Goal: Task Accomplishment & Management: Complete application form

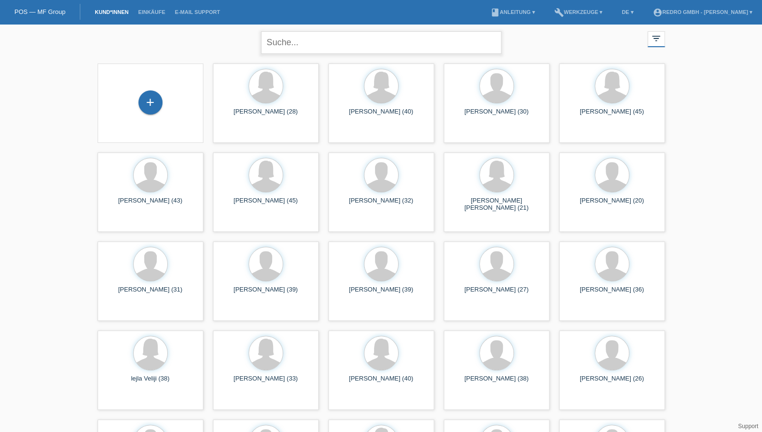
click at [304, 37] on input "text" at bounding box center [381, 42] width 240 height 23
type input "[PERSON_NAME]"
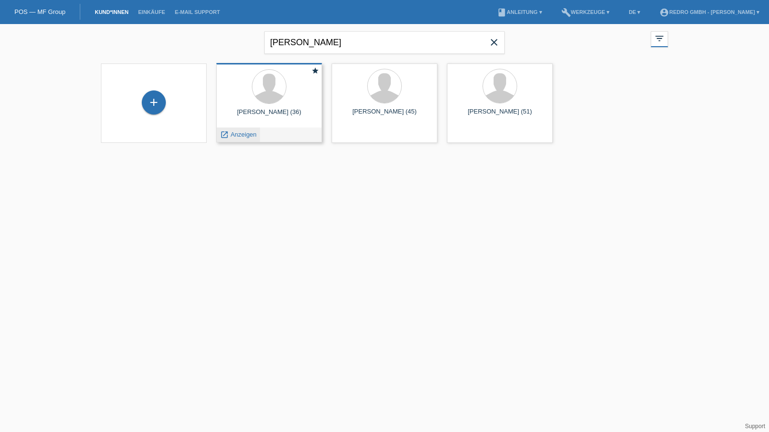
click at [250, 133] on span "Anzeigen" at bounding box center [244, 134] width 26 height 7
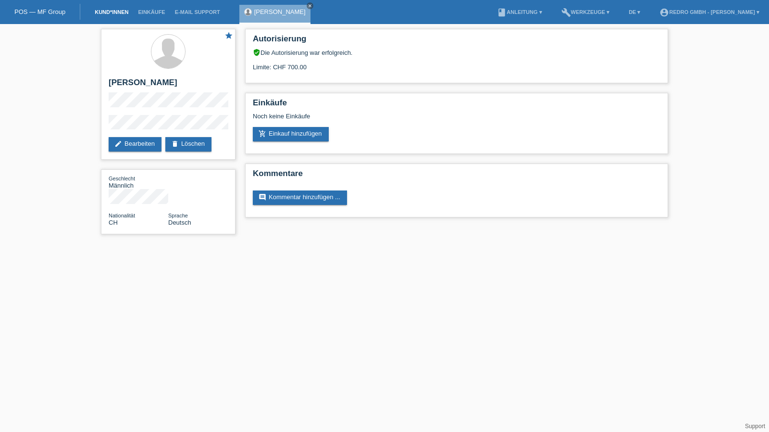
click at [112, 13] on link "Kund*innen" at bounding box center [111, 12] width 43 height 6
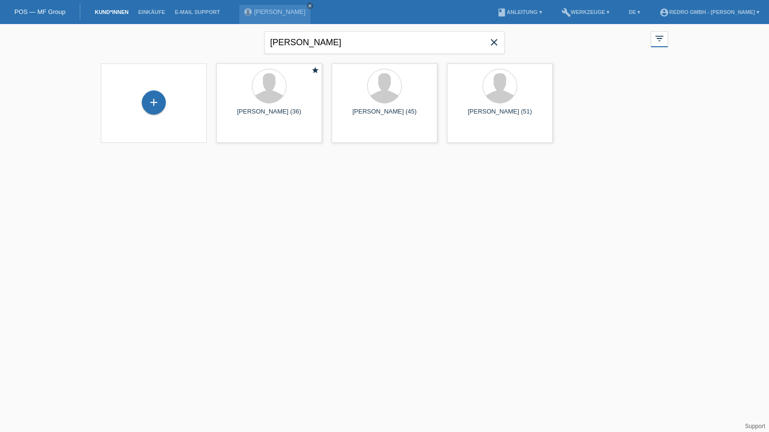
click at [165, 110] on div "+" at bounding box center [154, 102] width 90 height 25
click at [152, 108] on div "+" at bounding box center [154, 102] width 24 height 24
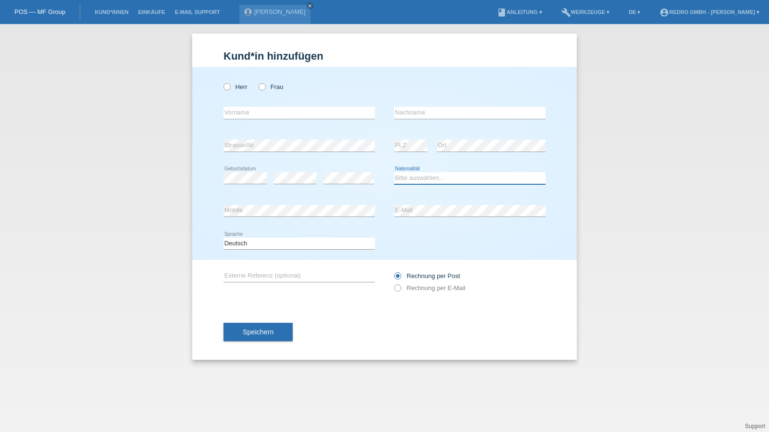
click at [426, 176] on select "Bitte auswählen... Schweiz Deutschland Liechtenstein Österreich ------------ Af…" at bounding box center [469, 178] width 151 height 12
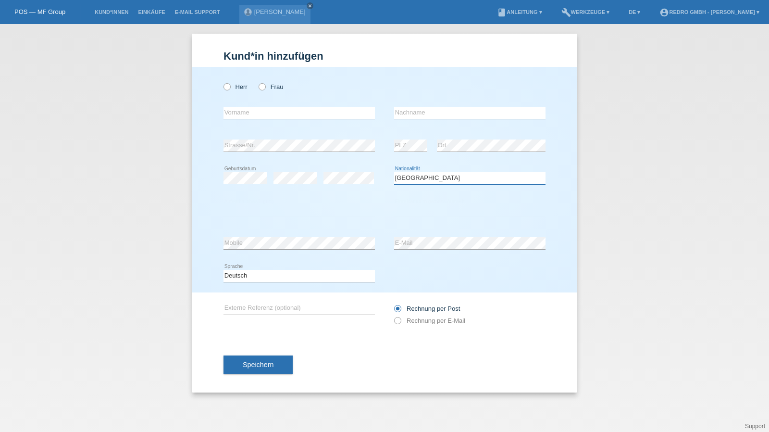
select select "XK"
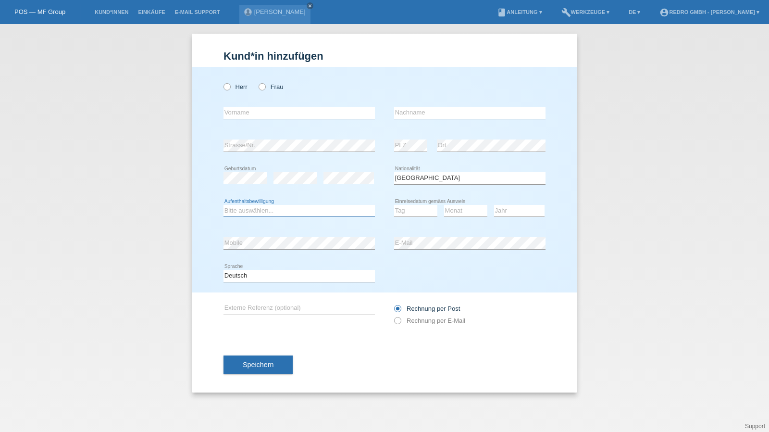
select select "C"
select select "03"
select select "08"
click at [508, 206] on select "Jahr 2025 2024 2023 2022 2021 2020 2019 2018 2017 2016 2015 2014 2013 2012 2011…" at bounding box center [519, 211] width 50 height 12
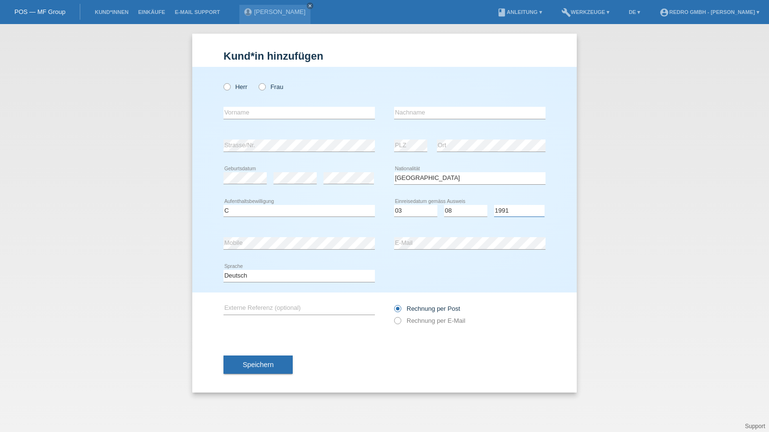
select select "1993"
click at [241, 85] on label "Herr" at bounding box center [236, 86] width 24 height 7
click at [230, 85] on input "Herr" at bounding box center [227, 86] width 6 height 6
radio input "true"
click at [244, 112] on input "text" at bounding box center [299, 113] width 151 height 12
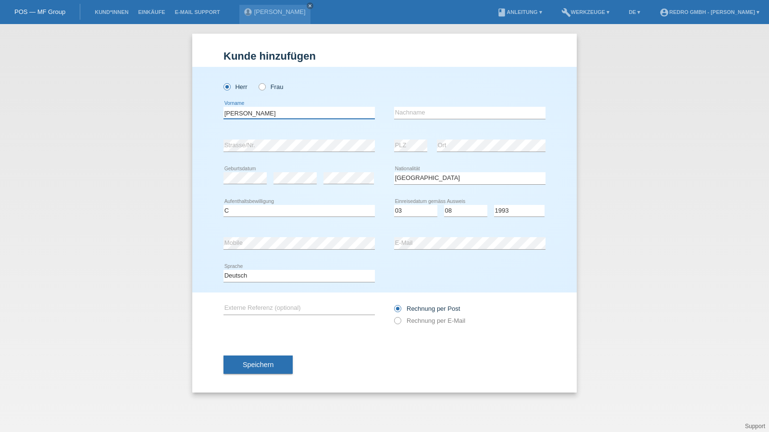
type input "[PERSON_NAME]"
click at [258, 359] on button "Speichern" at bounding box center [258, 364] width 69 height 18
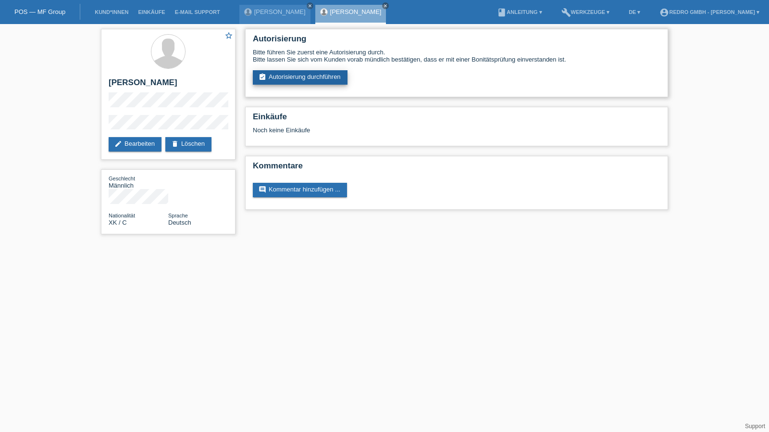
click at [301, 76] on link "assignment_turned_in Autorisierung durchführen" at bounding box center [300, 77] width 95 height 14
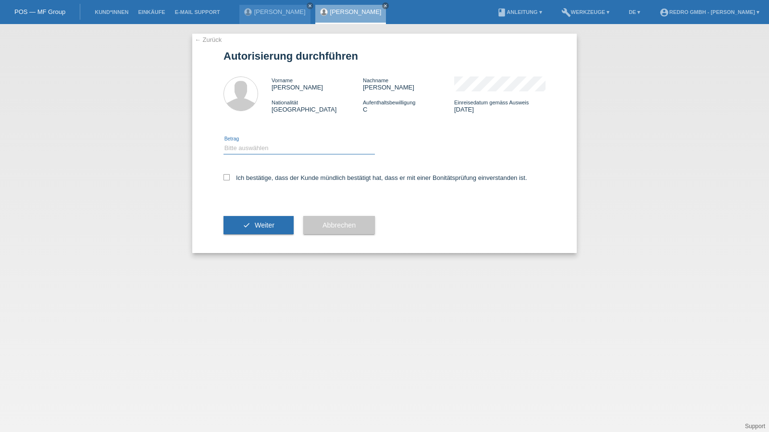
click at [268, 145] on select "Bitte auswählen CHF 1.00 - CHF 499.00 CHF 500.00 - CHF 1'999.00 CHF 2'000.00 - …" at bounding box center [299, 148] width 151 height 12
select select "1"
click at [224, 142] on select "Bitte auswählen CHF 1.00 - CHF 499.00 CHF 500.00 - CHF 1'999.00 CHF 2'000.00 - …" at bounding box center [299, 148] width 151 height 12
click at [248, 181] on label "Ich bestätige, dass der Kunde mündlich bestätigt hat, dass er mit einer Bonität…" at bounding box center [376, 177] width 304 height 7
click at [230, 180] on input "Ich bestätige, dass der Kunde mündlich bestätigt hat, dass er mit einer Bonität…" at bounding box center [227, 177] width 6 height 6
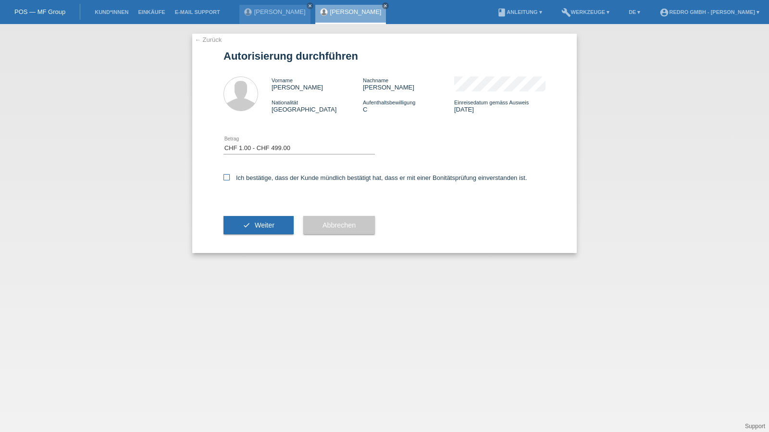
checkbox input "true"
click at [237, 224] on button "check Weiter" at bounding box center [259, 225] width 70 height 18
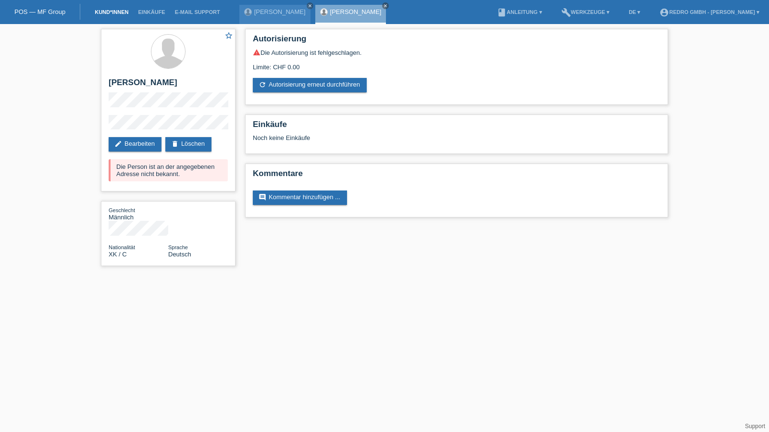
click at [114, 12] on link "Kund*innen" at bounding box center [111, 12] width 43 height 6
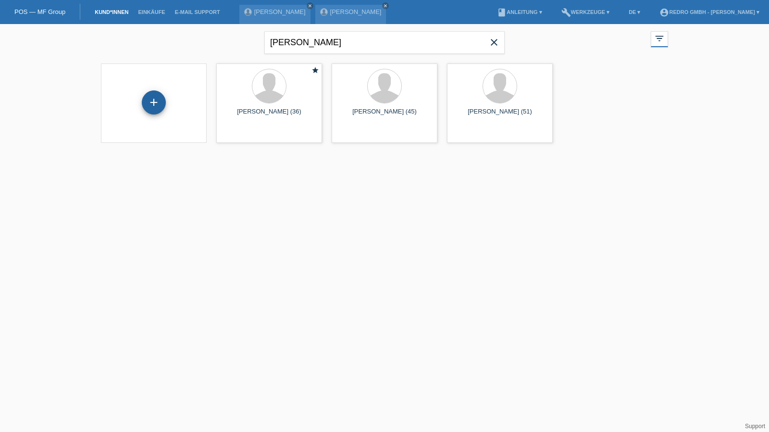
click at [155, 104] on div "+" at bounding box center [153, 102] width 23 height 16
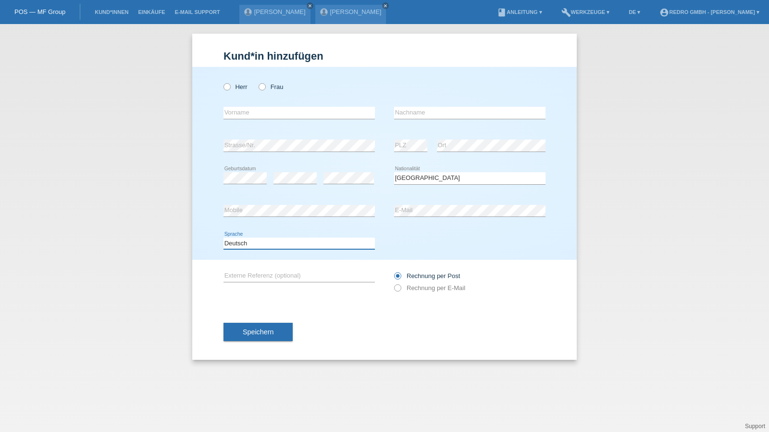
click at [246, 242] on select "Deutsch Français Italiano English" at bounding box center [299, 243] width 151 height 12
select select "fr"
click at [224, 237] on select "Deutsch Français Italiano English" at bounding box center [299, 243] width 151 height 12
click at [255, 338] on button "Speichern" at bounding box center [258, 332] width 69 height 18
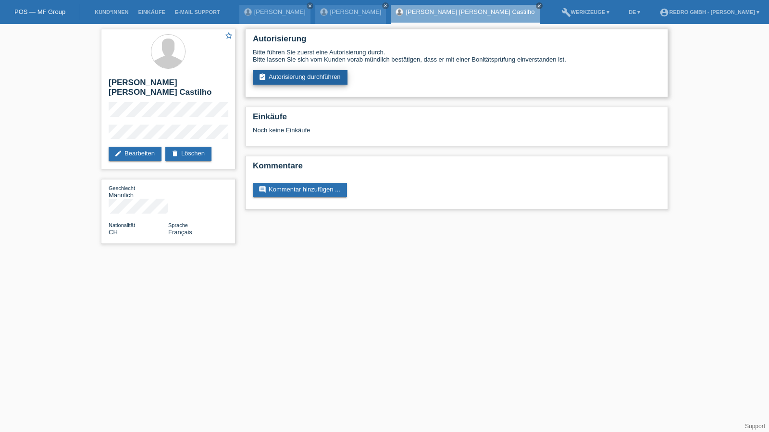
click at [294, 74] on link "assignment_turned_in Autorisierung durchführen" at bounding box center [300, 77] width 95 height 14
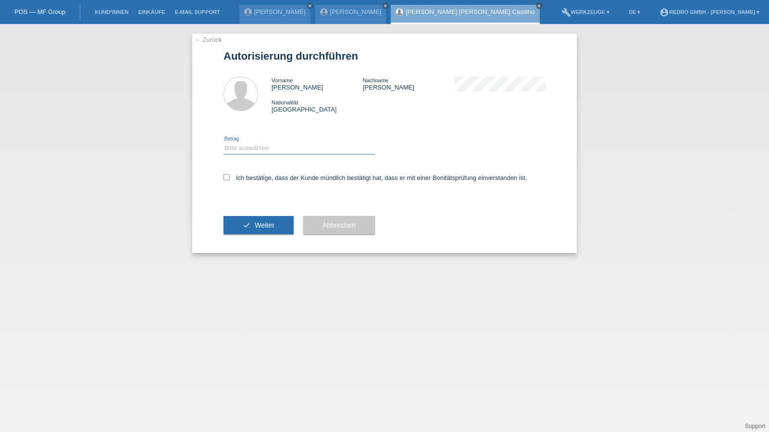
click at [241, 148] on select "Bitte auswählen CHF 1.00 - CHF 499.00 CHF 500.00 - CHF 1'999.00 CHF 2'000.00 - …" at bounding box center [299, 148] width 151 height 12
select select "1"
click at [224, 142] on select "Bitte auswählen CHF 1.00 - CHF 499.00 CHF 500.00 - CHF 1'999.00 CHF 2'000.00 - …" at bounding box center [299, 148] width 151 height 12
click at [240, 180] on label "Ich bestätige, dass der Kunde mündlich bestätigt hat, dass er mit einer Bonität…" at bounding box center [376, 177] width 304 height 7
click at [230, 180] on input "Ich bestätige, dass der Kunde mündlich bestätigt hat, dass er mit einer Bonität…" at bounding box center [227, 177] width 6 height 6
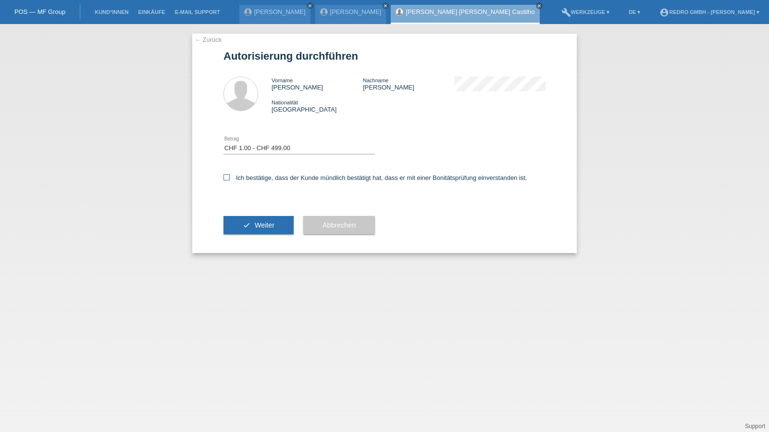
checkbox input "true"
click at [246, 231] on button "check Weiter" at bounding box center [259, 225] width 70 height 18
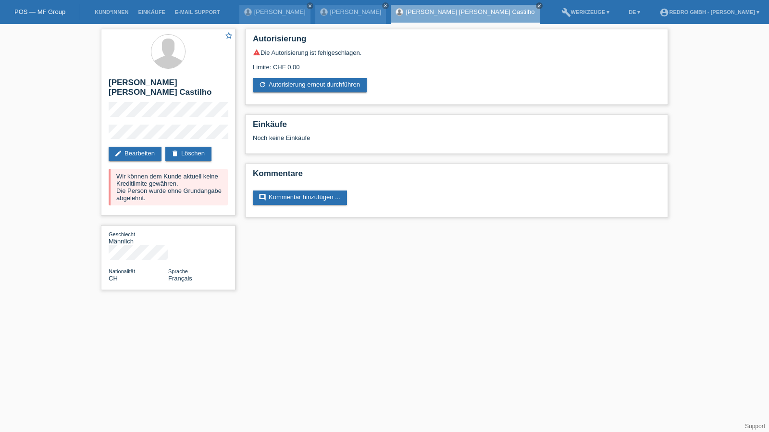
click at [105, 9] on li "Kund*innen" at bounding box center [111, 12] width 43 height 25
click at [102, 13] on link "Kund*innen" at bounding box center [111, 12] width 43 height 6
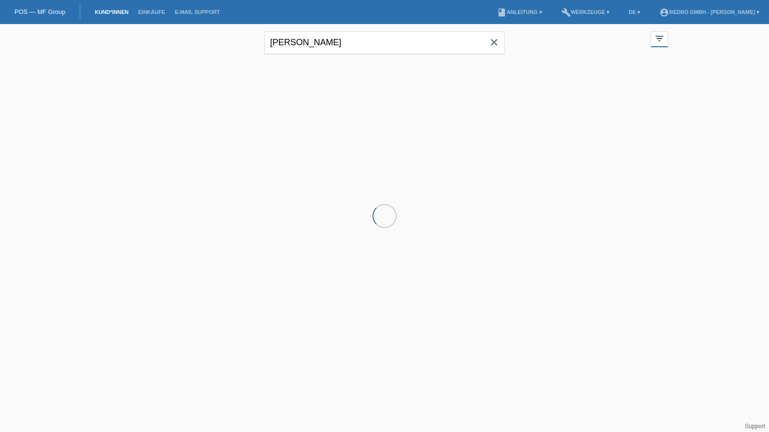
click at [357, 53] on input "[PERSON_NAME]" at bounding box center [384, 42] width 240 height 23
click at [357, 53] on input "aykut torun" at bounding box center [384, 42] width 240 height 23
drag, startPoint x: 0, startPoint y: 0, endPoint x: 357, endPoint y: 53, distance: 360.5
click at [357, 53] on input "aykut torun" at bounding box center [384, 42] width 240 height 23
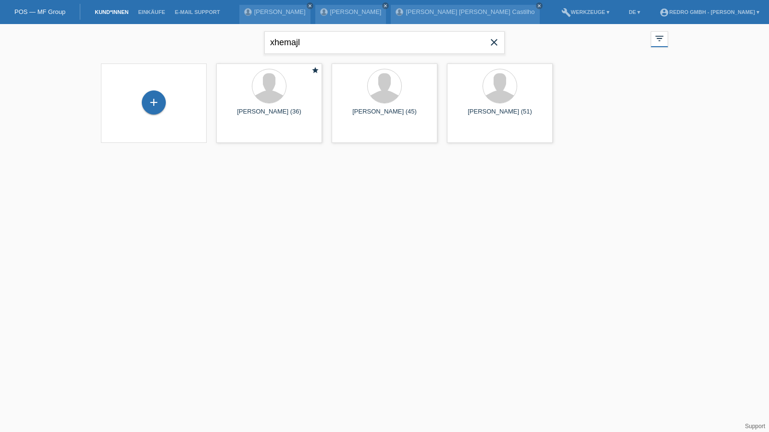
type input "xhemajl"
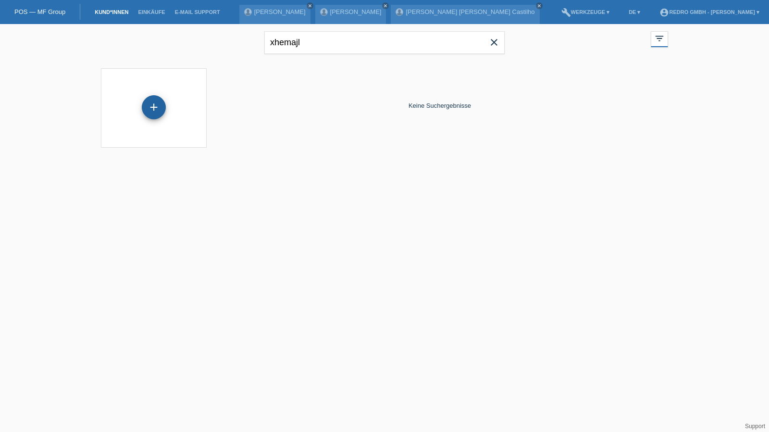
click at [151, 112] on div "+" at bounding box center [153, 107] width 23 height 16
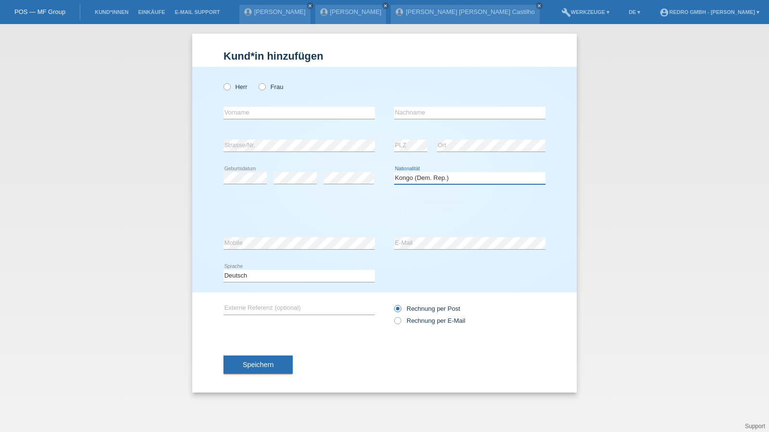
select select "XK"
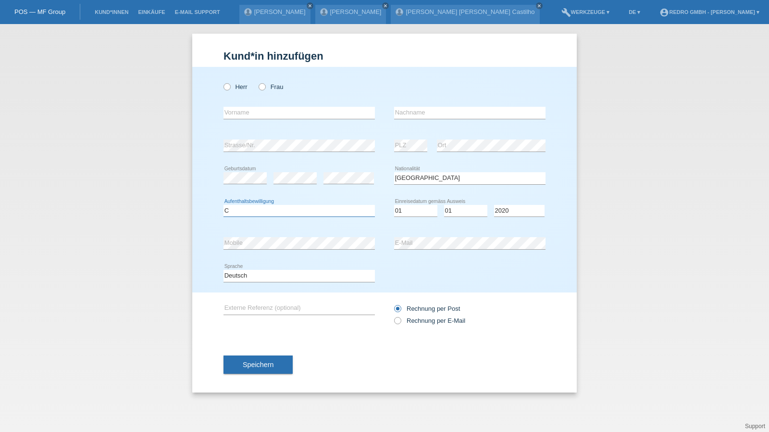
select select "C"
select select "01"
select select "2011"
click at [232, 372] on button "Speichern" at bounding box center [258, 364] width 69 height 18
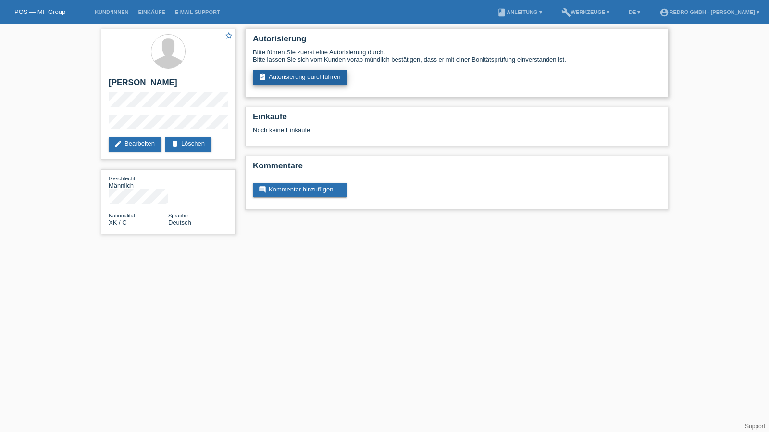
click at [295, 78] on link "assignment_turned_in Autorisierung durchführen" at bounding box center [300, 77] width 95 height 14
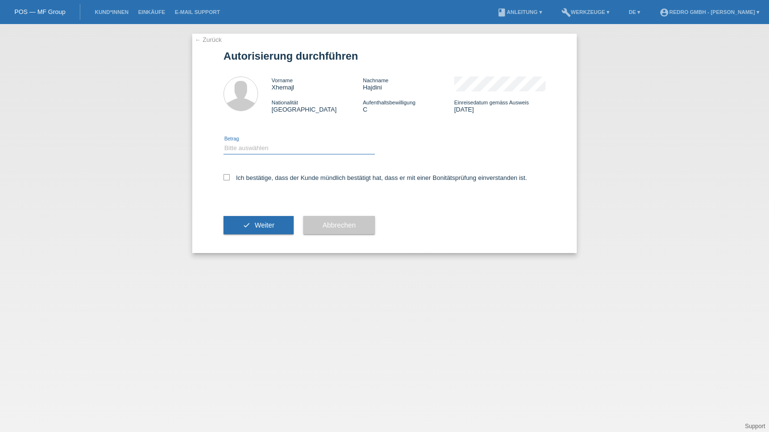
drag, startPoint x: 258, startPoint y: 149, endPoint x: 259, endPoint y: 154, distance: 4.8
click at [258, 149] on select "Bitte auswählen CHF 1.00 - CHF 499.00 CHF 500.00 - CHF 1'999.00 CHF 2'000.00 - …" at bounding box center [299, 148] width 151 height 12
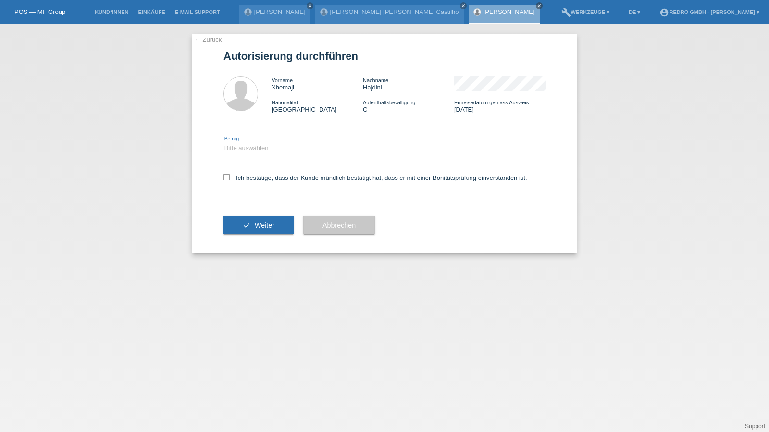
select select "1"
click at [224, 142] on select "Bitte auswählen CHF 1.00 - CHF 499.00 CHF 500.00 - CHF 1'999.00 CHF 2'000.00 - …" at bounding box center [299, 148] width 151 height 12
click at [255, 176] on label "Ich bestätige, dass der Kunde mündlich bestätigt hat, dass er mit einer Bonität…" at bounding box center [376, 177] width 304 height 7
click at [230, 176] on input "Ich bestätige, dass der Kunde mündlich bestätigt hat, dass er mit einer Bonität…" at bounding box center [227, 177] width 6 height 6
checkbox input "true"
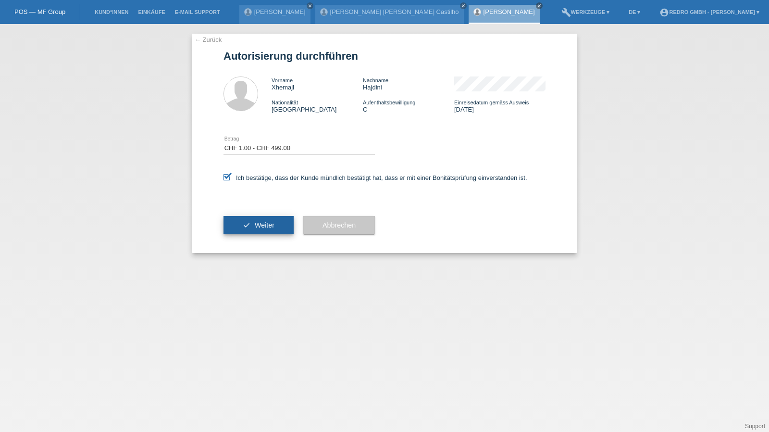
click at [256, 220] on button "check Weiter" at bounding box center [259, 225] width 70 height 18
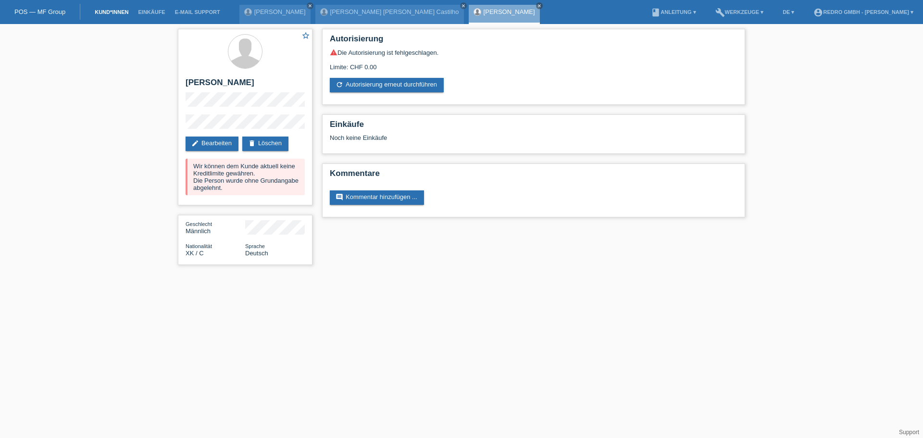
click at [122, 12] on link "Kund*innen" at bounding box center [111, 12] width 43 height 6
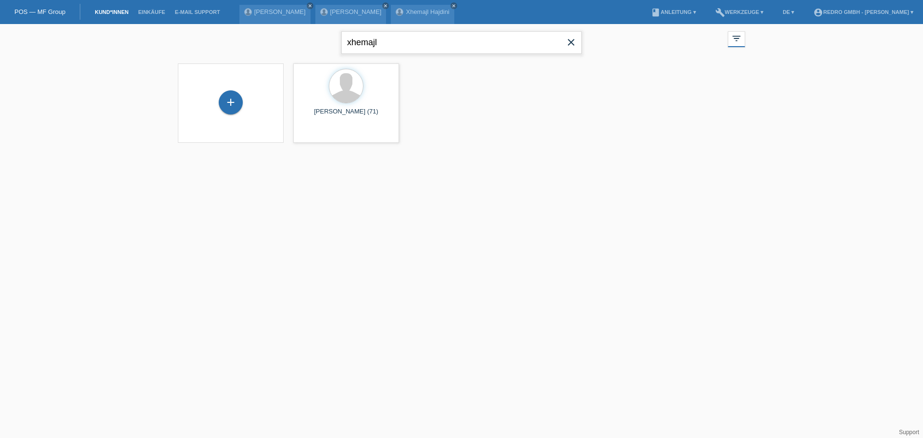
click at [371, 47] on input "xhemajl" at bounding box center [461, 42] width 240 height 23
paste input "[PERSON_NAME]"
type input "[PERSON_NAME]"
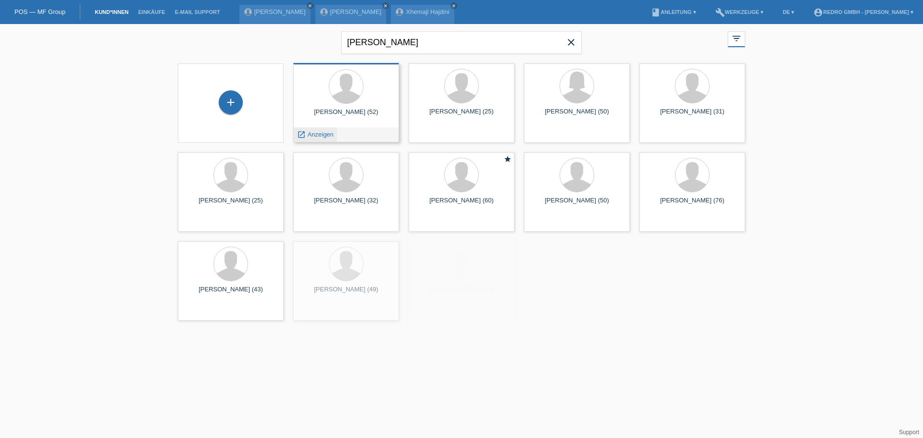
click at [321, 134] on span "Anzeigen" at bounding box center [321, 134] width 26 height 7
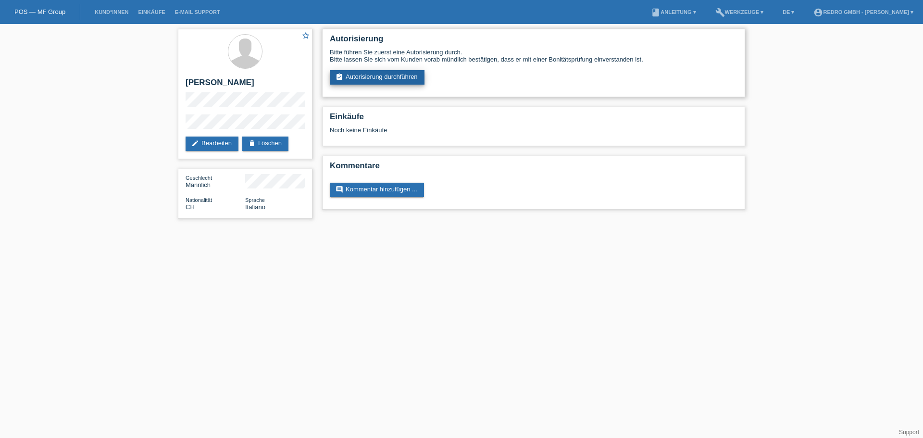
click at [390, 77] on link "assignment_turned_in Autorisierung durchführen" at bounding box center [377, 77] width 95 height 14
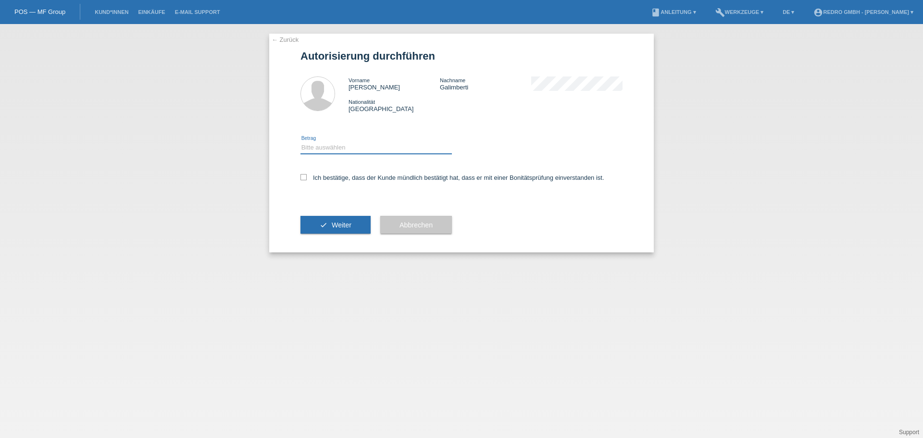
drag, startPoint x: 341, startPoint y: 147, endPoint x: 340, endPoint y: 153, distance: 6.8
click at [341, 147] on select "Bitte auswählen CHF 1.00 - CHF 499.00 CHF 500.00 - CHF 1'999.00 CHF 2'000.00 - …" at bounding box center [375, 148] width 151 height 12
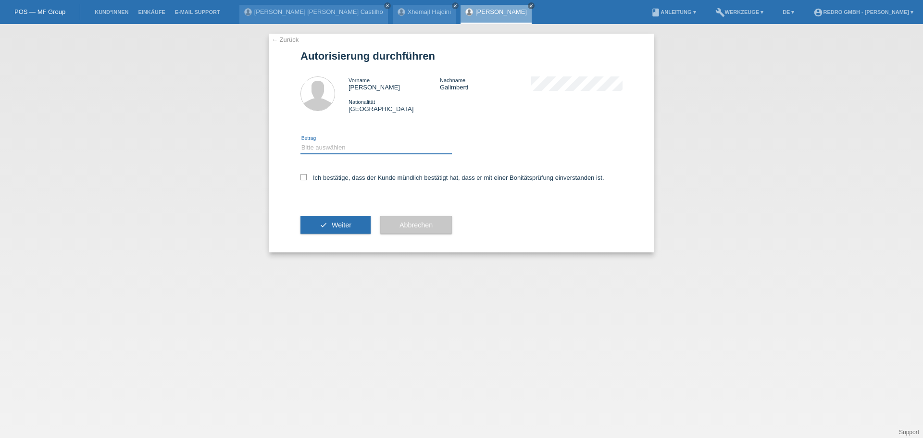
select select "1"
click at [300, 142] on select "Bitte auswählen CHF 1.00 - CHF 499.00 CHF 500.00 - CHF 1'999.00 CHF 2'000.00 - …" at bounding box center [375, 148] width 151 height 12
click at [331, 179] on label "Ich bestätige, dass der Kunde mündlich bestätigt hat, dass er mit einer Bonität…" at bounding box center [452, 177] width 304 height 7
click at [307, 179] on input "Ich bestätige, dass der Kunde mündlich bestätigt hat, dass er mit einer Bonität…" at bounding box center [303, 177] width 6 height 6
checkbox input "true"
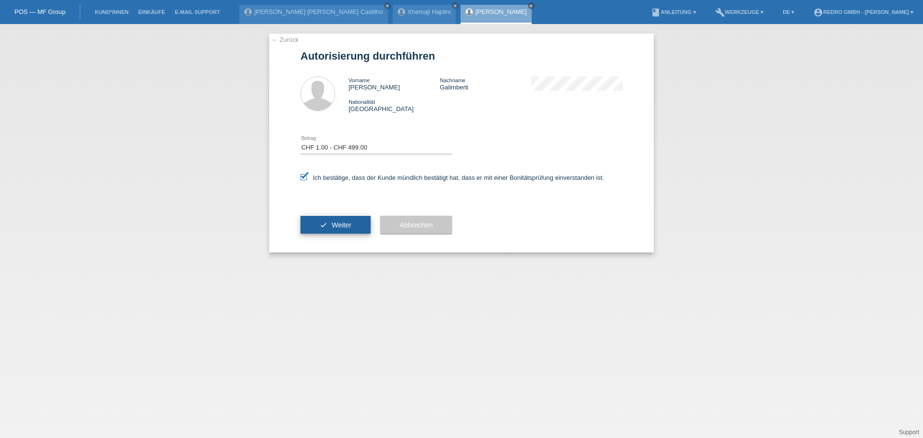
click at [331, 233] on button "check Weiter" at bounding box center [335, 225] width 70 height 18
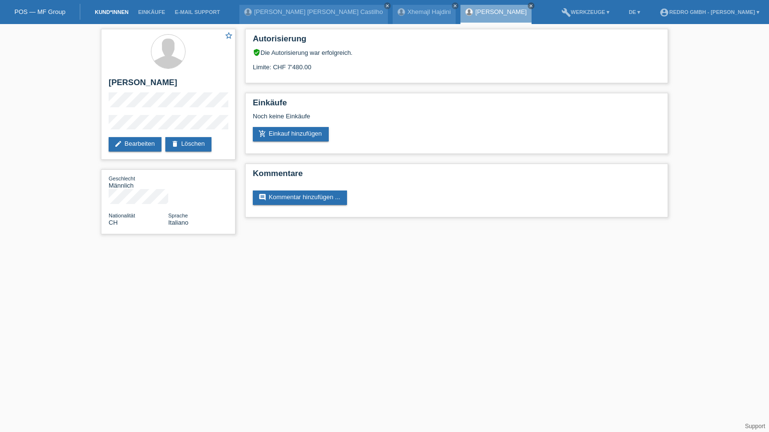
click at [102, 11] on link "Kund*innen" at bounding box center [111, 12] width 43 height 6
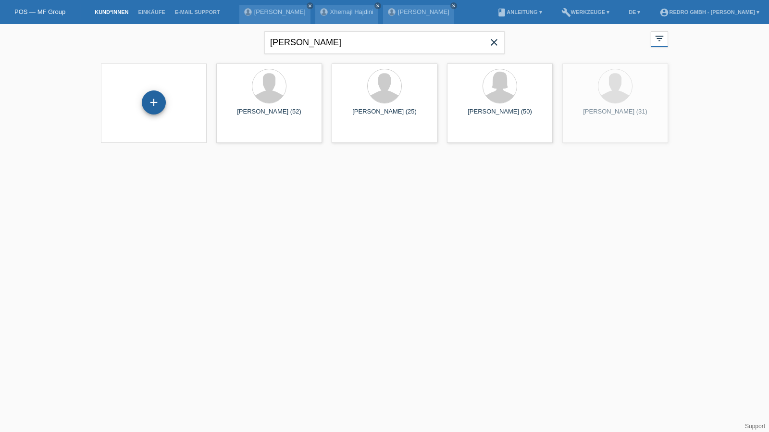
click at [151, 103] on div "+" at bounding box center [154, 102] width 24 height 24
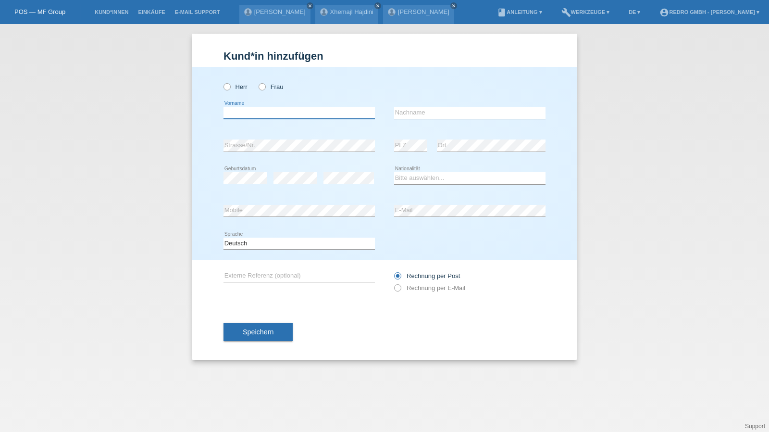
click at [321, 113] on input "text" at bounding box center [299, 113] width 151 height 12
click at [273, 113] on input "text" at bounding box center [299, 113] width 151 height 12
click at [432, 183] on select "Bitte auswählen... [GEOGRAPHIC_DATA] [GEOGRAPHIC_DATA] [GEOGRAPHIC_DATA] [GEOGR…" at bounding box center [469, 178] width 151 height 12
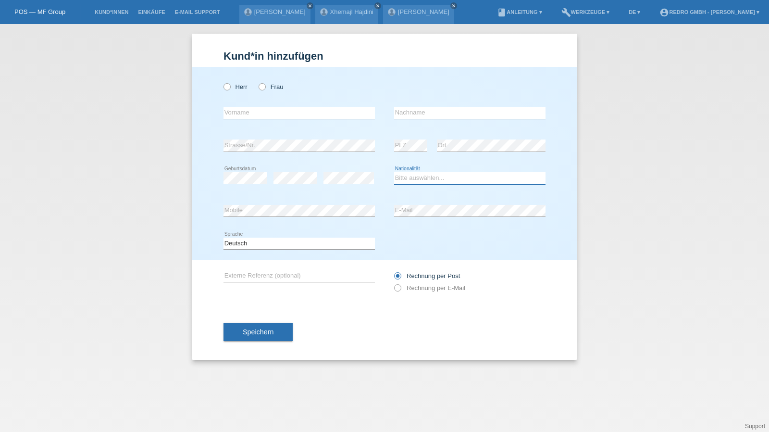
click at [432, 183] on select "Bitte auswählen... [GEOGRAPHIC_DATA] [GEOGRAPHIC_DATA] [GEOGRAPHIC_DATA] [GEOGR…" at bounding box center [469, 178] width 151 height 12
select select "DE"
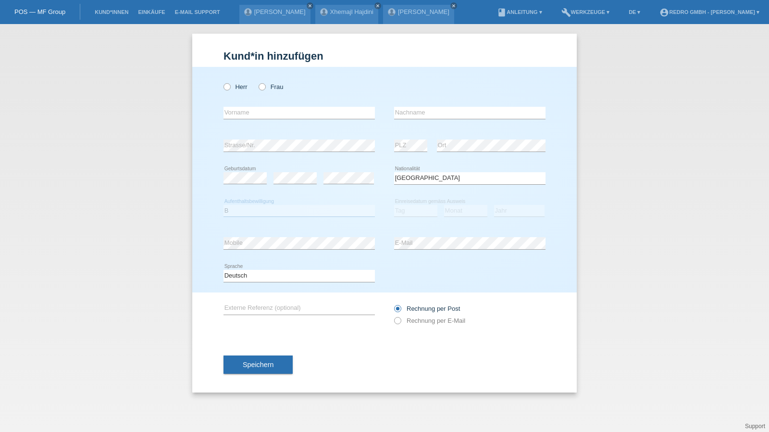
select select "B"
select select "01"
select select "12"
select select "2021"
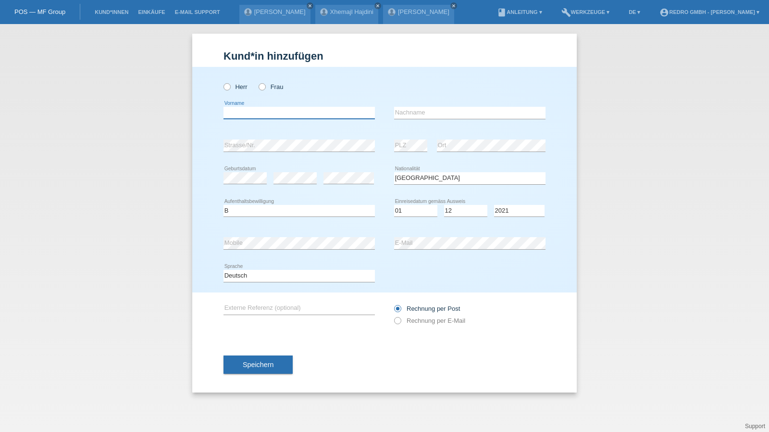
click at [272, 113] on input "text" at bounding box center [299, 113] width 151 height 12
type input "Elizabeta"
type input "Pavlovic"
click at [455, 112] on input "Pavlovic" at bounding box center [469, 113] width 151 height 12
select select "HR"
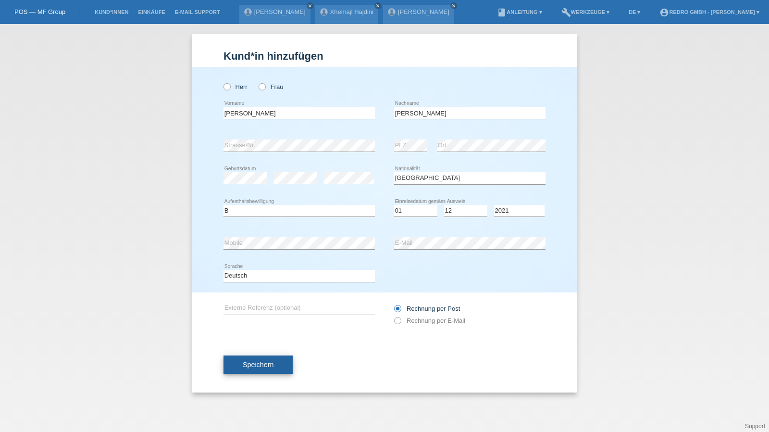
click at [271, 360] on span "Speichern" at bounding box center [258, 364] width 31 height 8
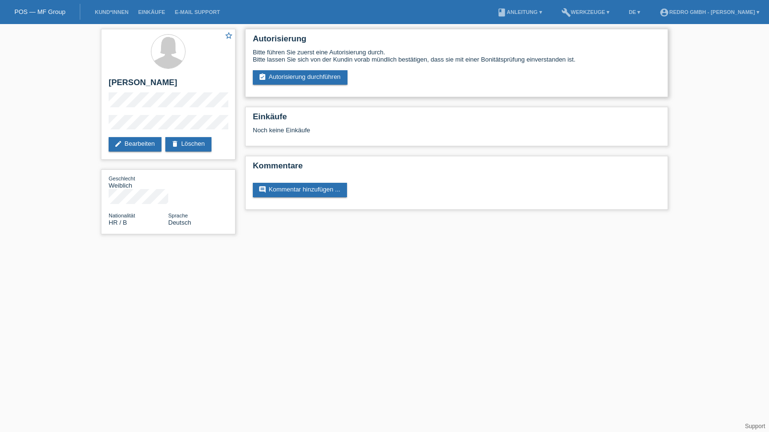
drag, startPoint x: 296, startPoint y: 88, endPoint x: 301, endPoint y: 79, distance: 10.6
click at [296, 88] on div "Autorisierung Bitte führen Sie zuerst eine Autorisierung durch. Bitte lassen Si…" at bounding box center [456, 63] width 423 height 68
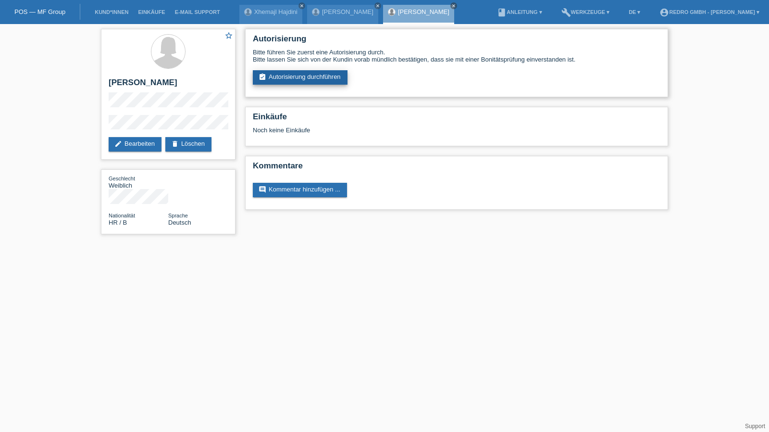
click at [301, 79] on link "assignment_turned_in Autorisierung durchführen" at bounding box center [300, 77] width 95 height 14
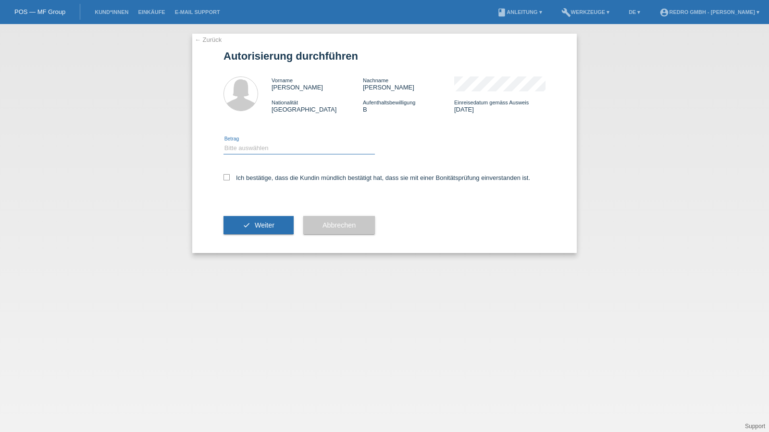
click at [256, 148] on select "Bitte auswählen CHF 1.00 - CHF 499.00 CHF 500.00 - CHF 1'999.00 CHF 2'000.00 - …" at bounding box center [299, 148] width 151 height 12
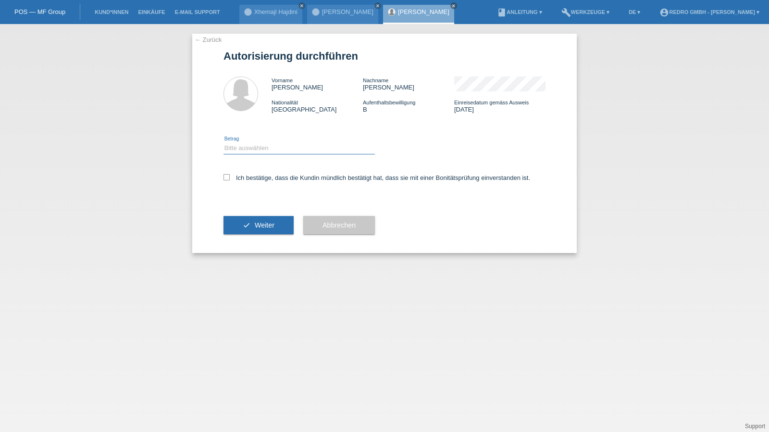
select select "1"
click at [224, 142] on select "Bitte auswählen CHF 1.00 - CHF 499.00 CHF 500.00 - CHF 1'999.00 CHF 2'000.00 - …" at bounding box center [299, 148] width 151 height 12
click at [244, 177] on label "Ich bestätige, dass die Kundin mündlich bestätigt hat, dass sie mit einer Bonit…" at bounding box center [377, 177] width 307 height 7
click at [230, 177] on input "Ich bestätige, dass die Kundin mündlich bestätigt hat, dass sie mit einer Bonit…" at bounding box center [227, 177] width 6 height 6
checkbox input "true"
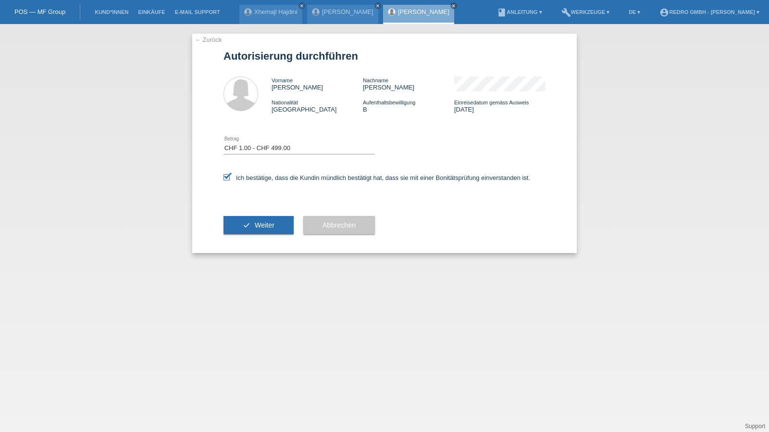
click at [243, 223] on icon "check" at bounding box center [247, 225] width 8 height 8
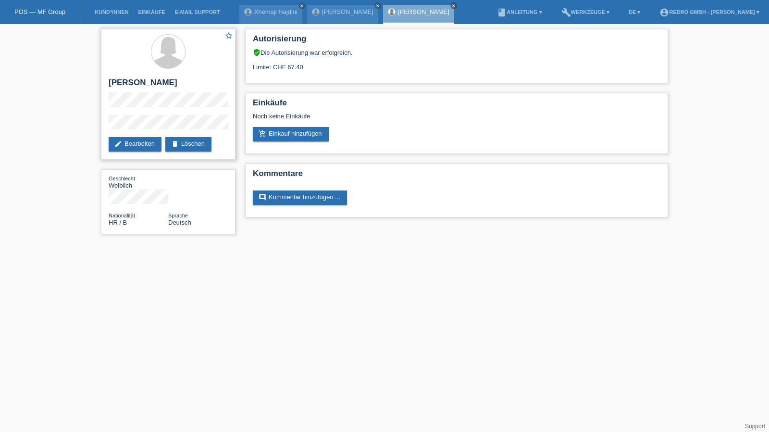
click at [142, 81] on h2 "[PERSON_NAME]" at bounding box center [168, 85] width 119 height 14
copy div "[PERSON_NAME]"
click at [80, 127] on div "star_border Elizabeta Pavlovic edit Bearbeiten delete Löschen Geschlecht Weibli…" at bounding box center [384, 134] width 769 height 220
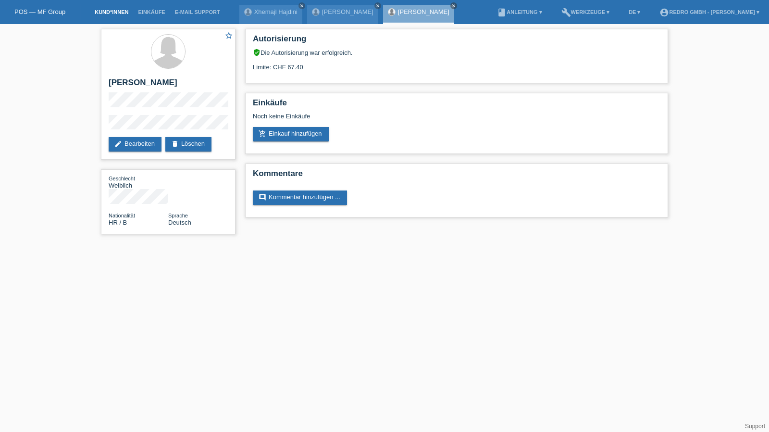
click at [106, 11] on link "Kund*innen" at bounding box center [111, 12] width 43 height 6
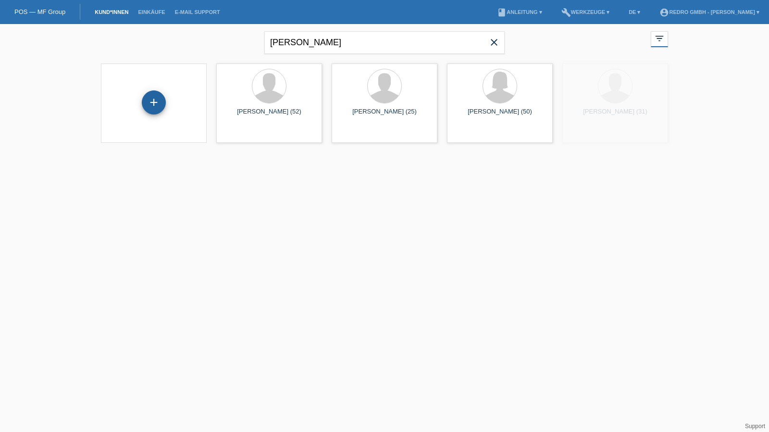
click at [162, 101] on div "+" at bounding box center [154, 102] width 24 height 24
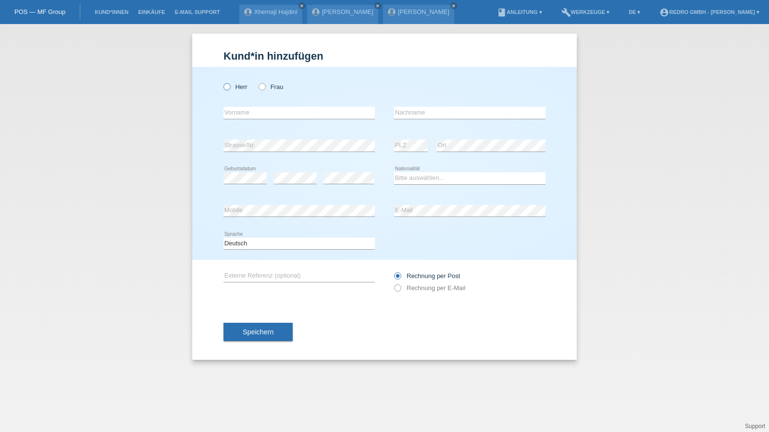
click at [236, 89] on label "Herr" at bounding box center [236, 86] width 24 height 7
click at [230, 89] on input "Herr" at bounding box center [227, 86] width 6 height 6
radio input "true"
click at [407, 174] on select "Bitte auswählen... [GEOGRAPHIC_DATA] [GEOGRAPHIC_DATA] [GEOGRAPHIC_DATA] [GEOGR…" at bounding box center [469, 178] width 151 height 12
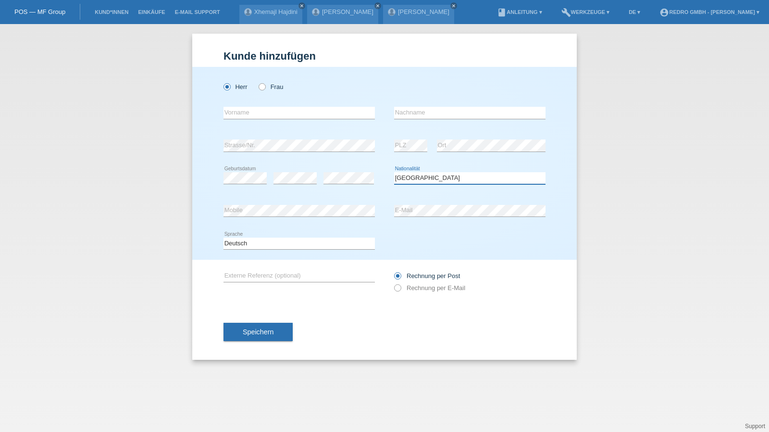
select select "DE"
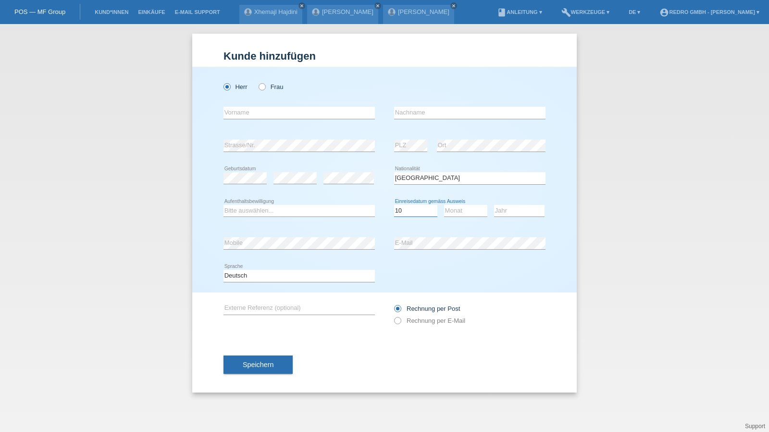
select select "14"
select select "08"
select select "2017"
click at [265, 112] on input "text" at bounding box center [299, 113] width 151 height 12
type input "Albertino"
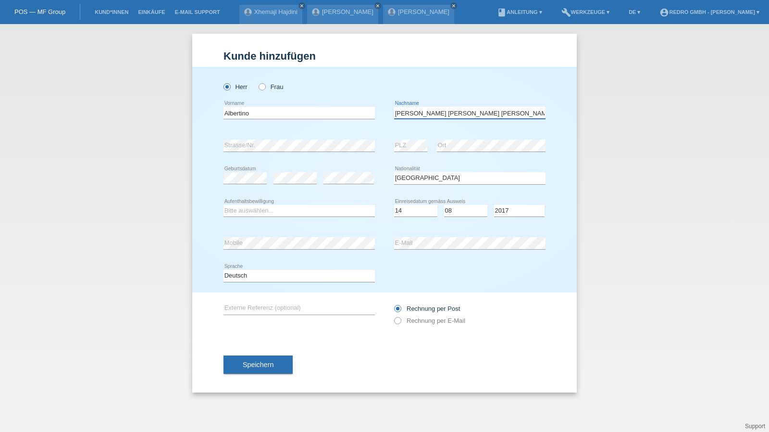
click at [452, 112] on input "[PERSON_NAME] [PERSON_NAME] [PERSON_NAME]" at bounding box center [469, 113] width 151 height 12
paste input "újo"
type input "[PERSON_NAME] [PERSON_NAME] [PERSON_NAME]"
select select "B"
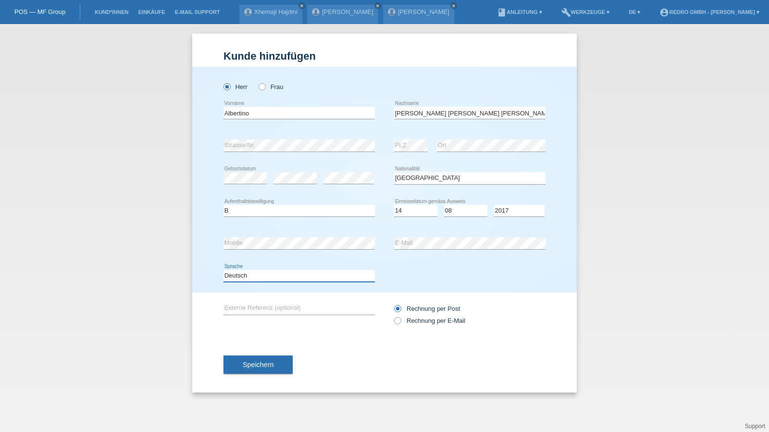
click at [254, 275] on select "Deutsch Français Italiano English" at bounding box center [299, 276] width 151 height 12
select select "fr"
click at [224, 270] on select "Deutsch Français Italiano English" at bounding box center [299, 276] width 151 height 12
click at [250, 362] on span "Speichern" at bounding box center [258, 364] width 31 height 8
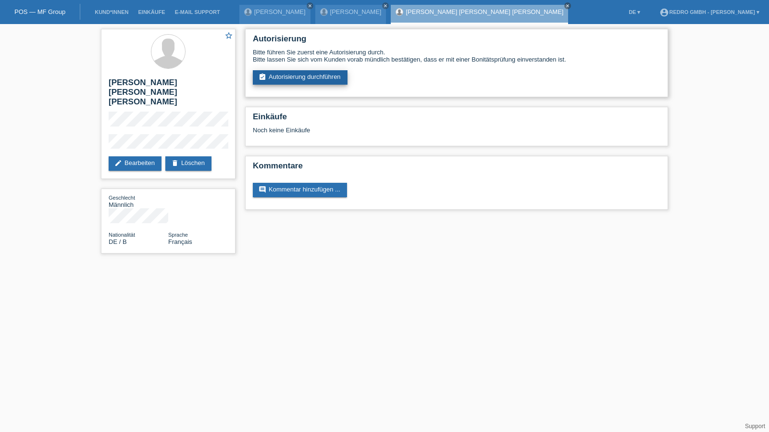
click at [273, 80] on link "assignment_turned_in Autorisierung durchführen" at bounding box center [300, 77] width 95 height 14
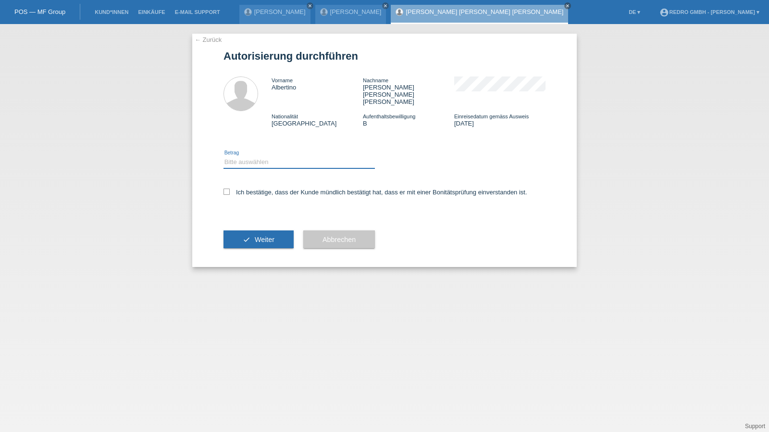
click at [266, 156] on select "Bitte auswählen CHF 1.00 - CHF 499.00 CHF 500.00 - CHF 1'999.00 CHF 2'000.00 - …" at bounding box center [299, 162] width 151 height 12
select select "1"
click at [224, 156] on select "Bitte auswählen CHF 1.00 - CHF 499.00 CHF 500.00 - CHF 1'999.00 CHF 2'000.00 - …" at bounding box center [299, 162] width 151 height 12
click at [258, 188] on label "Ich bestätige, dass der Kunde mündlich bestätigt hat, dass er mit einer Bonität…" at bounding box center [376, 191] width 304 height 7
click at [230, 188] on input "Ich bestätige, dass der Kunde mündlich bestätigt hat, dass er mit einer Bonität…" at bounding box center [227, 191] width 6 height 6
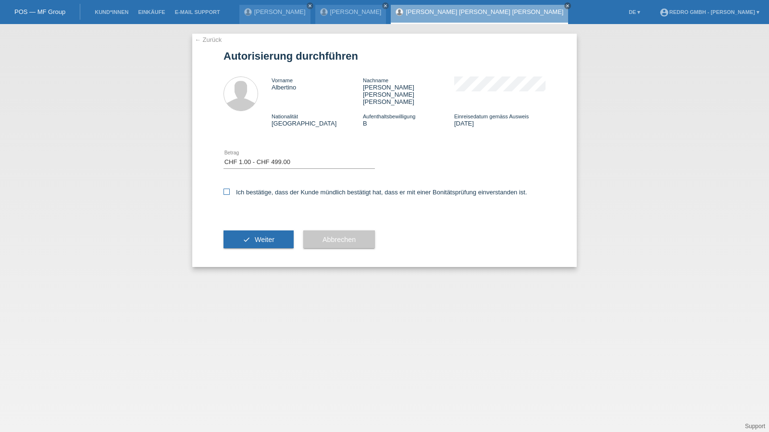
checkbox input "true"
click at [246, 214] on div "check Weiter" at bounding box center [259, 239] width 70 height 56
click at [244, 236] on icon "check" at bounding box center [247, 240] width 8 height 8
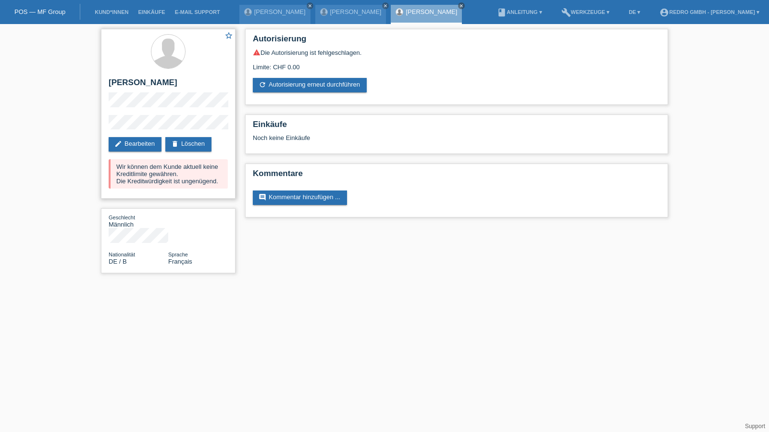
click at [124, 84] on h2 "[PERSON_NAME] [PERSON_NAME] [PERSON_NAME]" at bounding box center [168, 85] width 119 height 14
copy h2 "Albertino"
click at [175, 85] on h2 "[PERSON_NAME] [PERSON_NAME] [PERSON_NAME]" at bounding box center [168, 85] width 119 height 14
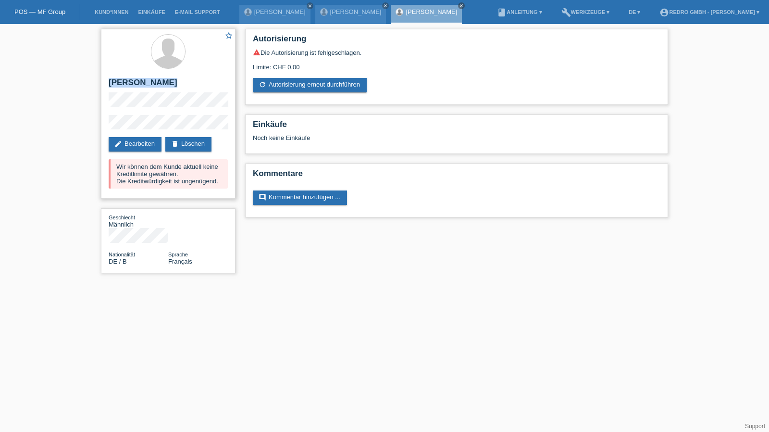
click at [175, 85] on h2 "[PERSON_NAME] [PERSON_NAME] [PERSON_NAME]" at bounding box center [168, 85] width 119 height 14
copy div "[PERSON_NAME] [PERSON_NAME] [PERSON_NAME]"
click at [120, 123] on div "star_border Albertino Baptista Martins Araújo edit Bearbeiten delete Löschen Wi…" at bounding box center [168, 114] width 135 height 170
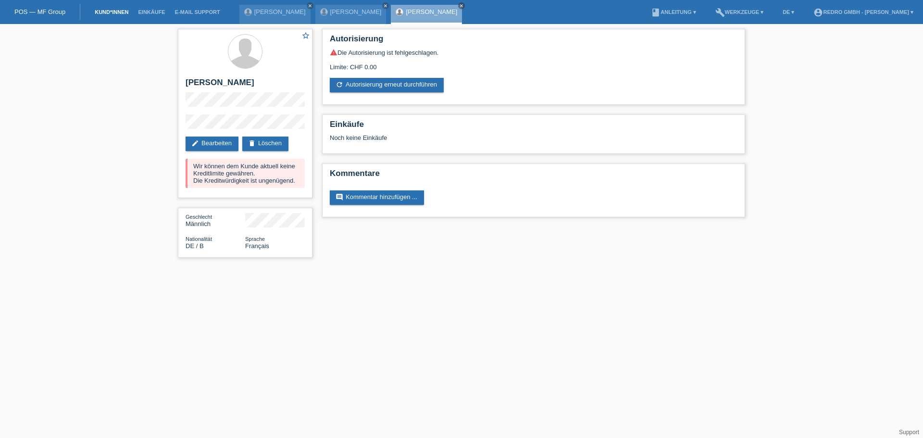
click at [106, 11] on link "Kund*innen" at bounding box center [111, 12] width 43 height 6
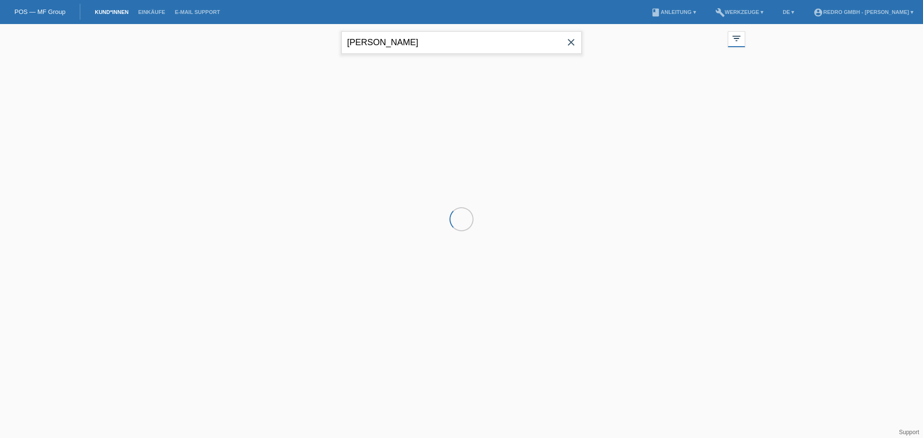
click at [414, 44] on input "[PERSON_NAME]" at bounding box center [461, 42] width 240 height 23
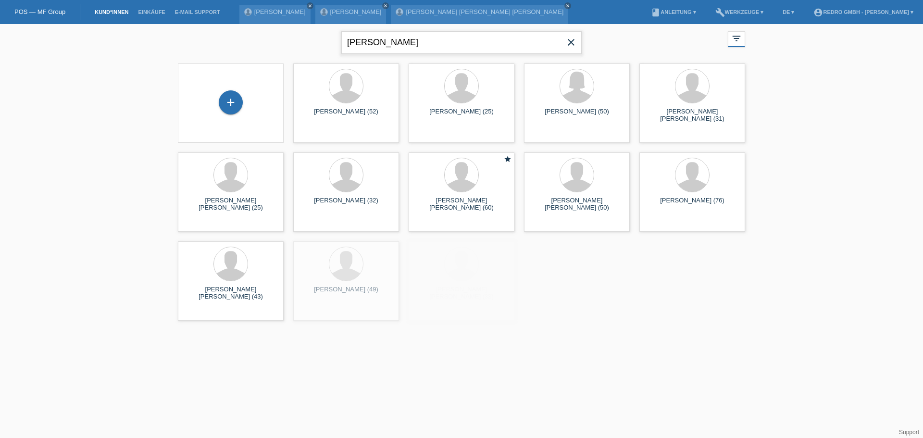
type input "[PERSON_NAME]"
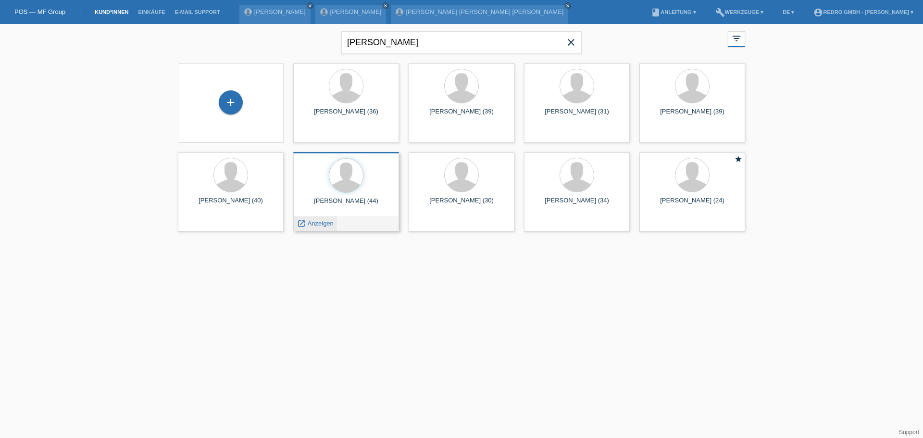
click at [324, 225] on span "Anzeigen" at bounding box center [321, 223] width 26 height 7
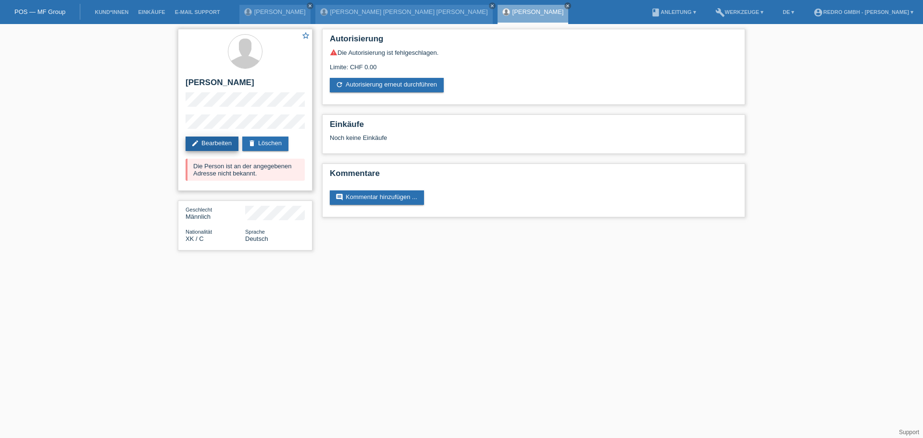
click at [222, 145] on link "edit Bearbeiten" at bounding box center [212, 144] width 53 height 14
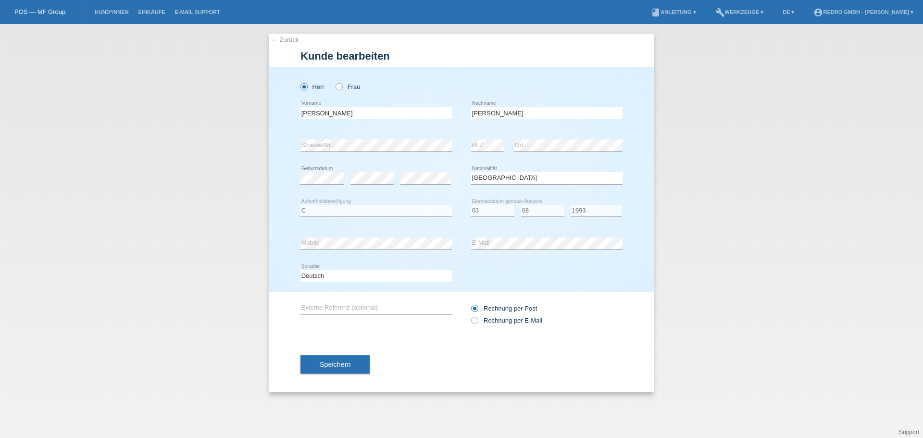
select select "XK"
select select "C"
select select "03"
select select "08"
select select "1993"
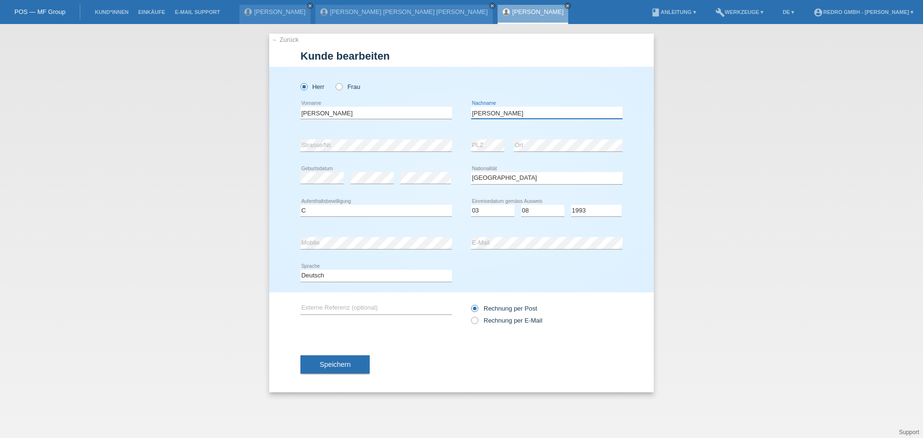
click at [500, 114] on input "Morina" at bounding box center [546, 113] width 151 height 12
click at [762, 160] on div "← Zurück Kunde bearbeiten Herr Frau Flamur error Vorname Morina" at bounding box center [461, 231] width 923 height 414
click at [354, 362] on button "Speichern" at bounding box center [334, 364] width 69 height 18
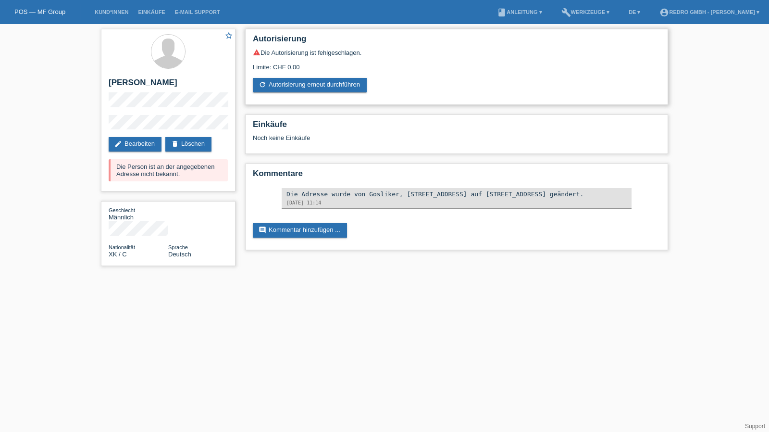
click at [315, 95] on div "Autorisierung warning Die Autorisierung ist fehlgeschlagen. Limite: CHF 0.00 re…" at bounding box center [456, 67] width 423 height 76
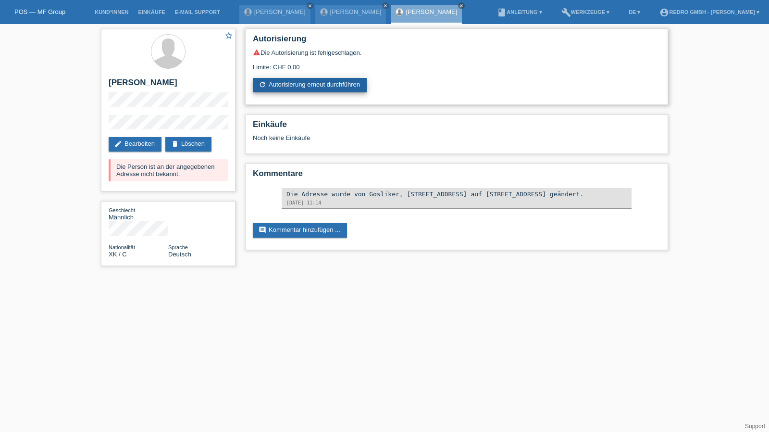
click at [316, 92] on link "refresh Autorisierung erneut durchführen" at bounding box center [310, 85] width 114 height 14
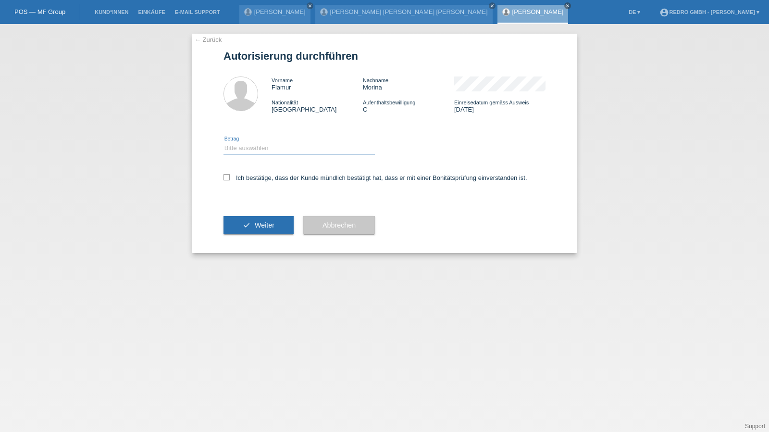
drag, startPoint x: 273, startPoint y: 145, endPoint x: 268, endPoint y: 153, distance: 9.3
click at [273, 145] on select "Bitte auswählen CHF 1.00 - CHF 499.00 CHF 500.00 - CHF 1'999.00 CHF 2'000.00 - …" at bounding box center [299, 148] width 151 height 12
select select "1"
click at [224, 142] on select "Bitte auswählen CHF 1.00 - CHF 499.00 CHF 500.00 - CHF 1'999.00 CHF 2'000.00 - …" at bounding box center [299, 148] width 151 height 12
click at [252, 179] on label "Ich bestätige, dass der Kunde mündlich bestätigt hat, dass er mit einer Bonität…" at bounding box center [376, 177] width 304 height 7
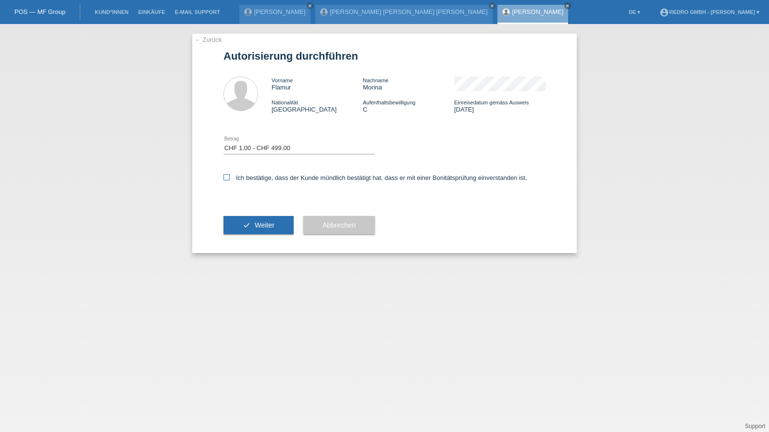
click at [230, 179] on input "Ich bestätige, dass der Kunde mündlich bestätigt hat, dass er mit einer Bonität…" at bounding box center [227, 177] width 6 height 6
checkbox input "true"
click at [249, 221] on button "check Weiter" at bounding box center [259, 225] width 70 height 18
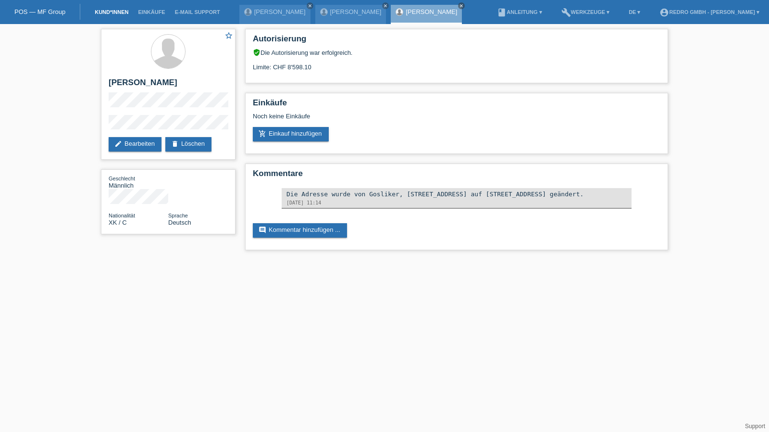
click at [123, 17] on li "Kund*innen" at bounding box center [111, 12] width 43 height 25
click at [119, 14] on link "Kund*innen" at bounding box center [111, 12] width 43 height 6
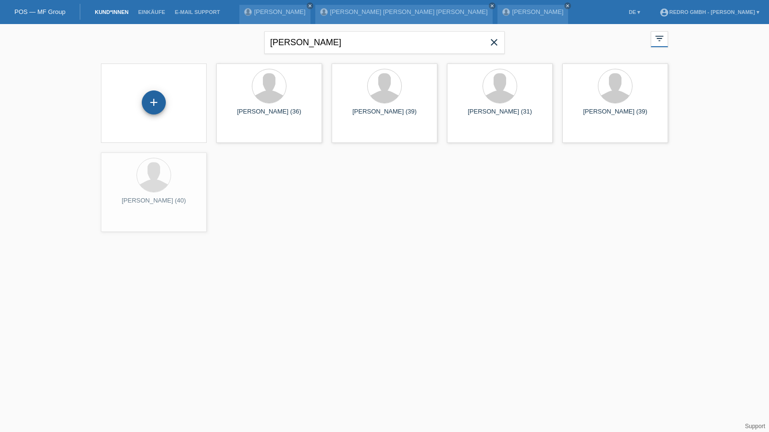
click at [150, 107] on div "+" at bounding box center [154, 102] width 24 height 24
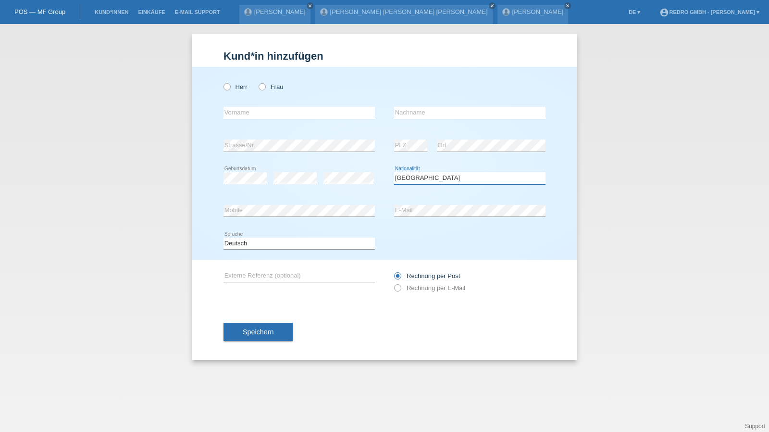
click at [439, 177] on select "Bitte auswählen... Schweiz Deutschland Liechtenstein Österreich ------------ Af…" at bounding box center [469, 178] width 151 height 12
select select "TR"
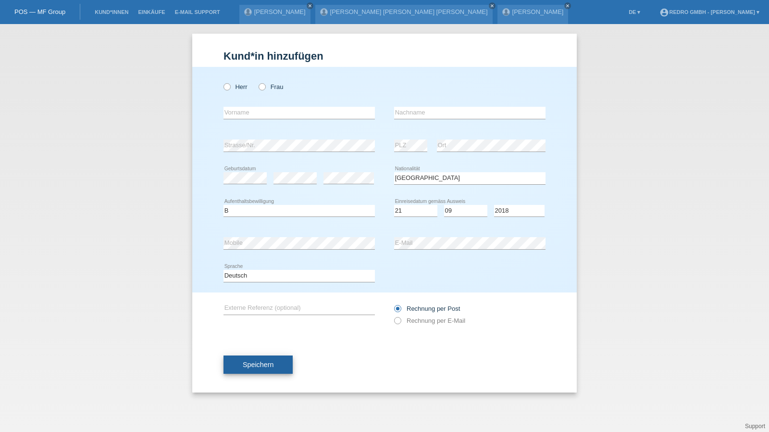
click at [256, 361] on span "Speichern" at bounding box center [258, 364] width 31 height 8
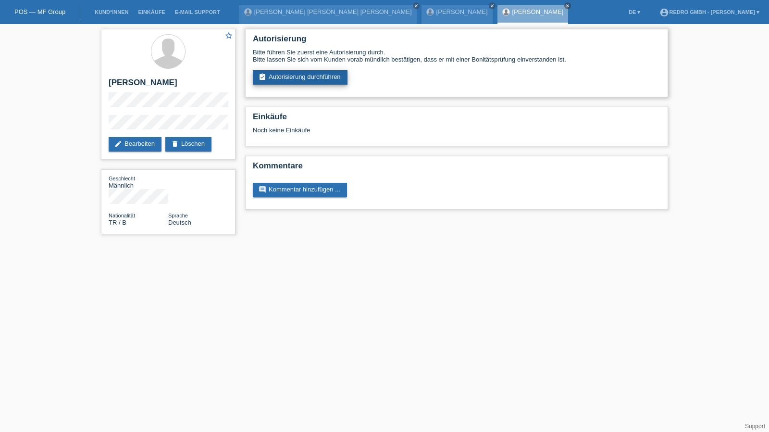
click at [286, 78] on link "assignment_turned_in Autorisierung durchführen" at bounding box center [300, 77] width 95 height 14
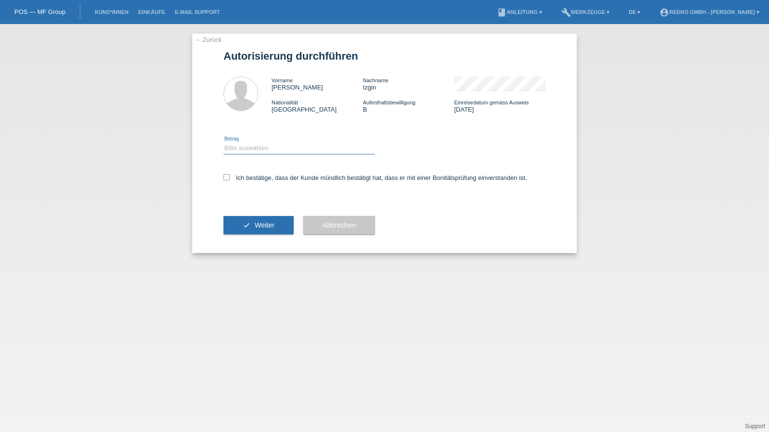
click at [259, 143] on select "Bitte auswählen CHF 1.00 - CHF 499.00 CHF 500.00 - CHF 1'999.00 CHF 2'000.00 - …" at bounding box center [299, 148] width 151 height 12
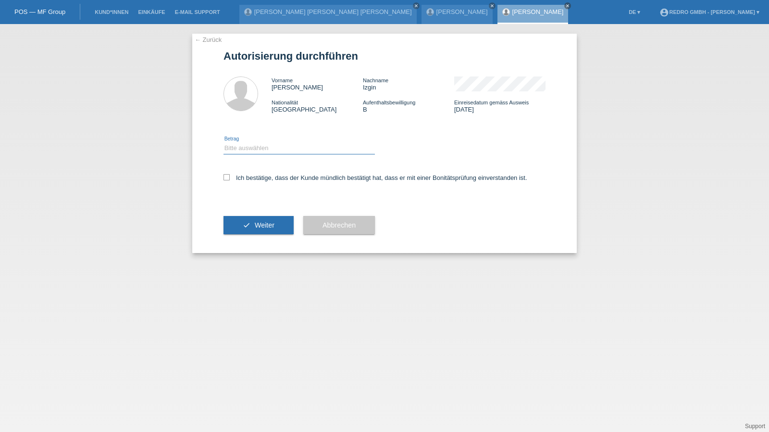
select select "1"
click at [224, 142] on select "Bitte auswählen CHF 1.00 - CHF 499.00 CHF 500.00 - CHF 1'999.00 CHF 2'000.00 - …" at bounding box center [299, 148] width 151 height 12
click at [251, 178] on label "Ich bestätige, dass der Kunde mündlich bestätigt hat, dass er mit einer Bonität…" at bounding box center [376, 177] width 304 height 7
click at [230, 178] on input "Ich bestätige, dass der Kunde mündlich bestätigt hat, dass er mit einer Bonität…" at bounding box center [227, 177] width 6 height 6
checkbox input "true"
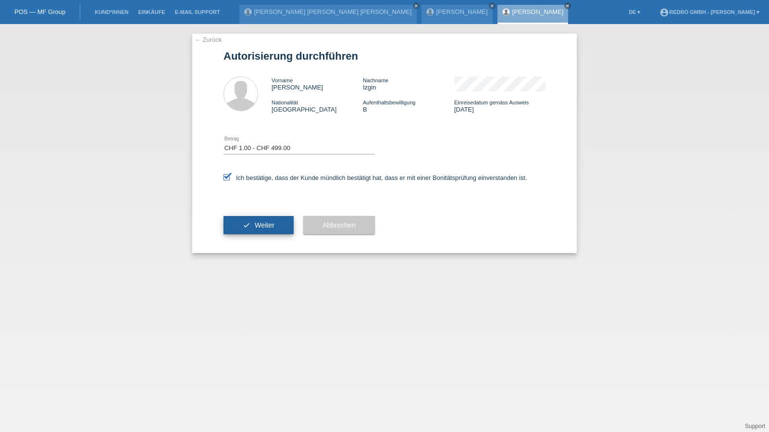
click at [250, 223] on button "check Weiter" at bounding box center [259, 225] width 70 height 18
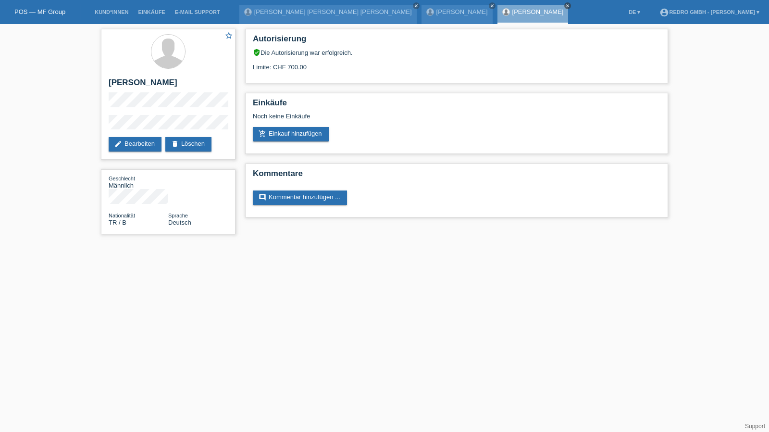
click at [565, 5] on icon "close" at bounding box center [567, 5] width 5 height 5
click at [490, 6] on icon "close" at bounding box center [492, 5] width 5 height 5
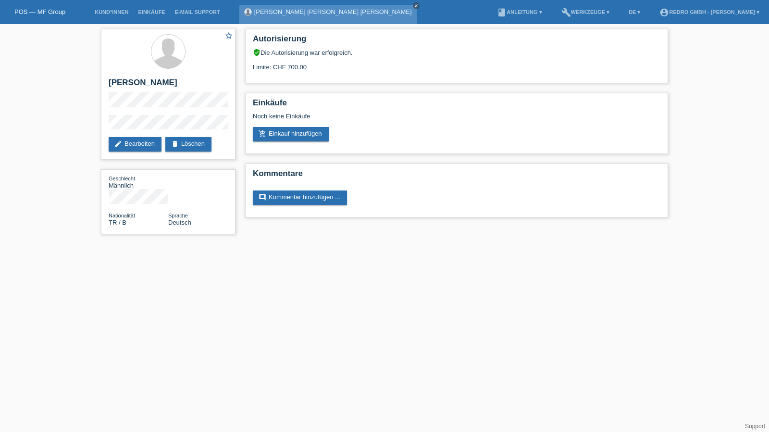
click at [414, 4] on icon "close" at bounding box center [416, 5] width 5 height 5
click at [101, 12] on link "Kund*innen" at bounding box center [111, 12] width 43 height 6
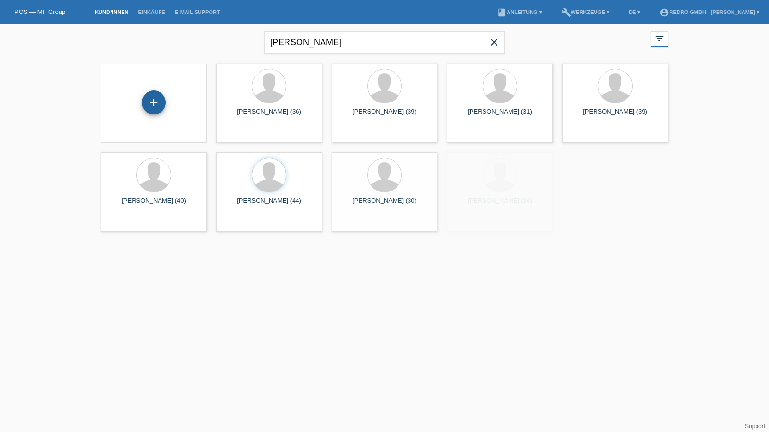
click at [161, 99] on div "+" at bounding box center [154, 102] width 24 height 24
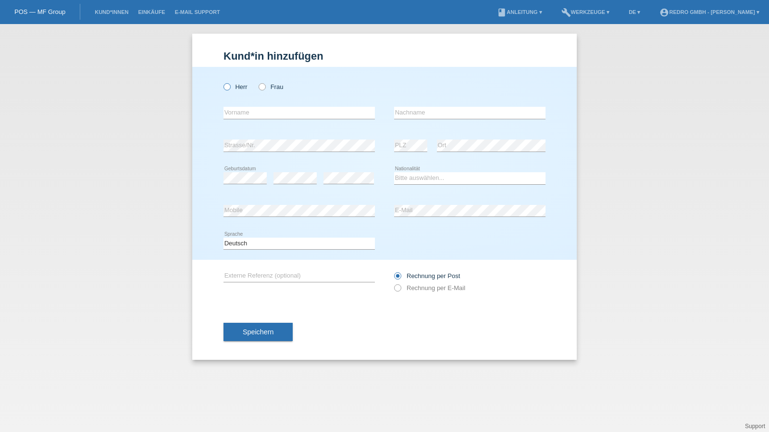
click at [234, 90] on label "Herr" at bounding box center [236, 86] width 24 height 7
click at [230, 89] on input "Herr" at bounding box center [227, 86] width 6 height 6
radio input "true"
click at [249, 119] on icon at bounding box center [299, 119] width 151 height 0
click at [249, 117] on input "text" at bounding box center [299, 113] width 151 height 12
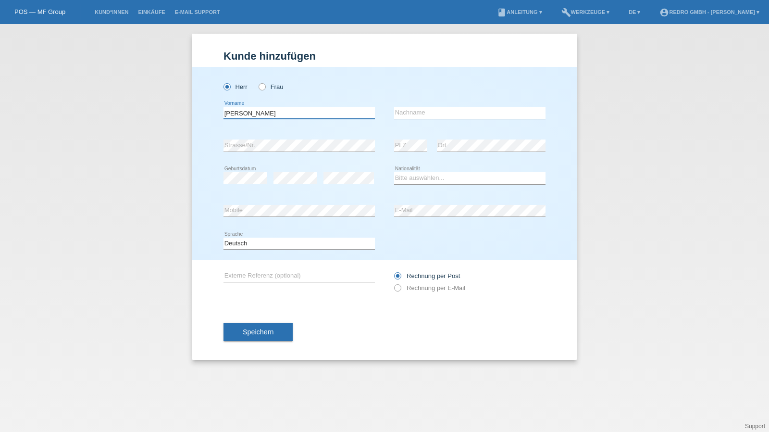
type input "Stefan"
type input "Hauck"
select select "DE"
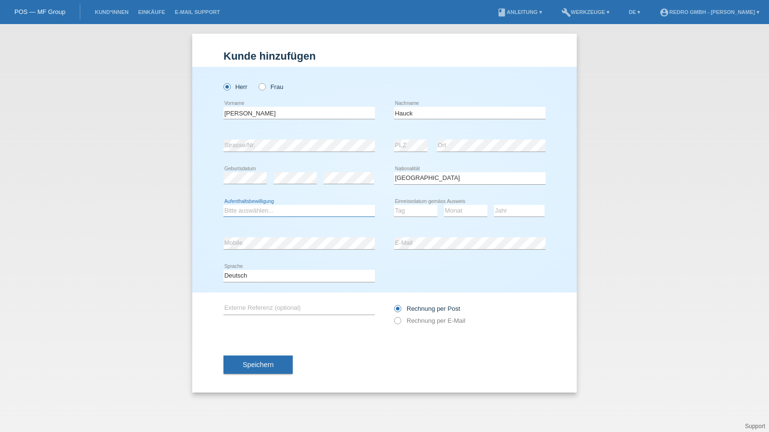
select select "B"
select select "13"
select select "05"
select select "2013"
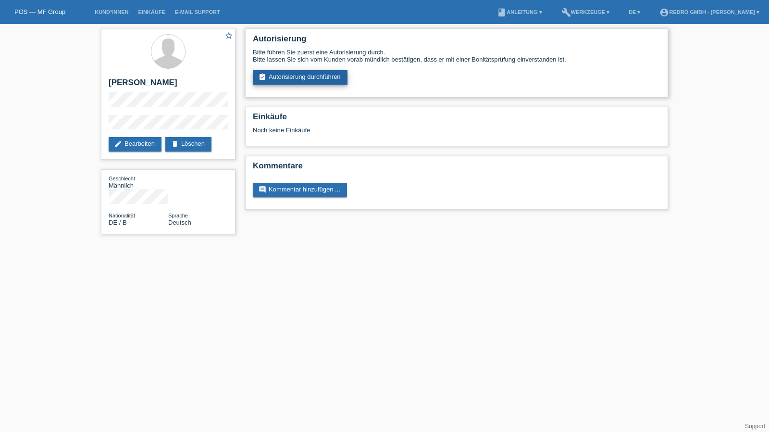
click at [296, 85] on link "assignment_turned_in Autorisierung durchführen" at bounding box center [300, 77] width 95 height 14
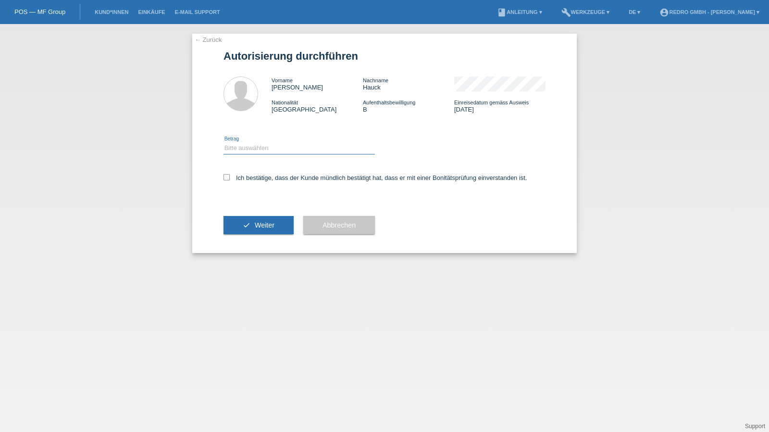
click at [248, 152] on select "Bitte auswählen CHF 1.00 - CHF 499.00 CHF 500.00 - CHF 1'999.00 CHF 2'000.00 - …" at bounding box center [299, 148] width 151 height 12
select select "1"
click at [224, 142] on select "Bitte auswählen CHF 1.00 - CHF 499.00 CHF 500.00 - CHF 1'999.00 CHF 2'000.00 - …" at bounding box center [299, 148] width 151 height 12
click at [245, 179] on label "Ich bestätige, dass der Kunde mündlich bestätigt hat, dass er mit einer Bonität…" at bounding box center [376, 177] width 304 height 7
click at [230, 179] on input "Ich bestätige, dass der Kunde mündlich bestätigt hat, dass er mit einer Bonität…" at bounding box center [227, 177] width 6 height 6
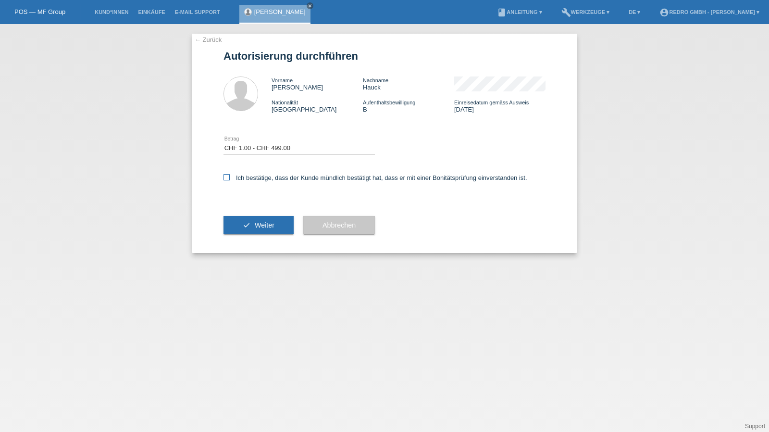
checkbox input "true"
click at [241, 224] on button "check Weiter" at bounding box center [259, 225] width 70 height 18
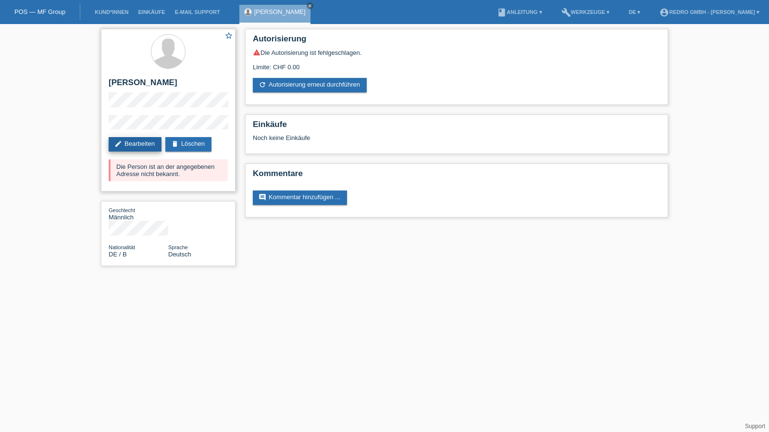
click at [138, 142] on link "edit Bearbeiten" at bounding box center [135, 144] width 53 height 14
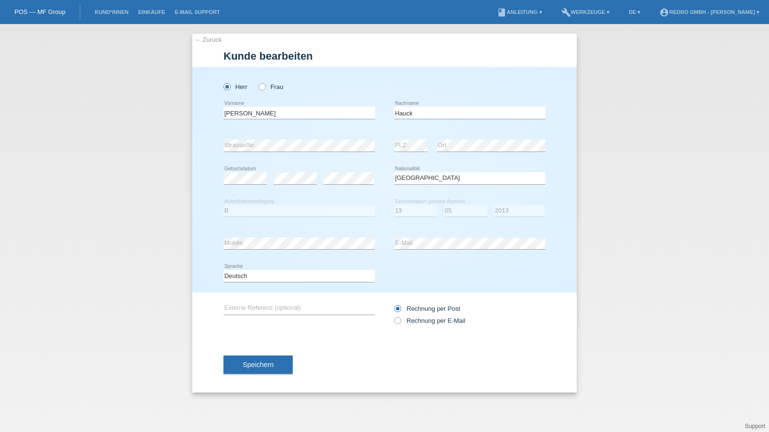
select select "DE"
select select "B"
select select "13"
select select "05"
select select "2013"
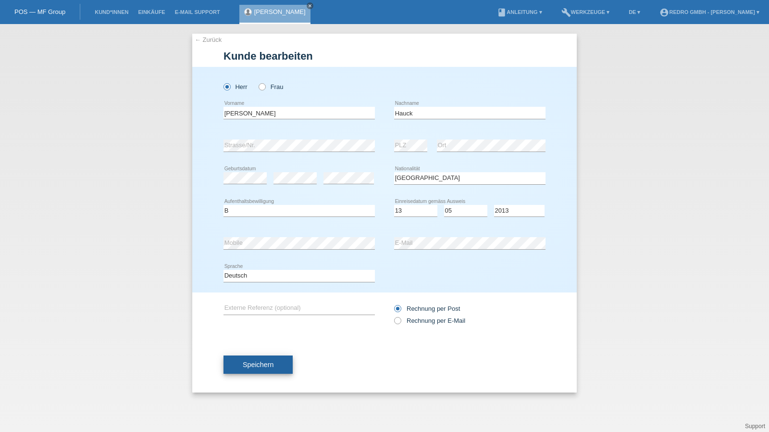
click at [265, 356] on button "Speichern" at bounding box center [258, 364] width 69 height 18
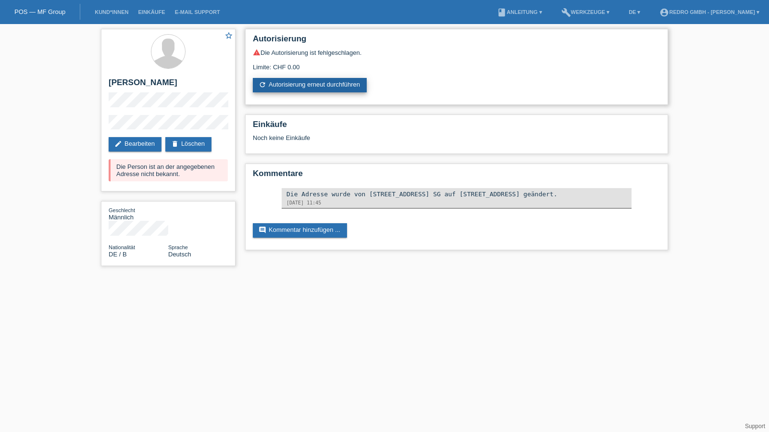
click at [300, 84] on link "refresh Autorisierung erneut durchführen" at bounding box center [310, 85] width 114 height 14
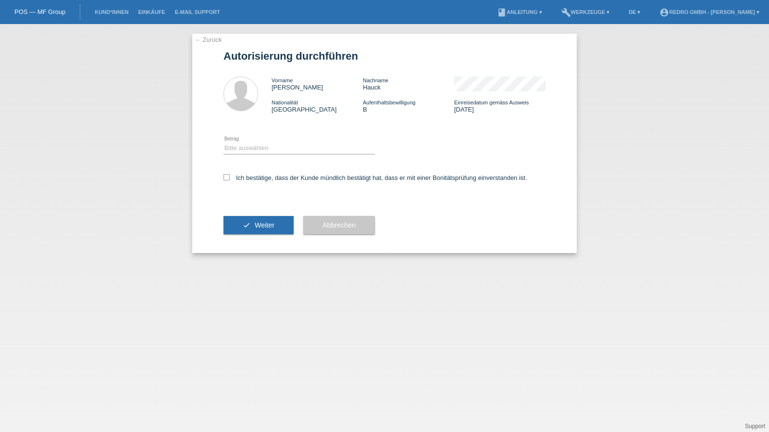
click at [250, 154] on icon at bounding box center [299, 154] width 151 height 0
click at [249, 149] on select "Bitte auswählen CHF 1.00 - CHF 499.00 CHF 500.00 - CHF 1'999.00 CHF 2'000.00 - …" at bounding box center [299, 148] width 151 height 12
select select "1"
click at [224, 142] on select "Bitte auswählen CHF 1.00 - CHF 499.00 CHF 500.00 - CHF 1'999.00 CHF 2'000.00 - …" at bounding box center [299, 148] width 151 height 12
click at [248, 177] on label "Ich bestätige, dass der Kunde mündlich bestätigt hat, dass er mit einer Bonität…" at bounding box center [376, 177] width 304 height 7
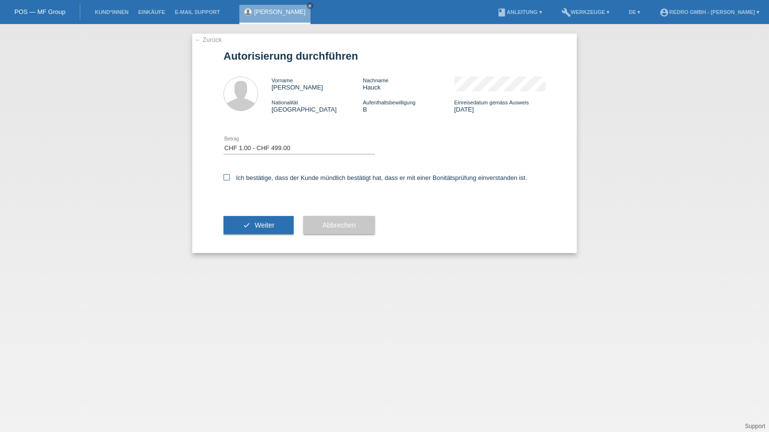
click at [230, 177] on input "Ich bestätige, dass der Kunde mündlich bestätigt hat, dass er mit einer Bonität…" at bounding box center [227, 177] width 6 height 6
checkbox input "true"
click at [248, 229] on button "check Weiter" at bounding box center [259, 225] width 70 height 18
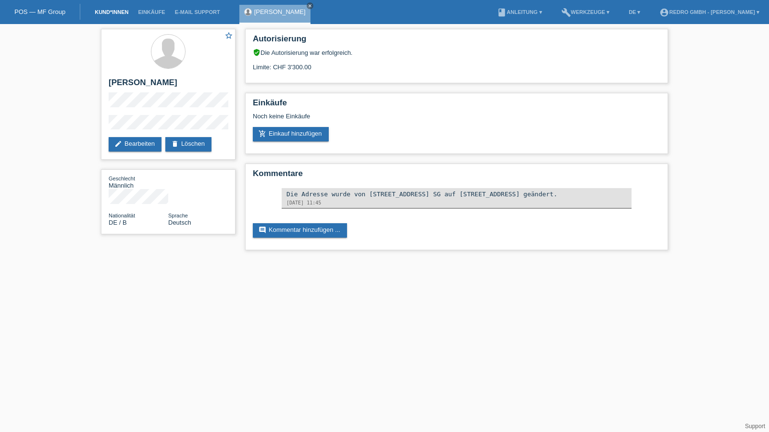
click at [116, 14] on link "Kund*innen" at bounding box center [111, 12] width 43 height 6
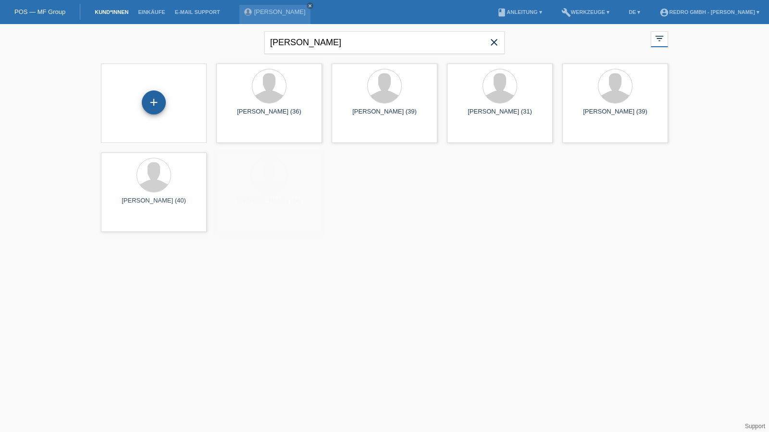
click at [145, 107] on div "+" at bounding box center [154, 102] width 24 height 24
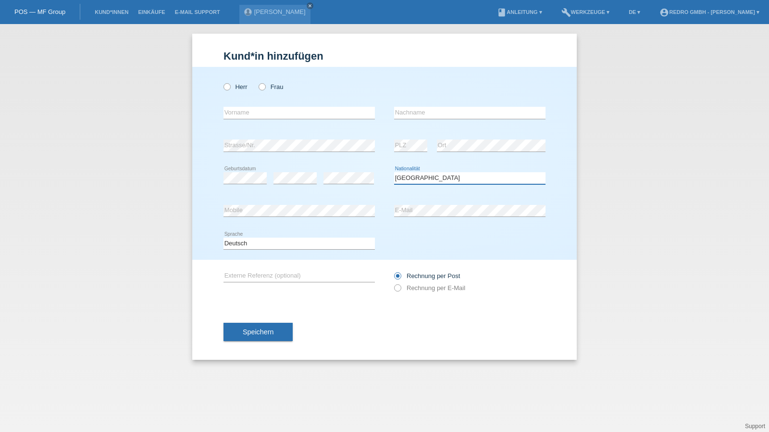
click at [415, 175] on select "Bitte auswählen... [GEOGRAPHIC_DATA] [GEOGRAPHIC_DATA] [GEOGRAPHIC_DATA] [GEOGR…" at bounding box center [469, 178] width 151 height 12
select select "IT"
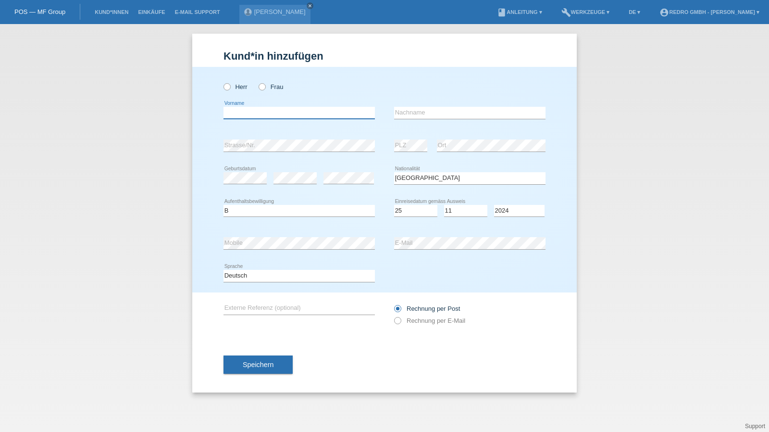
click at [258, 115] on input "text" at bounding box center [299, 113] width 151 height 12
type input "[PERSON_NAME]"
select select "IT"
select select "B"
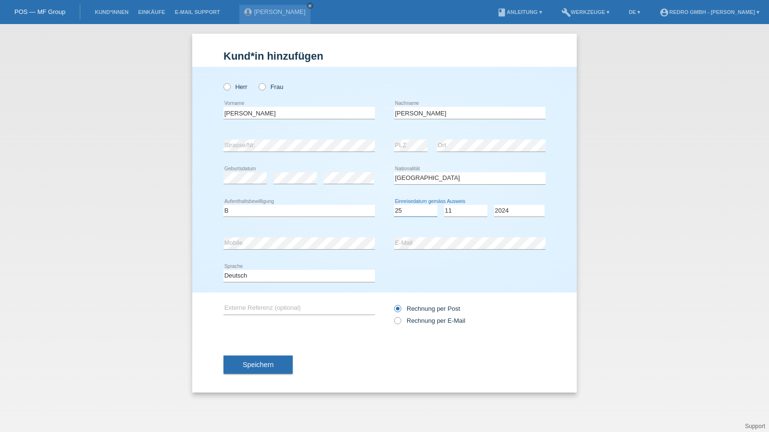
select select "25"
select select "11"
select select "2021"
click at [248, 273] on select "Deutsch Français Italiano English" at bounding box center [299, 276] width 151 height 12
select select "fr"
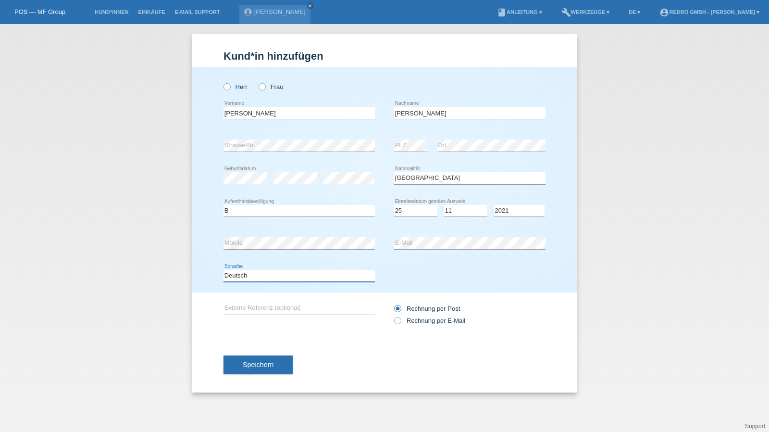
click at [224, 270] on select "Deutsch Français Italiano English" at bounding box center [299, 276] width 151 height 12
click at [258, 373] on div "Speichern" at bounding box center [385, 364] width 322 height 56
click at [258, 368] on button "Speichern" at bounding box center [258, 364] width 69 height 18
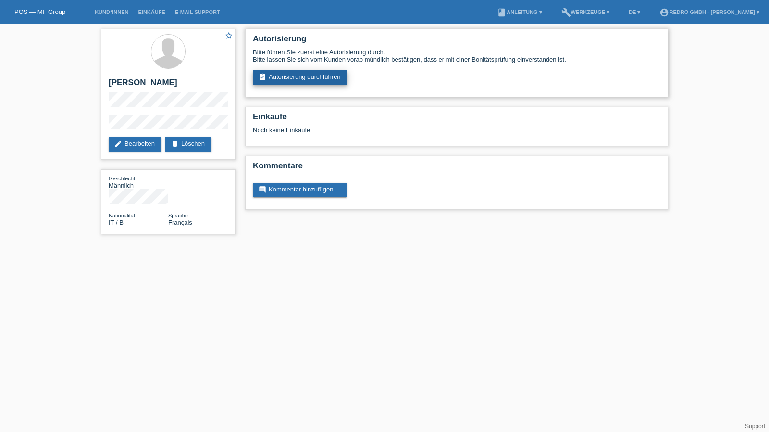
click at [308, 82] on link "assignment_turned_in Autorisierung durchführen" at bounding box center [300, 77] width 95 height 14
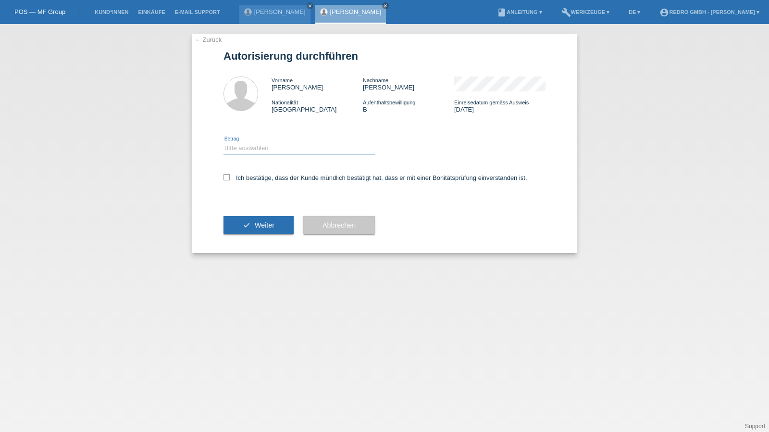
click at [246, 152] on select "Bitte auswählen CHF 1.00 - CHF 499.00 CHF 500.00 - CHF 1'999.00 CHF 2'000.00 - …" at bounding box center [299, 148] width 151 height 12
select select "1"
click at [224, 142] on select "Bitte auswählen CHF 1.00 - CHF 499.00 CHF 500.00 - CHF 1'999.00 CHF 2'000.00 - …" at bounding box center [299, 148] width 151 height 12
click at [245, 176] on label "Ich bestätige, dass der Kunde mündlich bestätigt hat, dass er mit einer Bonität…" at bounding box center [376, 177] width 304 height 7
click at [230, 176] on input "Ich bestätige, dass der Kunde mündlich bestätigt hat, dass er mit einer Bonität…" at bounding box center [227, 177] width 6 height 6
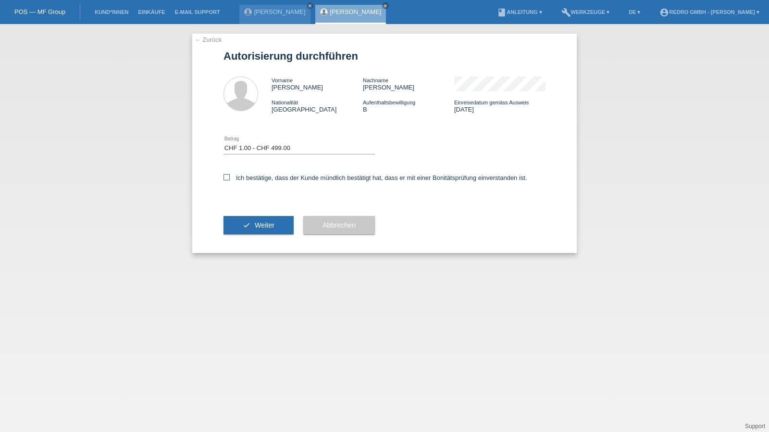
checkbox input "true"
click at [246, 214] on div "check Weiter" at bounding box center [259, 225] width 70 height 56
click at [235, 235] on div "check Weiter" at bounding box center [259, 225] width 70 height 56
click at [234, 225] on button "check Weiter" at bounding box center [259, 225] width 70 height 18
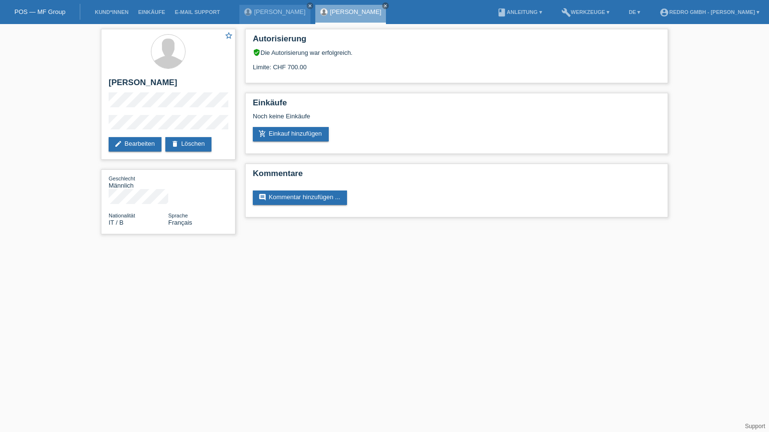
drag, startPoint x: 118, startPoint y: 6, endPoint x: 107, endPoint y: 13, distance: 13.9
click at [118, 6] on li "Kund*innen" at bounding box center [111, 12] width 43 height 25
click at [107, 13] on link "Kund*innen" at bounding box center [111, 12] width 43 height 6
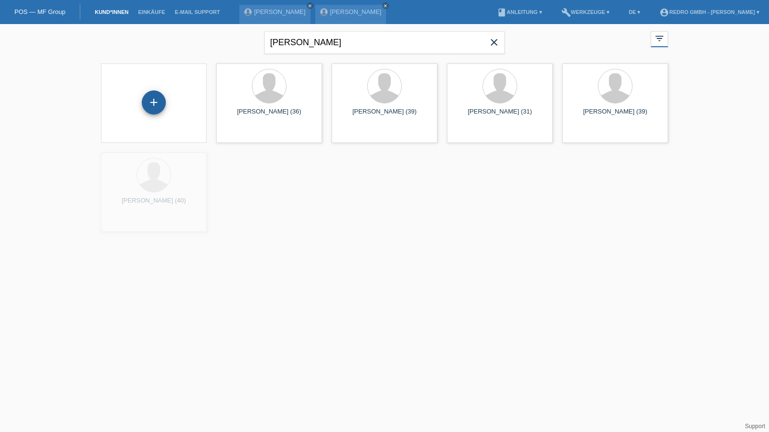
click at [158, 107] on div "+" at bounding box center [154, 102] width 24 height 24
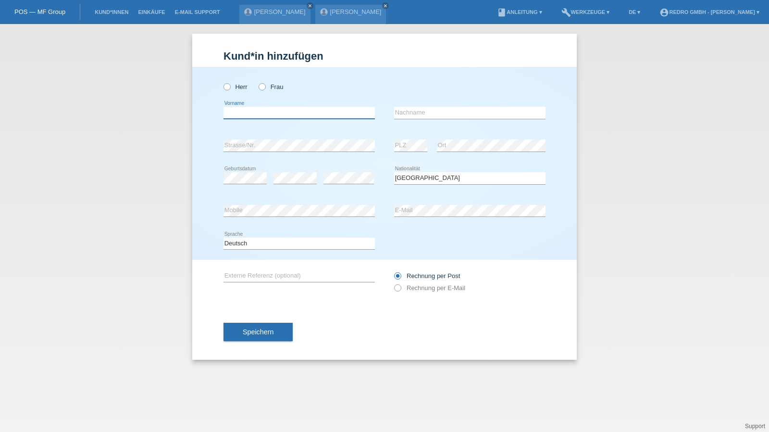
click at [261, 114] on input "text" at bounding box center [299, 113] width 151 height 12
click at [303, 112] on input "text" at bounding box center [299, 113] width 151 height 12
type input "[PERSON_NAME]"
type input "Hirschi"
select select "CH"
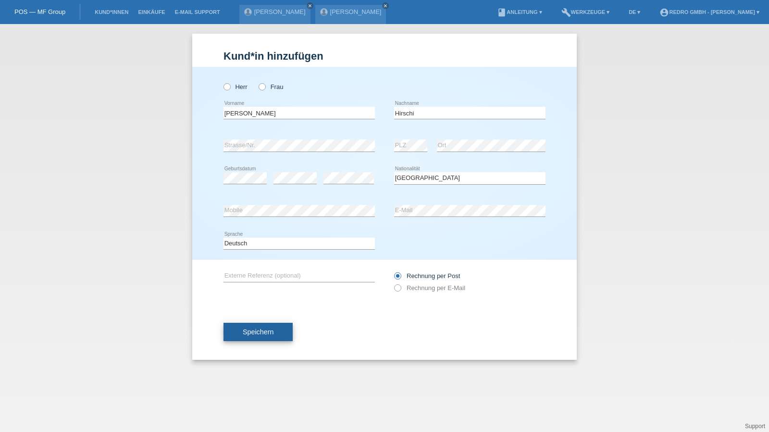
click at [256, 339] on button "Speichern" at bounding box center [258, 332] width 69 height 18
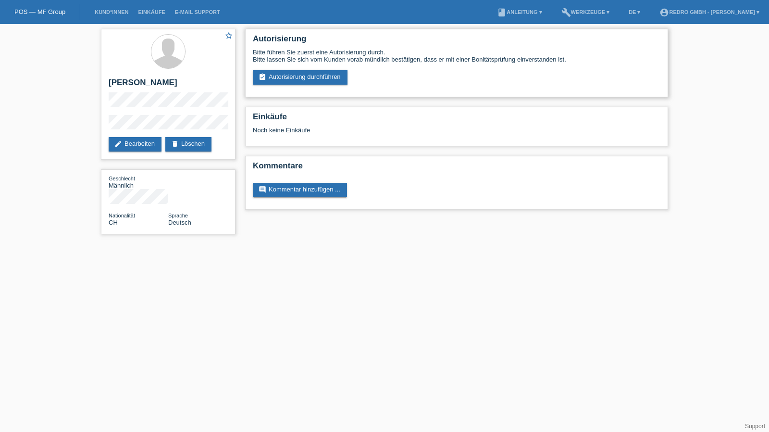
click at [295, 69] on div "Bitte führen Sie zuerst eine Autorisierung durch. Bitte lassen Sie sich vom Kun…" at bounding box center [457, 67] width 408 height 36
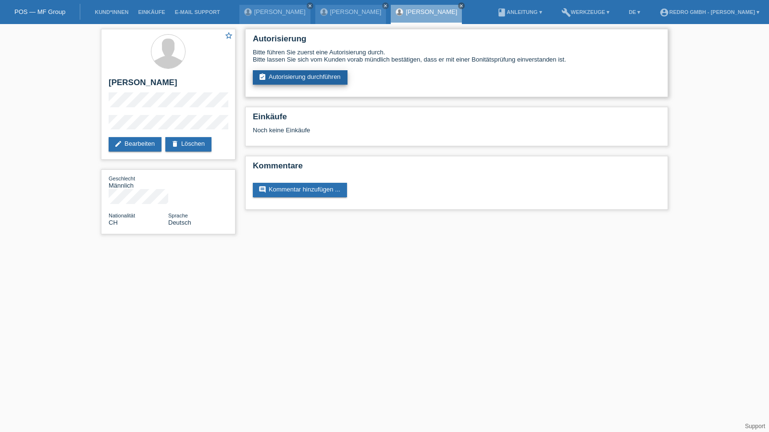
click at [290, 75] on link "assignment_turned_in Autorisierung durchführen" at bounding box center [300, 77] width 95 height 14
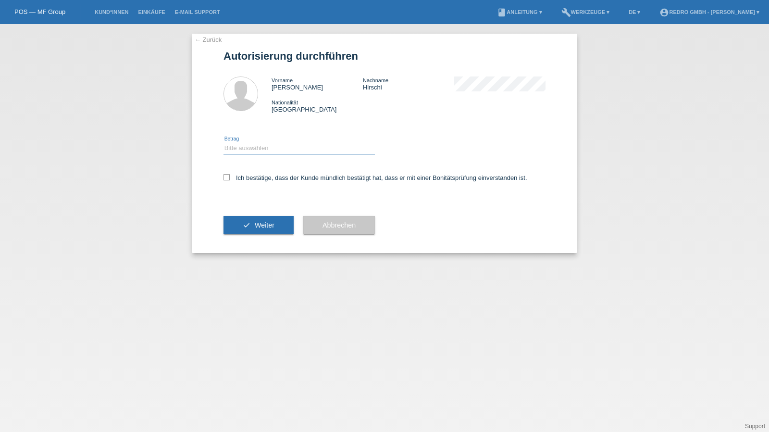
click at [247, 150] on select "Bitte auswählen CHF 1.00 - CHF 499.00 CHF 500.00 - CHF 1'999.00 CHF 2'000.00 - …" at bounding box center [299, 148] width 151 height 12
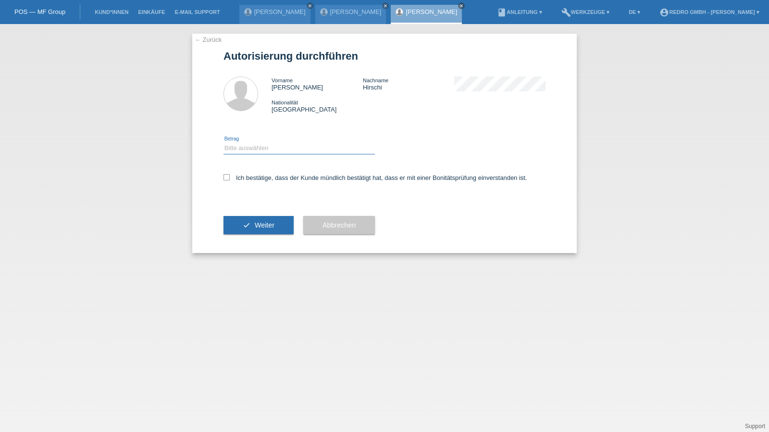
select select "1"
click at [224, 142] on select "Bitte auswählen CHF 1.00 - CHF 499.00 CHF 500.00 - CHF 1'999.00 CHF 2'000.00 - …" at bounding box center [299, 148] width 151 height 12
click at [256, 175] on label "Ich bestätige, dass der Kunde mündlich bestätigt hat, dass er mit einer Bonität…" at bounding box center [376, 177] width 304 height 7
click at [230, 175] on input "Ich bestätige, dass der Kunde mündlich bestätigt hat, dass er mit einer Bonität…" at bounding box center [227, 177] width 6 height 6
checkbox input "true"
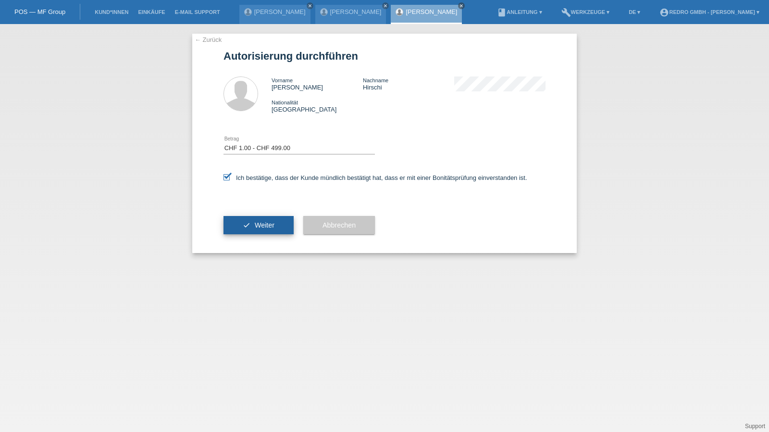
click at [264, 226] on span "Weiter" at bounding box center [265, 225] width 20 height 8
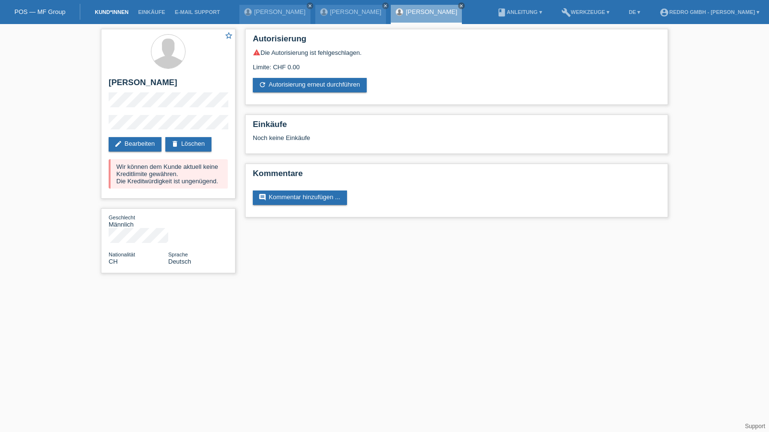
click at [120, 13] on link "Kund*innen" at bounding box center [111, 12] width 43 height 6
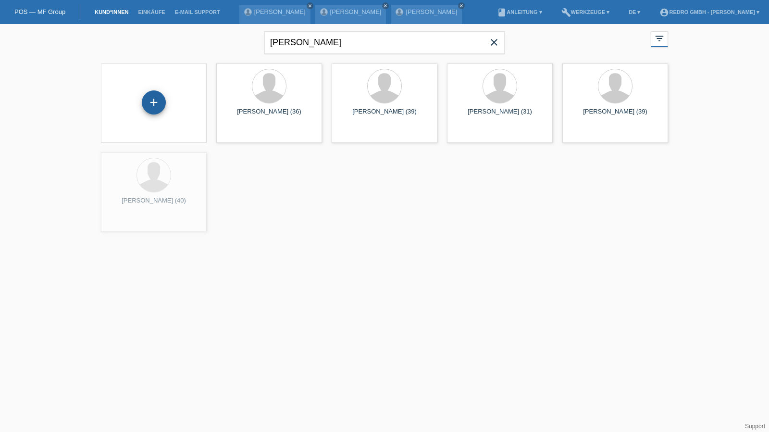
click at [159, 101] on div "+" at bounding box center [154, 102] width 24 height 24
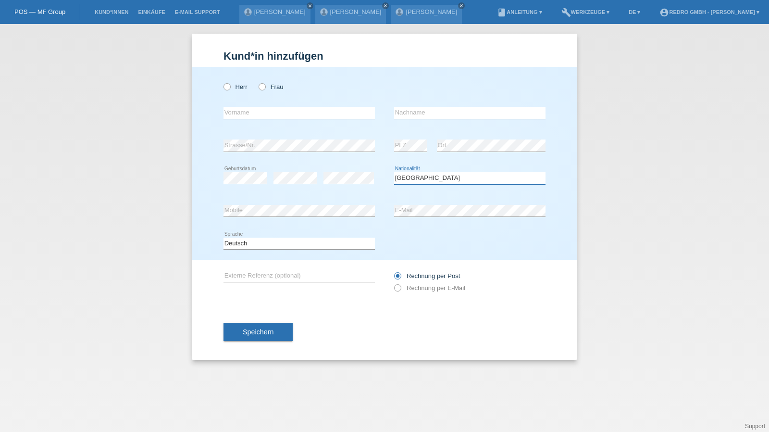
click at [446, 174] on select "Bitte auswählen... Schweiz Deutschland Liechtenstein Österreich ------------ Af…" at bounding box center [469, 178] width 151 height 12
select select "SN"
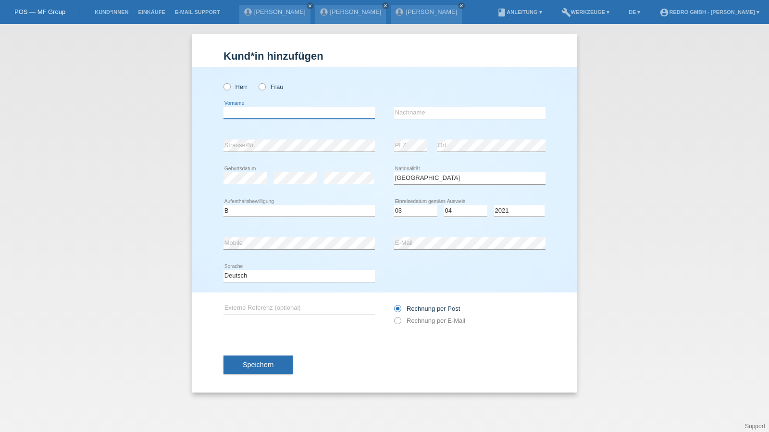
click at [286, 117] on input "text" at bounding box center [299, 113] width 151 height 12
type input "Samra"
type input "Muratovic"
select select "RS"
select select "B"
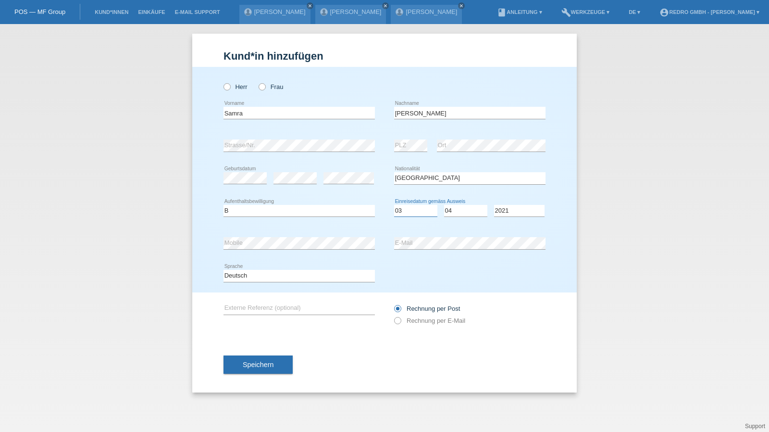
select select "03"
select select "04"
click at [254, 363] on span "Speichern" at bounding box center [258, 364] width 31 height 8
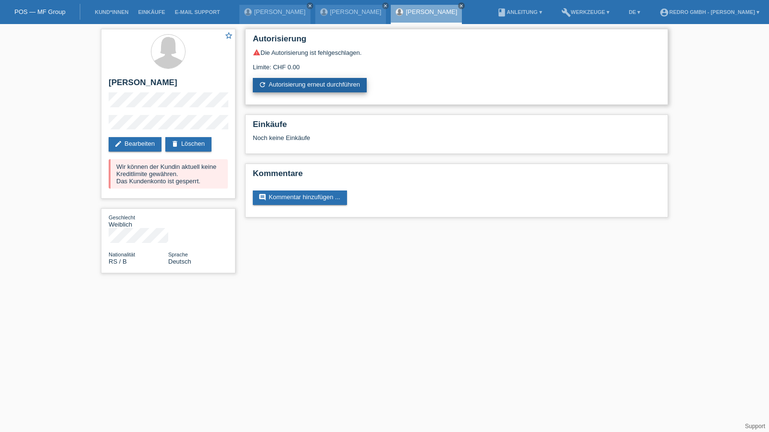
click at [330, 84] on link "refresh Autorisierung erneut durchführen" at bounding box center [310, 85] width 114 height 14
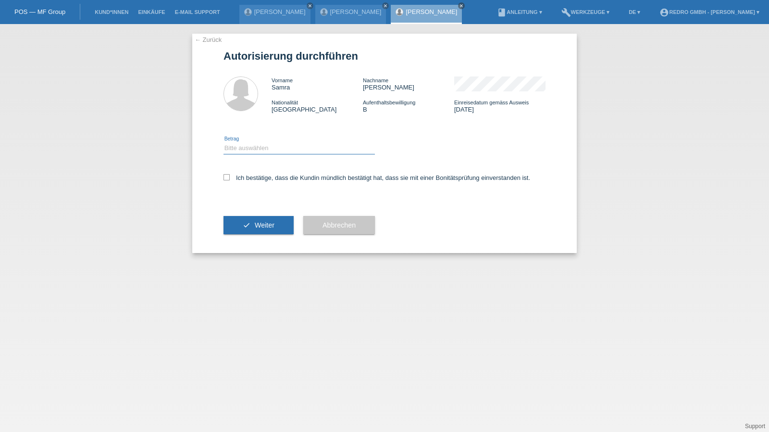
click at [268, 150] on select "Bitte auswählen CHF 1.00 - CHF 499.00 CHF 500.00 - CHF 1'999.00 CHF 2'000.00 - …" at bounding box center [299, 148] width 151 height 12
select select "1"
click at [224, 142] on select "Bitte auswählen CHF 1.00 - CHF 499.00 CHF 500.00 - CHF 1'999.00 CHF 2'000.00 - …" at bounding box center [299, 148] width 151 height 12
click at [261, 183] on div "Ich bestätige, dass die Kundin mündlich bestätigt hat, dass sie mit einer Bonit…" at bounding box center [385, 180] width 322 height 33
click at [266, 179] on label "Ich bestätige, dass die Kundin mündlich bestätigt hat, dass sie mit einer Bonit…" at bounding box center [377, 177] width 307 height 7
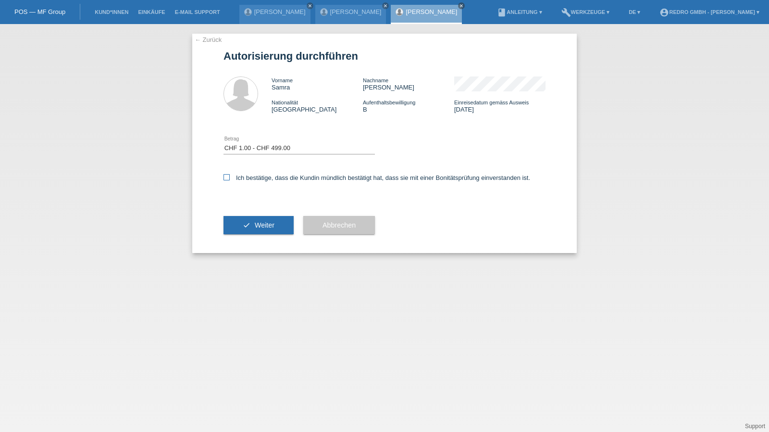
click at [230, 179] on input "Ich bestätige, dass die Kundin mündlich bestätigt hat, dass sie mit einer Bonit…" at bounding box center [227, 177] width 6 height 6
checkbox input "true"
click at [259, 222] on span "Weiter" at bounding box center [265, 225] width 20 height 8
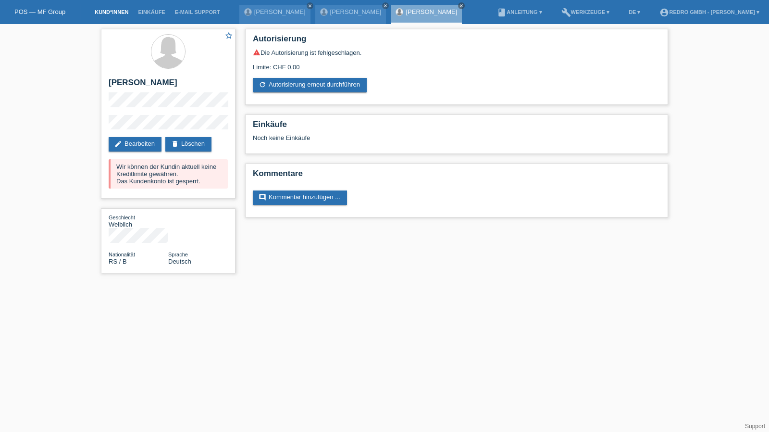
click at [111, 14] on link "Kund*innen" at bounding box center [111, 12] width 43 height 6
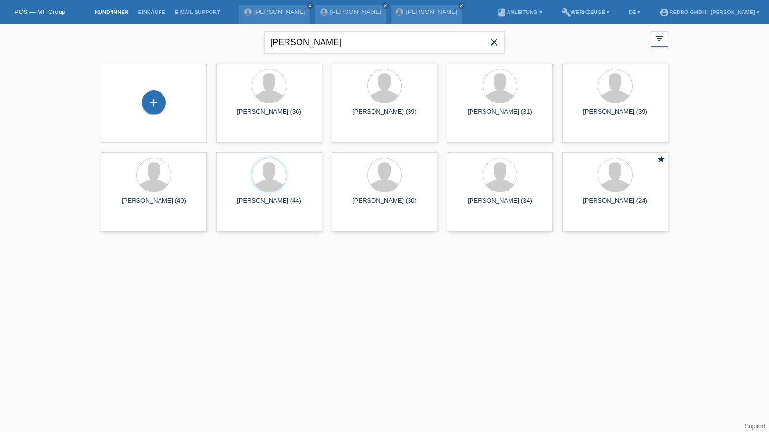
click at [153, 114] on div "+" at bounding box center [154, 102] width 90 height 25
click at [156, 104] on div "+" at bounding box center [154, 102] width 24 height 24
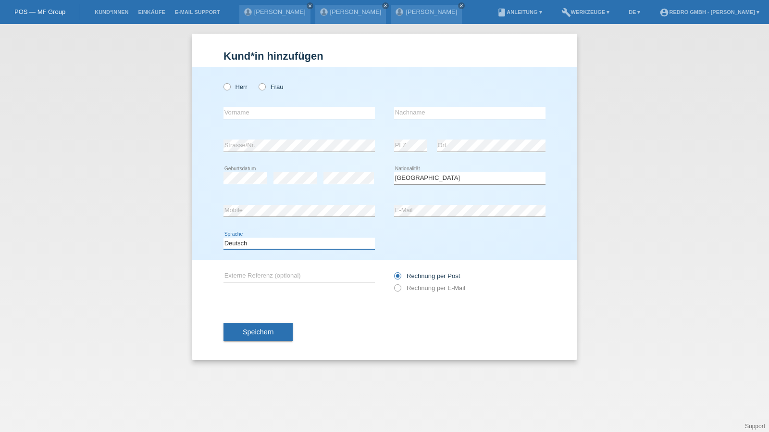
click at [282, 247] on select "Deutsch Français Italiano English" at bounding box center [299, 243] width 151 height 12
select select "fr"
click at [224, 237] on select "Deutsch Français Italiano English" at bounding box center [299, 243] width 151 height 12
click at [253, 356] on div "Speichern" at bounding box center [385, 332] width 322 height 56
click at [242, 363] on div "Kund*in hinzufügen Kunde hinzufügen Kundin hinzufügen Herr Frau error Vorname e…" at bounding box center [384, 228] width 769 height 408
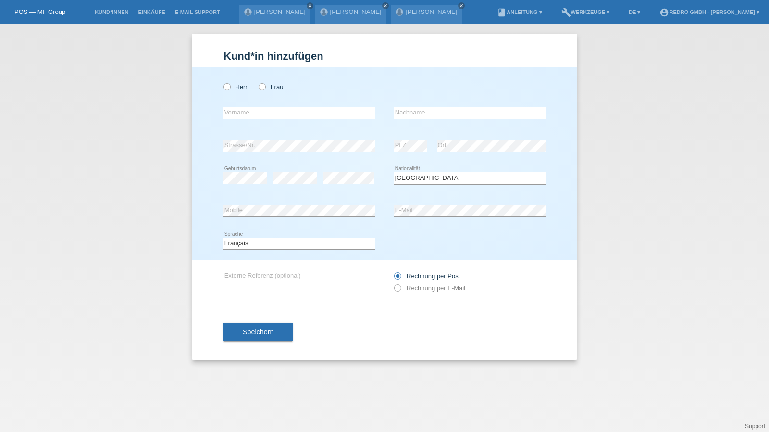
click at [238, 374] on div "Kund*in hinzufügen Kunde hinzufügen Kundin hinzufügen Herr Frau error Vorname e…" at bounding box center [384, 228] width 769 height 408
click at [251, 355] on div "Speichern" at bounding box center [385, 332] width 322 height 56
click at [257, 337] on button "Speichern" at bounding box center [258, 332] width 69 height 18
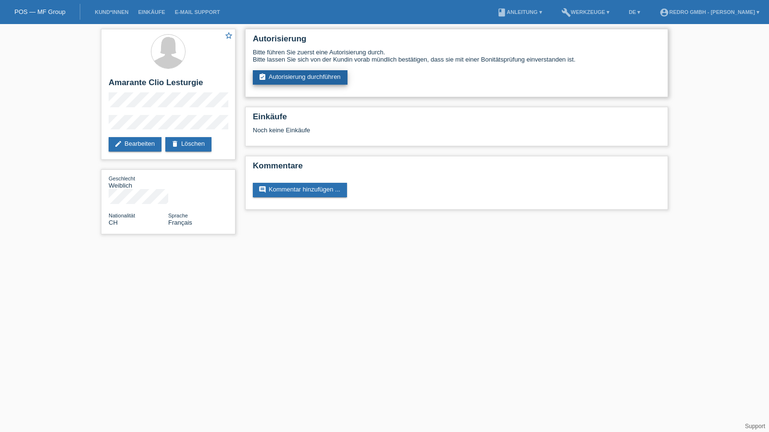
click at [298, 71] on link "assignment_turned_in Autorisierung durchführen" at bounding box center [300, 77] width 95 height 14
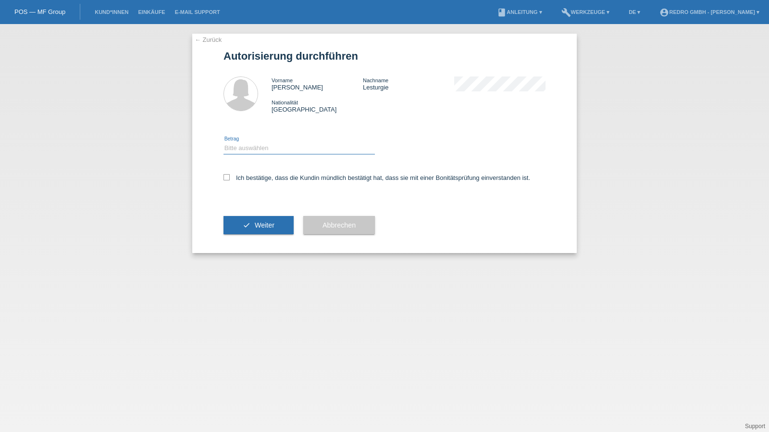
click at [261, 150] on select "Bitte auswählen CHF 1.00 - CHF 499.00 CHF 500.00 - CHF 1'999.00 CHF 2'000.00 - …" at bounding box center [299, 148] width 151 height 12
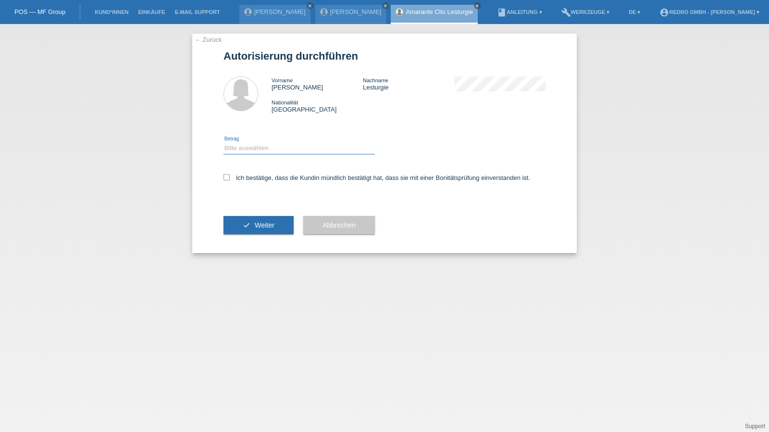
select select "1"
click at [224, 142] on select "Bitte auswählen CHF 1.00 - CHF 499.00 CHF 500.00 - CHF 1'999.00 CHF 2'000.00 - …" at bounding box center [299, 148] width 151 height 12
click at [249, 179] on label "Ich bestätige, dass die Kundin mündlich bestätigt hat, dass sie mit einer Bonit…" at bounding box center [377, 177] width 307 height 7
click at [230, 179] on input "Ich bestätige, dass die Kundin mündlich bestätigt hat, dass sie mit einer Bonit…" at bounding box center [227, 177] width 6 height 6
checkbox input "true"
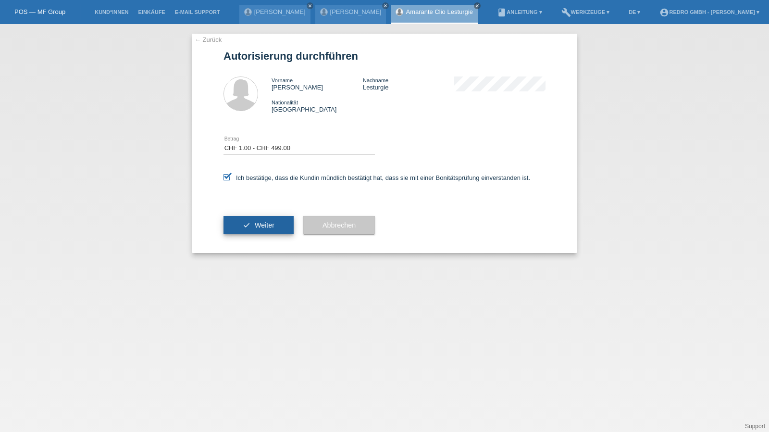
click at [247, 222] on button "check Weiter" at bounding box center [259, 225] width 70 height 18
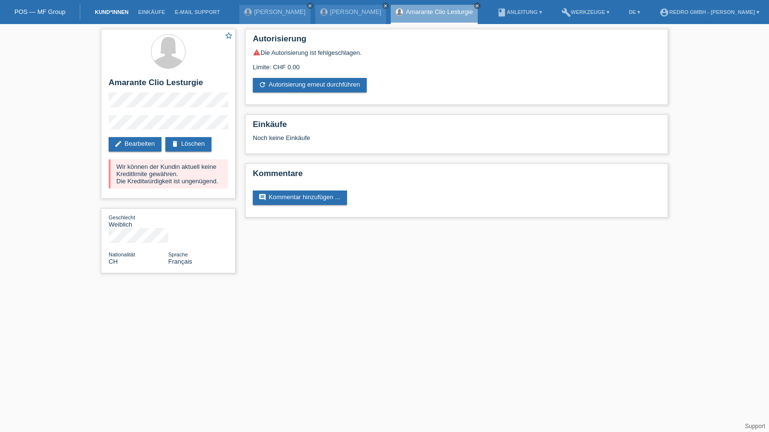
click at [110, 10] on link "Kund*innen" at bounding box center [111, 12] width 43 height 6
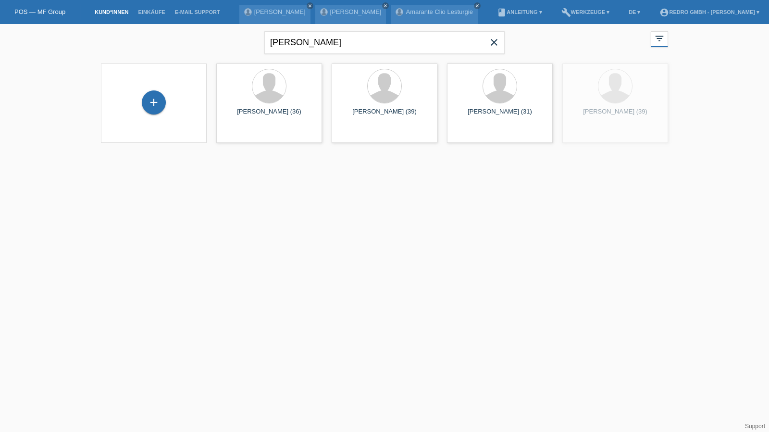
click at [139, 109] on div "+" at bounding box center [154, 102] width 90 height 25
click at [148, 105] on div "+" at bounding box center [154, 102] width 24 height 24
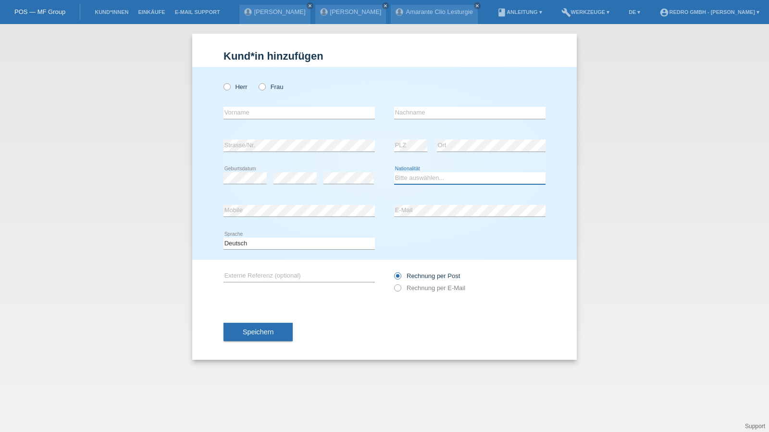
click at [412, 175] on select "Bitte auswählen... [GEOGRAPHIC_DATA] [GEOGRAPHIC_DATA] [GEOGRAPHIC_DATA] [GEOGR…" at bounding box center [469, 178] width 151 height 12
select select "SO"
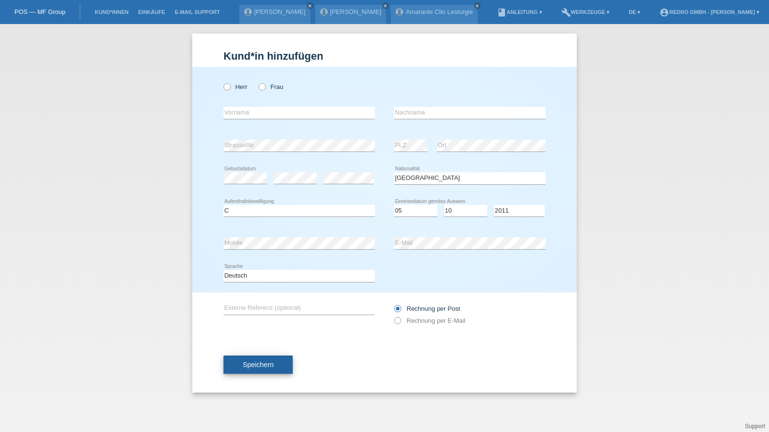
click at [272, 367] on span "Speichern" at bounding box center [258, 364] width 31 height 8
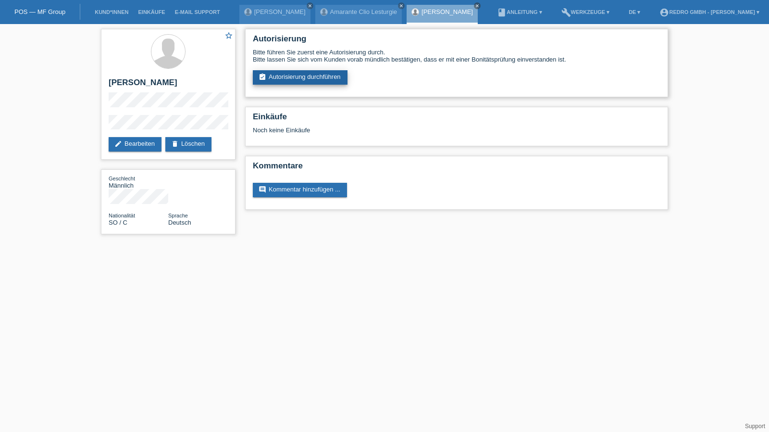
click at [291, 74] on link "assignment_turned_in Autorisierung durchführen" at bounding box center [300, 77] width 95 height 14
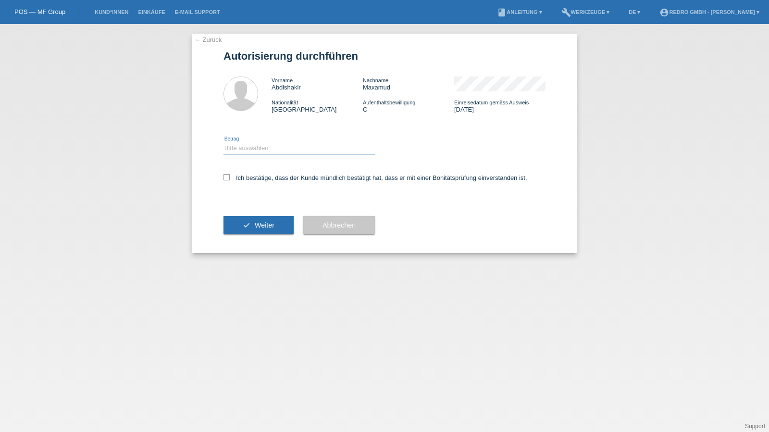
click at [266, 153] on select "Bitte auswählen CHF 1.00 - CHF 499.00 CHF 500.00 - CHF 1'999.00 CHF 2'000.00 - …" at bounding box center [299, 148] width 151 height 12
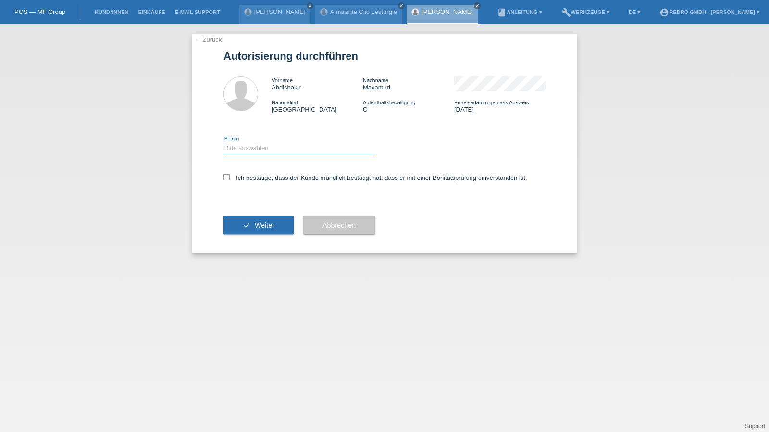
select select "1"
click at [224, 142] on select "Bitte auswählen CHF 1.00 - CHF 499.00 CHF 500.00 - CHF 1'999.00 CHF 2'000.00 - …" at bounding box center [299, 148] width 151 height 12
click at [258, 177] on label "Ich bestätige, dass der Kunde mündlich bestätigt hat, dass er mit einer Bonität…" at bounding box center [376, 177] width 304 height 7
click at [230, 177] on input "Ich bestätige, dass der Kunde mündlich bestätigt hat, dass er mit einer Bonität…" at bounding box center [227, 177] width 6 height 6
checkbox input "true"
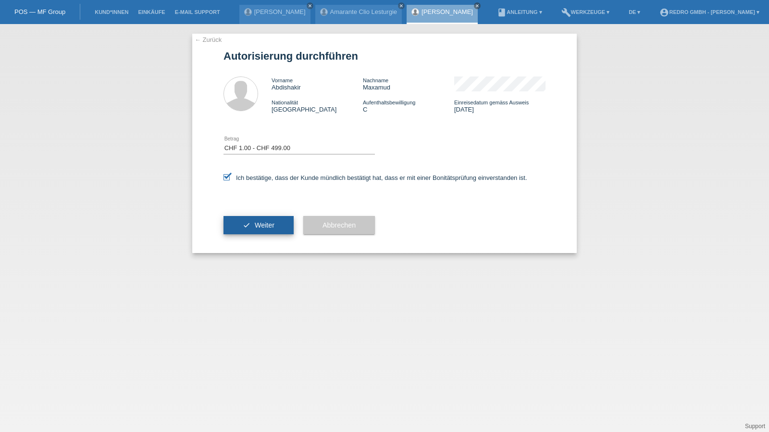
click at [254, 230] on button "check Weiter" at bounding box center [259, 225] width 70 height 18
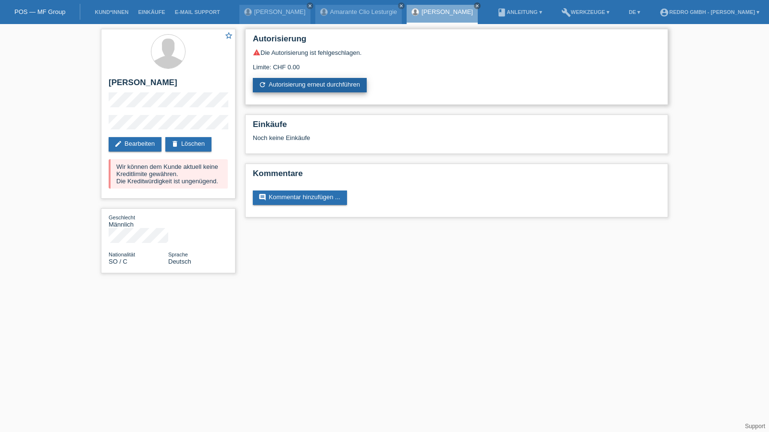
click at [322, 88] on link "refresh Autorisierung erneut durchführen" at bounding box center [310, 85] width 114 height 14
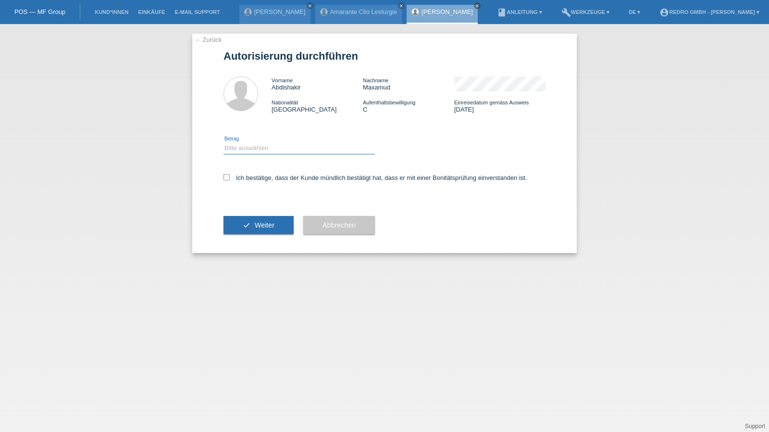
click at [261, 152] on select "Bitte auswählen CHF 1.00 - CHF 499.00 CHF 500.00 - CHF 1'999.00 CHF 2'000.00 - …" at bounding box center [299, 148] width 151 height 12
select select "1"
click at [224, 142] on select "Bitte auswählen CHF 1.00 - CHF 499.00 CHF 500.00 - CHF 1'999.00 CHF 2'000.00 - …" at bounding box center [299, 148] width 151 height 12
click at [257, 179] on label "Ich bestätige, dass der Kunde mündlich bestätigt hat, dass er mit einer Bonität…" at bounding box center [376, 177] width 304 height 7
click at [230, 179] on input "Ich bestätige, dass der Kunde mündlich bestätigt hat, dass er mit einer Bonität…" at bounding box center [227, 177] width 6 height 6
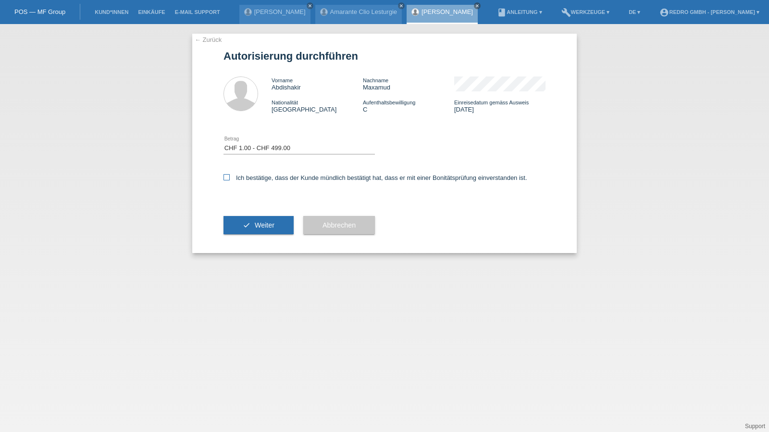
checkbox input "true"
click at [250, 217] on button "check Weiter" at bounding box center [259, 225] width 70 height 18
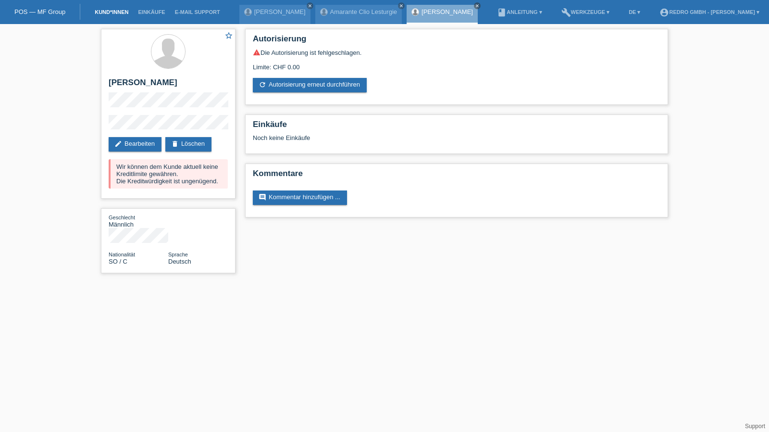
click at [103, 13] on link "Kund*innen" at bounding box center [111, 12] width 43 height 6
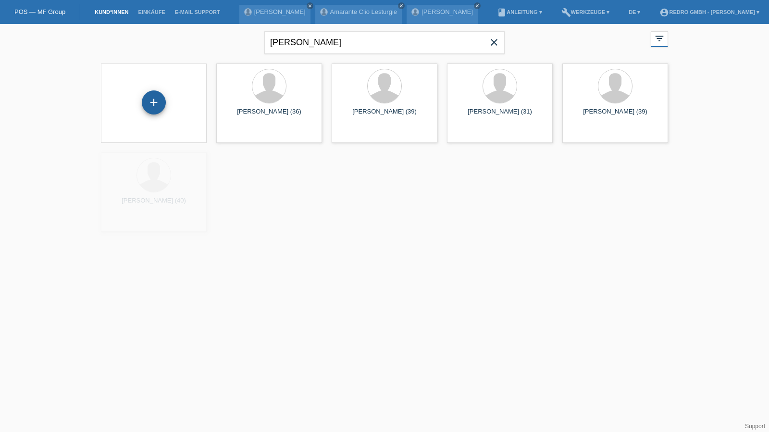
click at [162, 104] on div "+" at bounding box center [153, 102] width 23 height 16
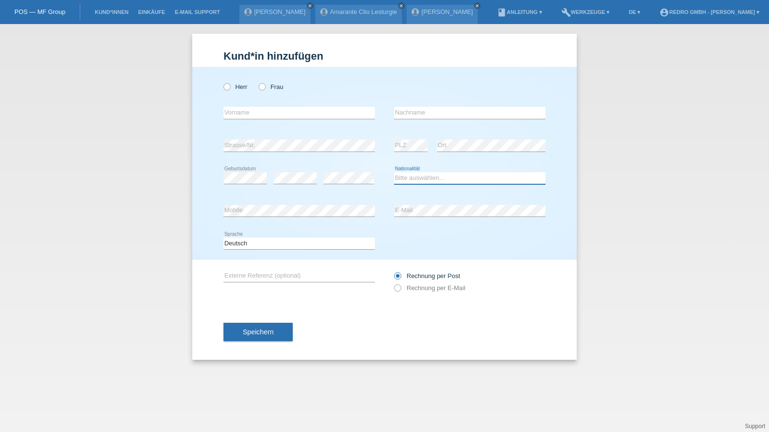
click at [422, 179] on select "Bitte auswählen... Schweiz Deutschland Liechtenstein Österreich ------------ Af…" at bounding box center [469, 178] width 151 height 12
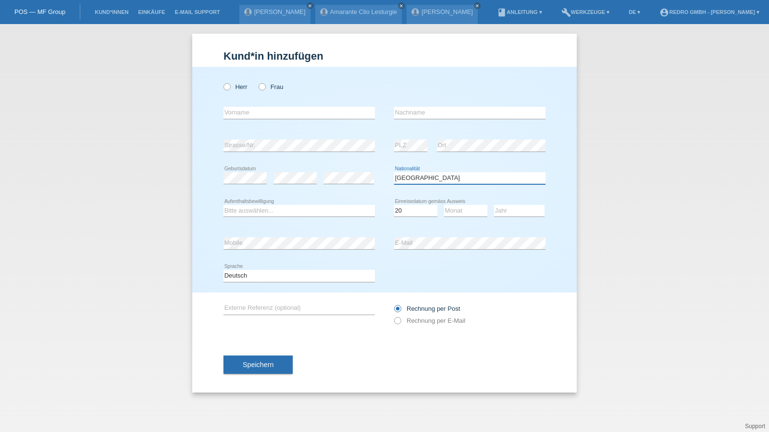
click at [439, 180] on select "Bitte auswählen... Schweiz Deutschland Liechtenstein Österreich ------------ Af…" at bounding box center [469, 178] width 151 height 12
click at [439, 180] on select "Bitte auswählen... [GEOGRAPHIC_DATA] [GEOGRAPHIC_DATA] [GEOGRAPHIC_DATA] [GEOGR…" at bounding box center [469, 178] width 151 height 12
select select "UA"
select select "B"
select select "06"
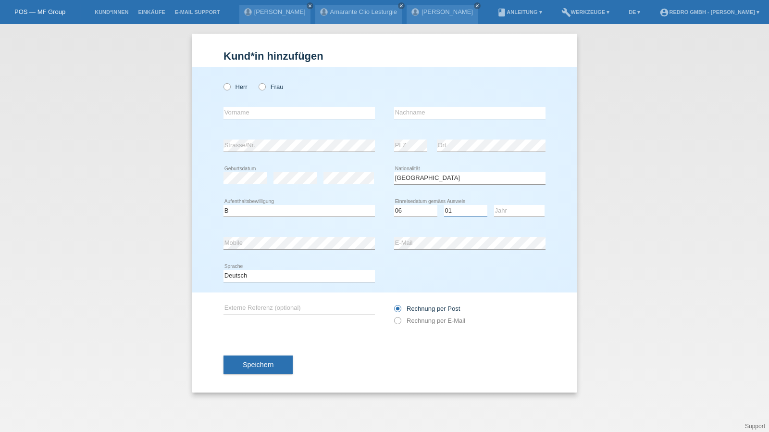
select select "05"
select select "2022"
click at [269, 367] on span "Speichern" at bounding box center [258, 364] width 31 height 8
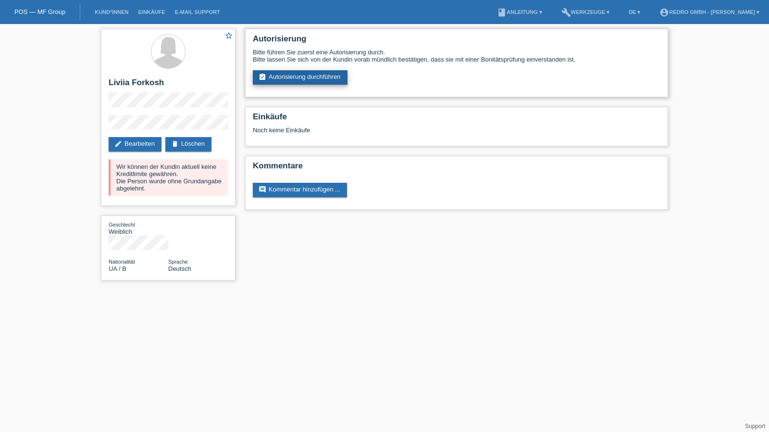
click at [286, 78] on link "assignment_turned_in Autorisierung durchführen" at bounding box center [300, 77] width 95 height 14
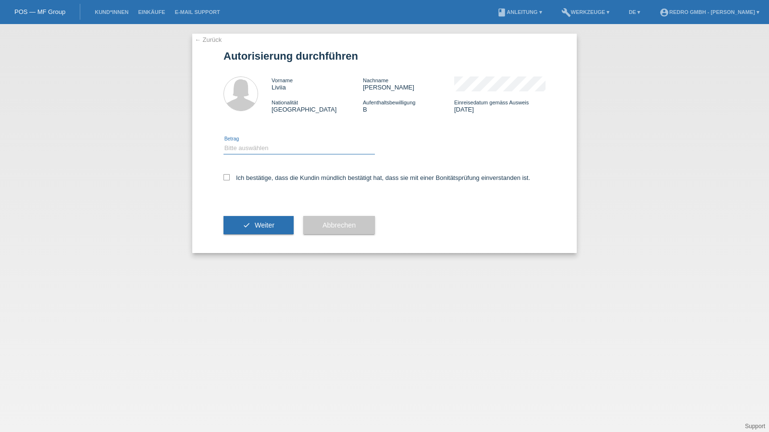
click at [261, 150] on select "Bitte auswählen CHF 1.00 - CHF 499.00 CHF 500.00 - CHF 1'999.00 CHF 2'000.00 - …" at bounding box center [299, 148] width 151 height 12
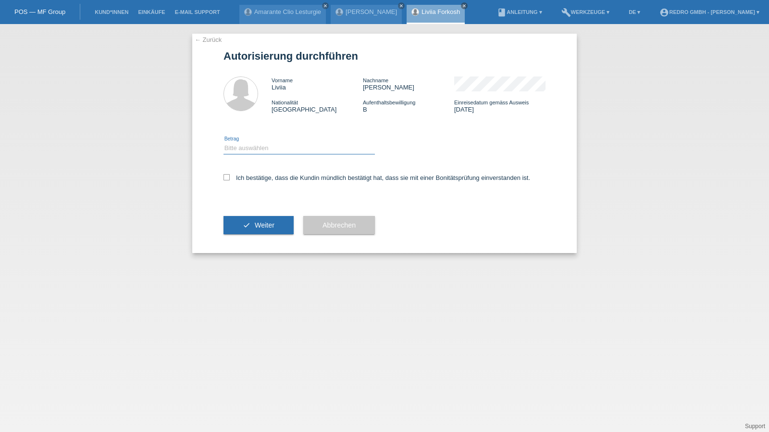
select select "1"
click at [224, 142] on select "Bitte auswählen CHF 1.00 - CHF 499.00 CHF 500.00 - CHF 1'999.00 CHF 2'000.00 - …" at bounding box center [299, 148] width 151 height 12
click at [250, 184] on div "Ich bestätige, dass die Kundin mündlich bestätigt hat, dass sie mit einer Bonit…" at bounding box center [385, 180] width 322 height 33
click at [249, 179] on label "Ich bestätige, dass die Kundin mündlich bestätigt hat, dass sie mit einer Bonit…" at bounding box center [377, 177] width 307 height 7
click at [230, 179] on input "Ich bestätige, dass die Kundin mündlich bestätigt hat, dass sie mit einer Bonit…" at bounding box center [227, 177] width 6 height 6
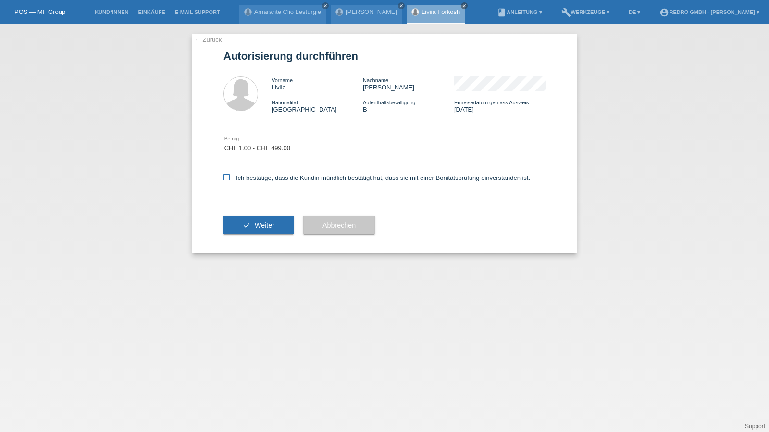
checkbox input "true"
click at [254, 230] on button "check Weiter" at bounding box center [259, 225] width 70 height 18
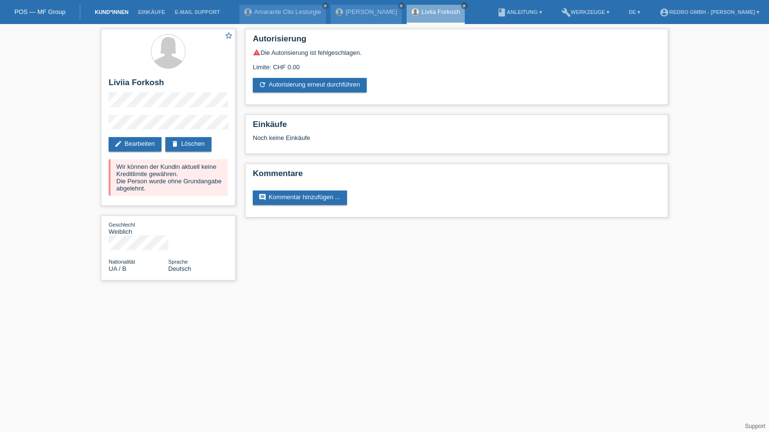
click at [112, 10] on link "Kund*innen" at bounding box center [111, 12] width 43 height 6
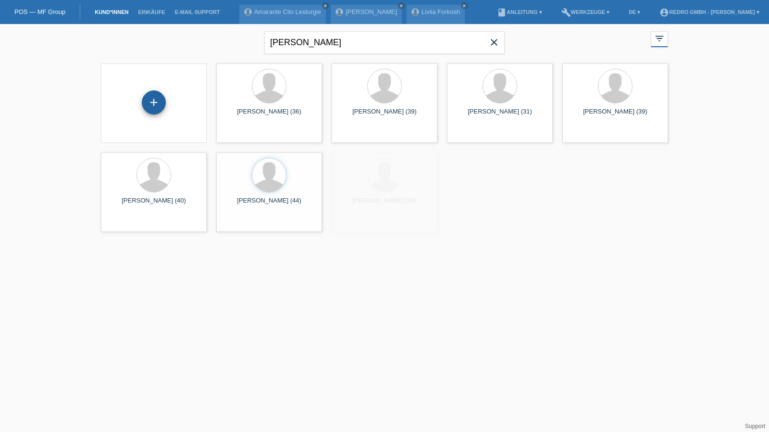
click at [159, 109] on div "+" at bounding box center [153, 102] width 23 height 16
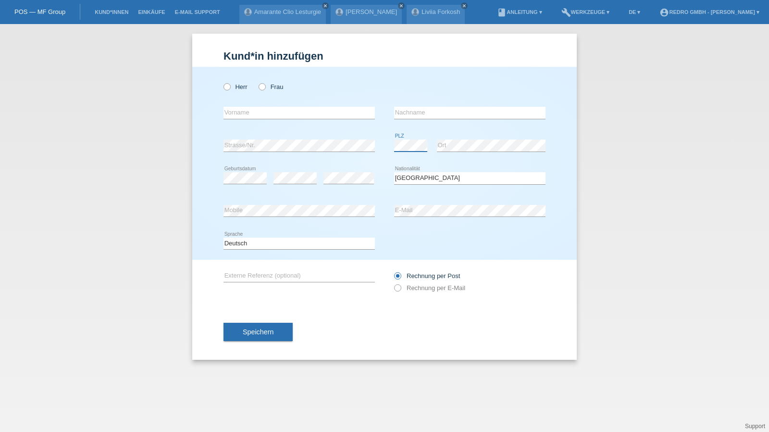
click at [419, 24] on body "POS — MF Group Kund*innen Einkäufe E-Mail Support Amarante Clio Lesturgie close" at bounding box center [384, 24] width 769 height 0
click at [486, 146] on div "error PLZ error Ort" at bounding box center [469, 145] width 151 height 33
click at [622, 134] on div "Kund*in hinzufügen Kunde hinzufügen Kundin hinzufügen Herr Frau error Vorname e…" at bounding box center [384, 228] width 769 height 408
click at [281, 111] on input "text" at bounding box center [299, 113] width 151 height 12
type input "[PERSON_NAME]"
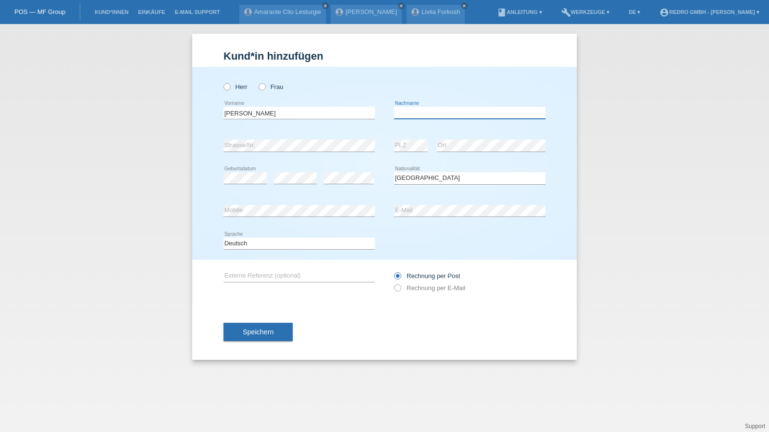
type input "[PERSON_NAME] Dos [PERSON_NAME]"
click at [483, 110] on input "[PERSON_NAME] Dos [PERSON_NAME]" at bounding box center [469, 113] width 151 height 12
select select "PT"
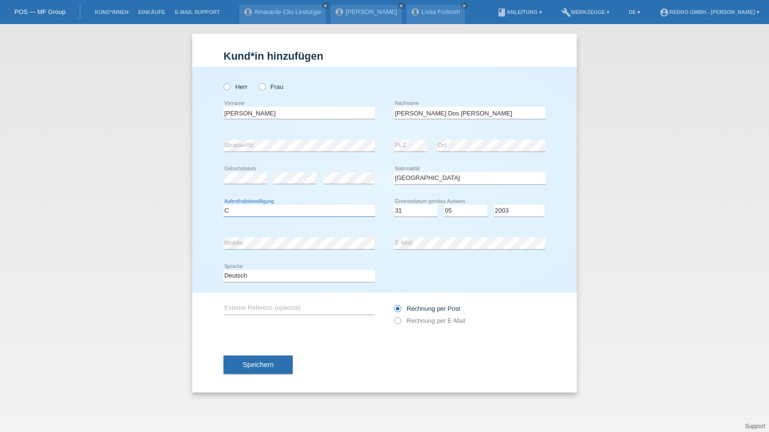
select select "C"
select select "31"
drag, startPoint x: 272, startPoint y: 270, endPoint x: 267, endPoint y: 275, distance: 7.5
click at [272, 270] on select "Deutsch Français Italiano English" at bounding box center [299, 276] width 151 height 12
select select "fr"
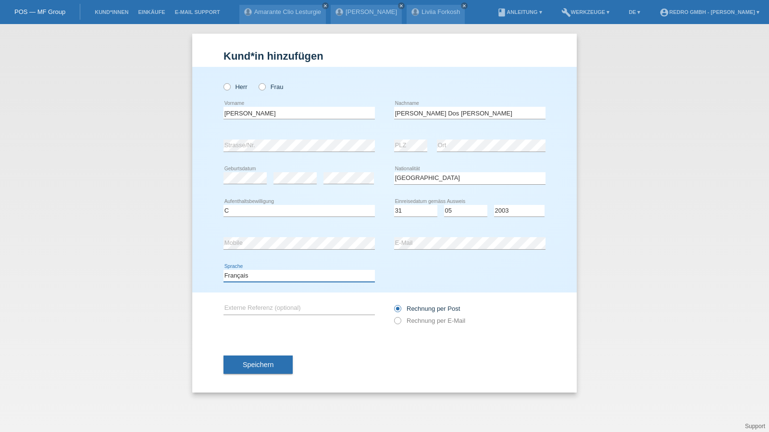
click at [224, 270] on select "Deutsch Français Italiano English" at bounding box center [299, 276] width 151 height 12
click at [260, 372] on button "Speichern" at bounding box center [258, 364] width 69 height 18
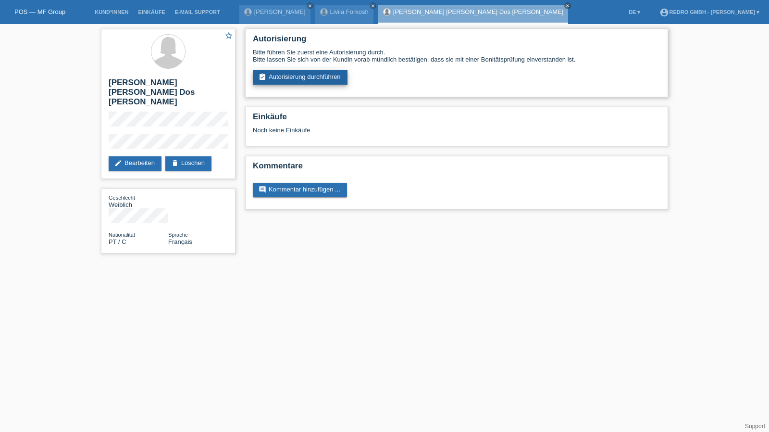
click at [309, 81] on link "assignment_turned_in Autorisierung durchführen" at bounding box center [300, 77] width 95 height 14
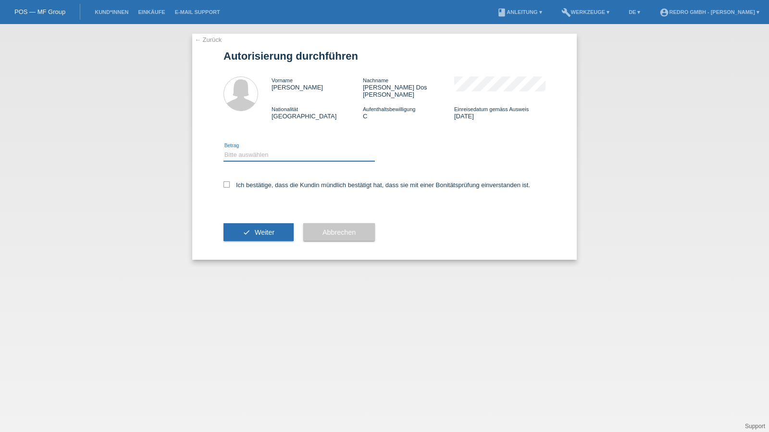
drag, startPoint x: 249, startPoint y: 148, endPoint x: 248, endPoint y: 154, distance: 6.4
click at [249, 149] on select "Bitte auswählen CHF 1.00 - CHF 499.00 CHF 500.00 - CHF 1'999.00 CHF 2'000.00 - …" at bounding box center [299, 155] width 151 height 12
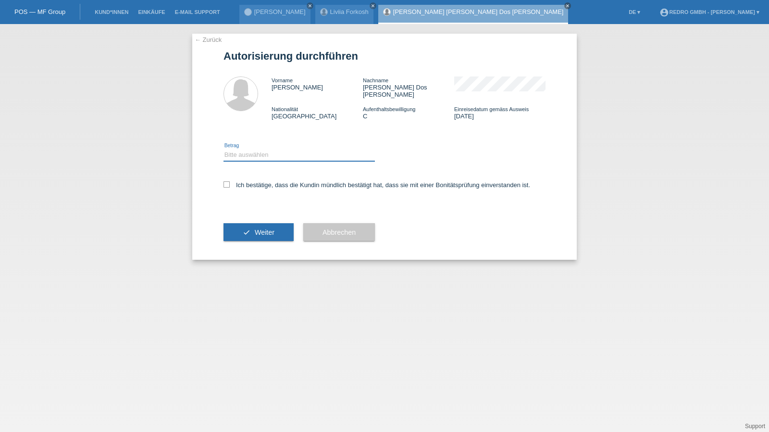
select select "1"
click at [224, 149] on select "Bitte auswählen CHF 1.00 - CHF 499.00 CHF 500.00 - CHF 1'999.00 CHF 2'000.00 - …" at bounding box center [299, 155] width 151 height 12
click at [242, 181] on label "Ich bestätige, dass die Kundin mündlich bestätigt hat, dass sie mit einer Bonit…" at bounding box center [377, 184] width 307 height 7
click at [230, 181] on input "Ich bestätige, dass die Kundin mündlich bestätigt hat, dass sie mit einer Bonit…" at bounding box center [227, 184] width 6 height 6
checkbox input "true"
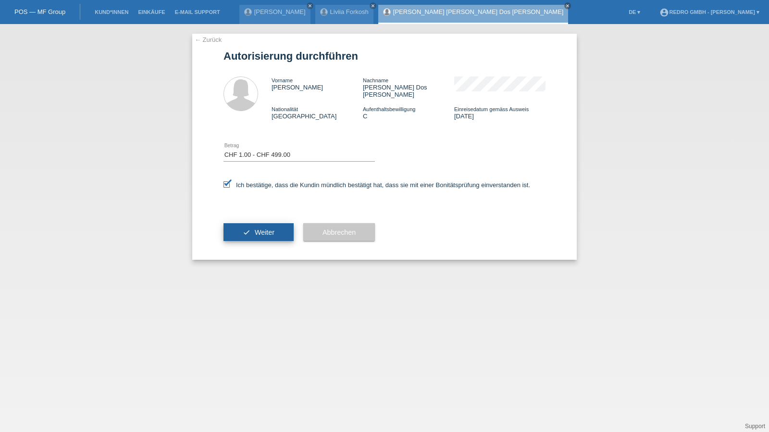
click at [233, 226] on button "check Weiter" at bounding box center [259, 232] width 70 height 18
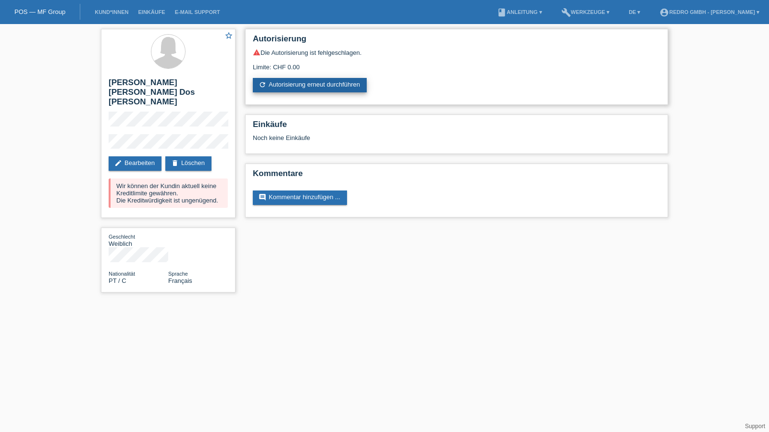
click at [322, 88] on link "refresh Autorisierung erneut durchführen" at bounding box center [310, 85] width 114 height 14
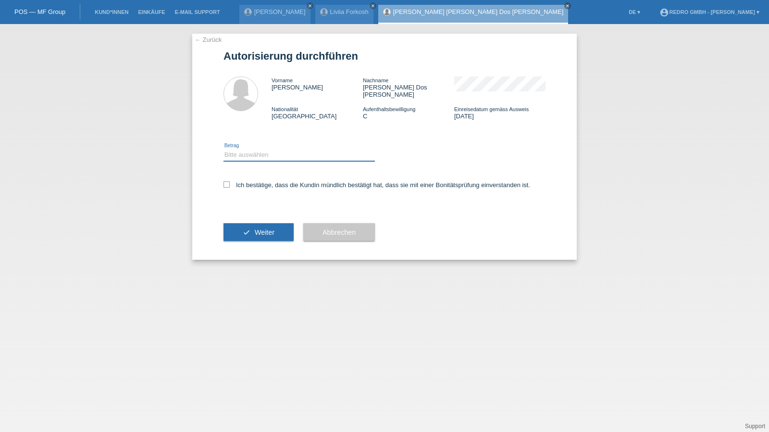
drag, startPoint x: 273, startPoint y: 149, endPoint x: 271, endPoint y: 154, distance: 5.8
click at [273, 149] on select "Bitte auswählen CHF 1.00 - CHF 499.00 CHF 500.00 - CHF 1'999.00 CHF 2'000.00 - …" at bounding box center [299, 155] width 151 height 12
select select "1"
click at [224, 149] on select "Bitte auswählen CHF 1.00 - CHF 499.00 CHF 500.00 - CHF 1'999.00 CHF 2'000.00 - …" at bounding box center [299, 155] width 151 height 12
click at [254, 181] on label "Ich bestätige, dass die Kundin mündlich bestätigt hat, dass sie mit einer Bonit…" at bounding box center [377, 184] width 307 height 7
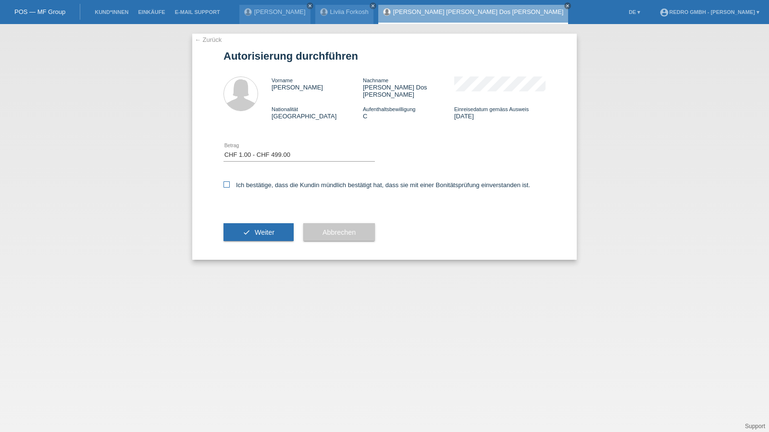
click at [230, 181] on input "Ich bestätige, dass die Kundin mündlich bestätigt hat, dass sie mit einer Bonit…" at bounding box center [227, 184] width 6 height 6
checkbox input "true"
click at [250, 233] on button "check Weiter" at bounding box center [259, 232] width 70 height 18
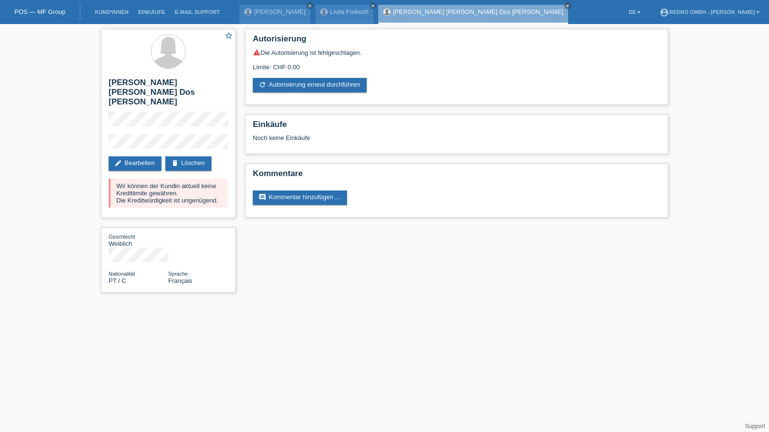
click at [105, 9] on li "Kund*innen" at bounding box center [111, 12] width 43 height 25
click at [104, 14] on link "Kund*innen" at bounding box center [111, 12] width 43 height 6
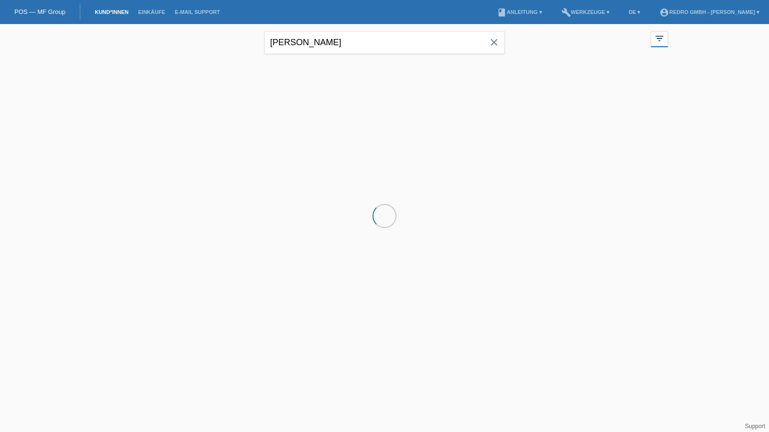
click at [371, 43] on input "[PERSON_NAME]" at bounding box center [384, 42] width 240 height 23
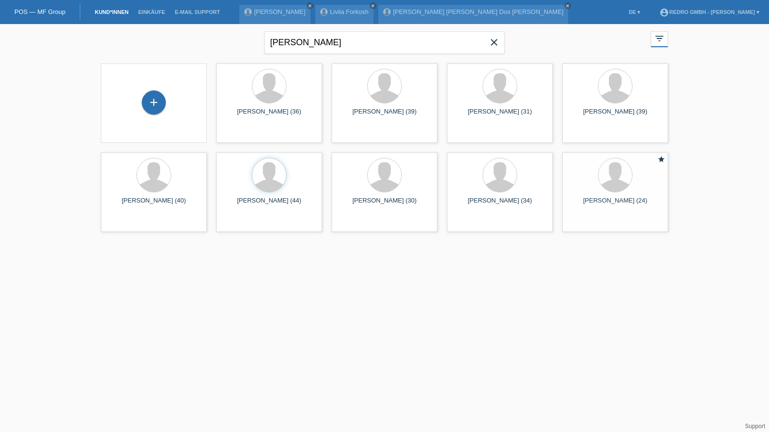
type input "[PERSON_NAME]"
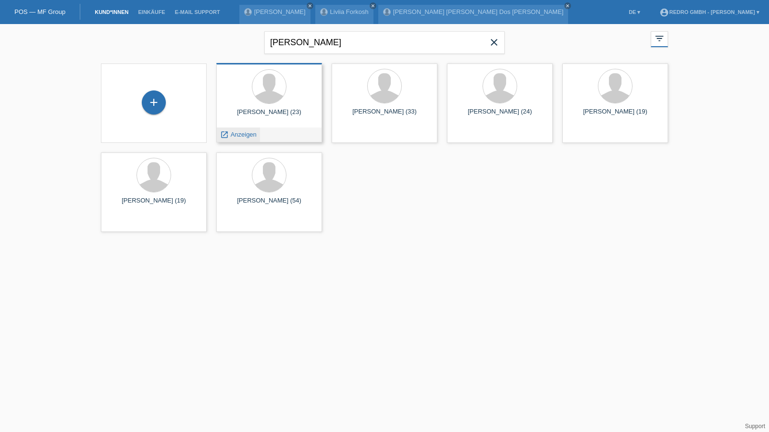
click at [243, 133] on span "Anzeigen" at bounding box center [244, 134] width 26 height 7
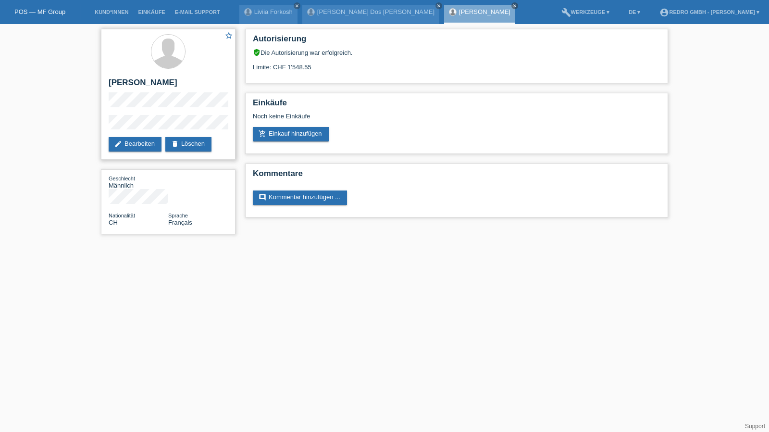
click at [126, 85] on h2 "[PERSON_NAME]" at bounding box center [168, 85] width 119 height 14
copy div "[PERSON_NAME]"
click at [125, 84] on h2 "[PERSON_NAME]" at bounding box center [168, 85] width 119 height 14
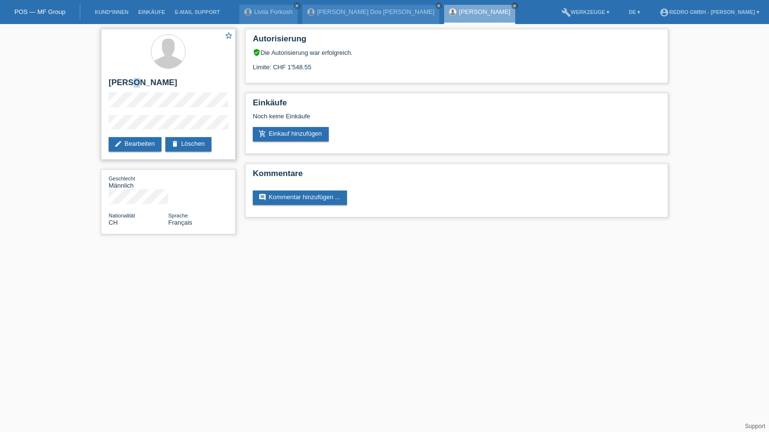
click at [125, 84] on h2 "[PERSON_NAME]" at bounding box center [168, 85] width 119 height 14
copy div "[PERSON_NAME]"
click at [80, 127] on div "star_border Tarik Yao edit Bearbeiten delete Löschen Geschlecht Männlich Nation…" at bounding box center [384, 134] width 769 height 220
click at [118, 153] on div "star_border Tarik Yao edit Bearbeiten delete Löschen" at bounding box center [168, 94] width 135 height 131
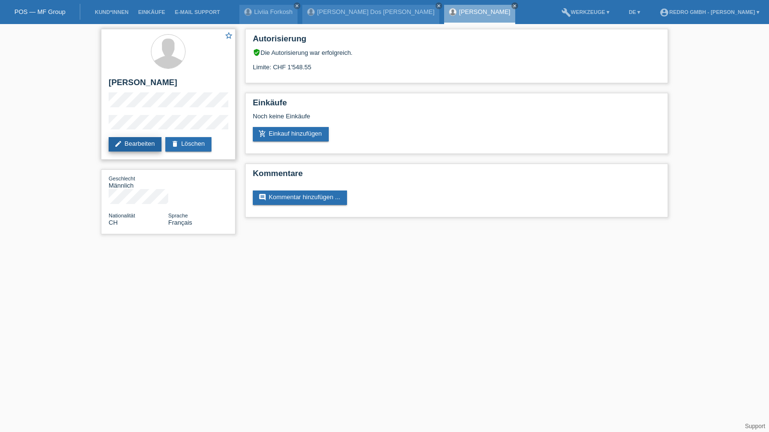
click at [121, 149] on link "edit Bearbeiten" at bounding box center [135, 144] width 53 height 14
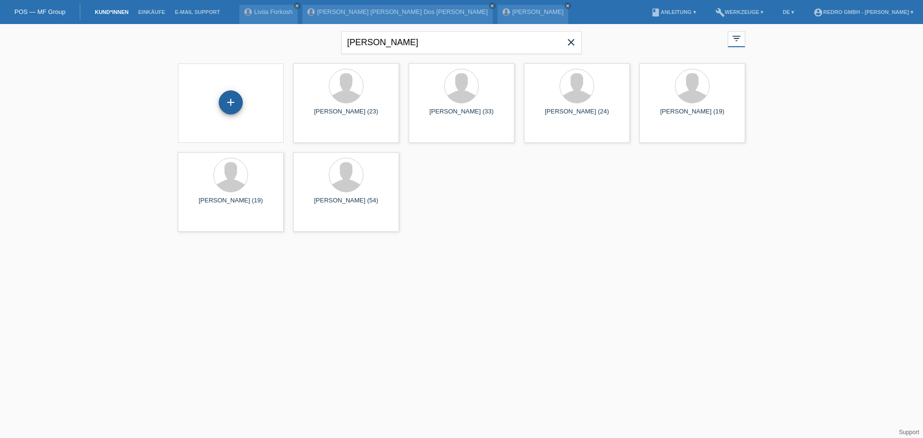
click at [237, 106] on div "+" at bounding box center [231, 102] width 24 height 24
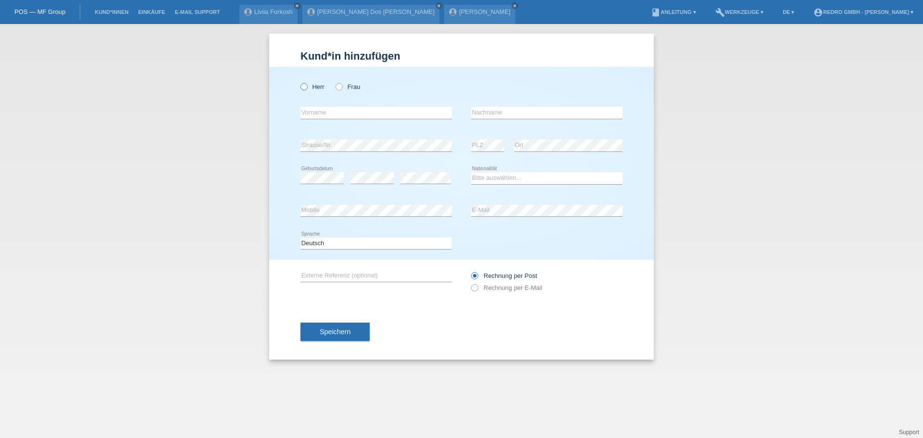
click at [318, 87] on label "Herr" at bounding box center [312, 86] width 24 height 7
click at [307, 87] on input "Herr" at bounding box center [303, 86] width 6 height 6
radio input "true"
click at [338, 113] on input "text" at bounding box center [375, 113] width 151 height 12
paste input "[PERSON_NAME]"
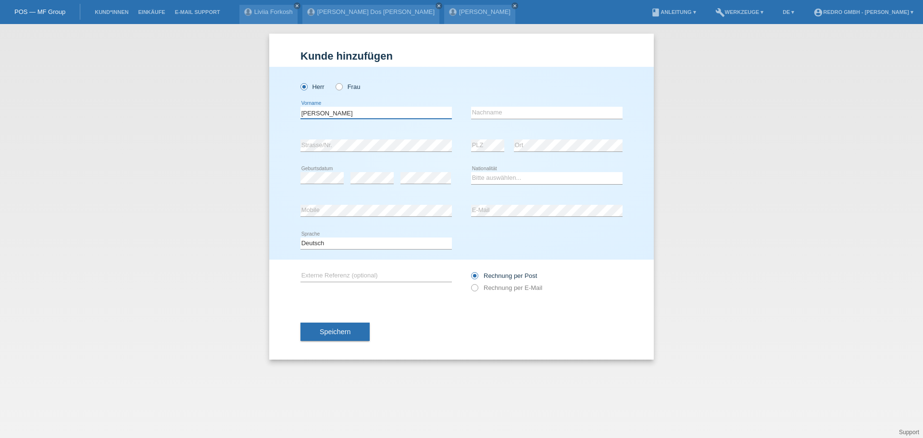
click at [363, 112] on input "[PERSON_NAME]" at bounding box center [375, 113] width 151 height 12
type input "Tarik"
paste input "[PERSON_NAME]"
type input "[PERSON_NAME]"
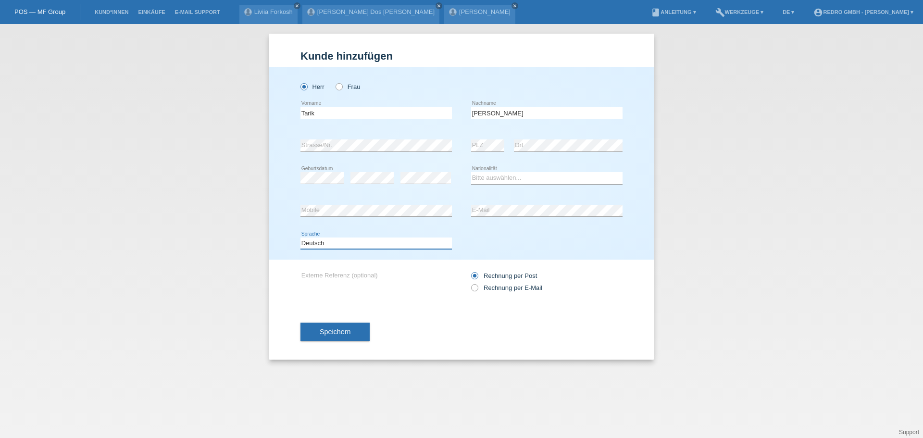
click at [315, 243] on select "Deutsch Français Italiano English" at bounding box center [375, 243] width 151 height 12
select select "fr"
click at [300, 237] on select "Deutsch Français Italiano English" at bounding box center [375, 243] width 151 height 12
click at [503, 174] on select "Bitte auswählen... Schweiz Deutschland Liechtenstein Österreich ------------ Af…" at bounding box center [546, 178] width 151 height 12
select select "CH"
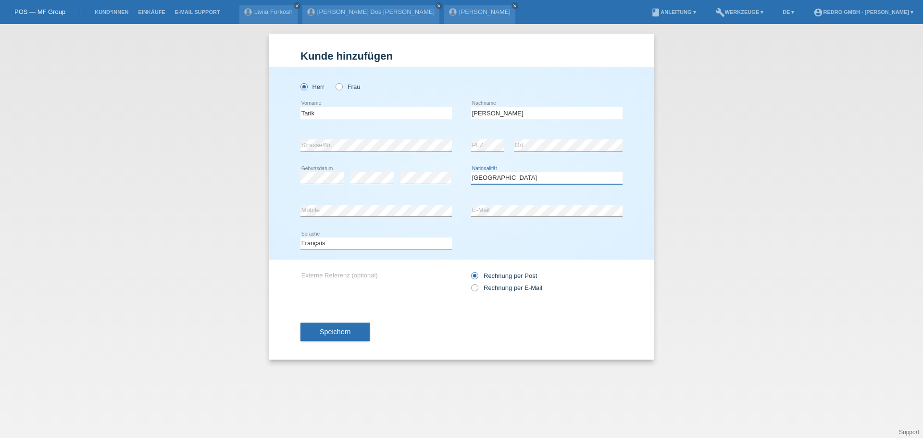
click at [471, 172] on select "Bitte auswählen... Schweiz Deutschland Liechtenstein Österreich ------------ Af…" at bounding box center [546, 178] width 151 height 12
click at [329, 334] on span "Speichern" at bounding box center [335, 332] width 31 height 8
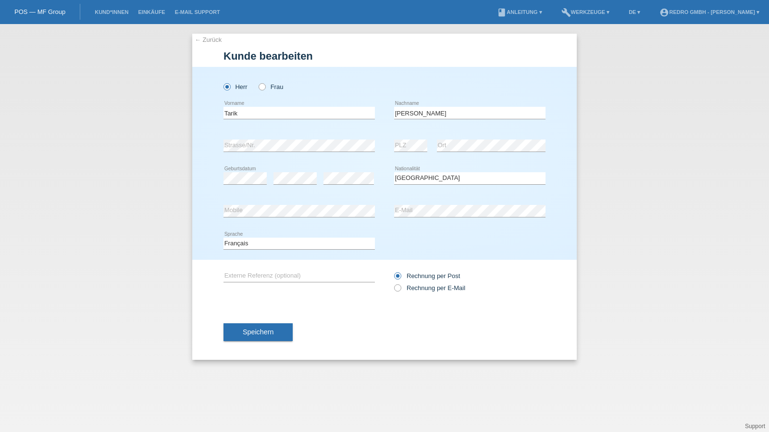
select select "CH"
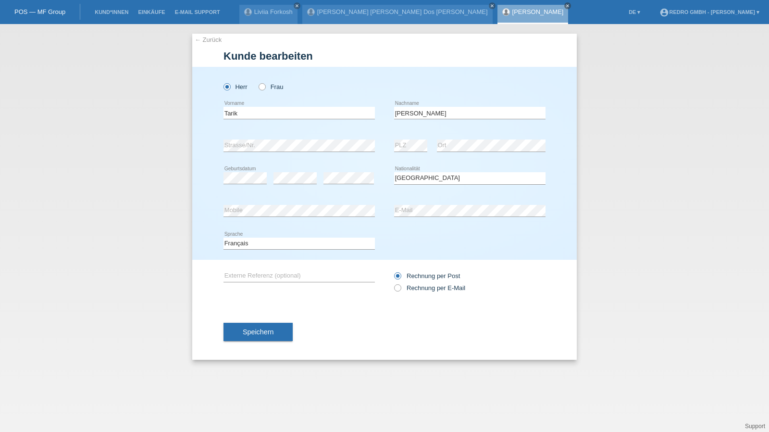
click at [201, 39] on link "← Zurück" at bounding box center [208, 39] width 27 height 7
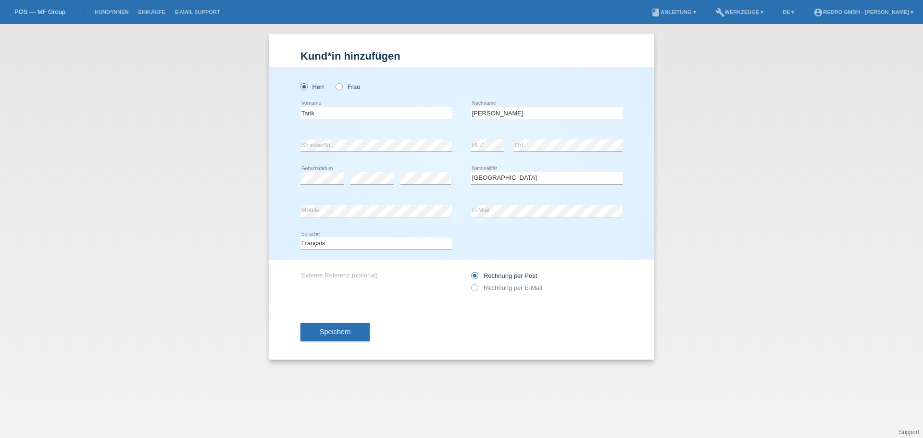
select select "CH"
select select "fr"
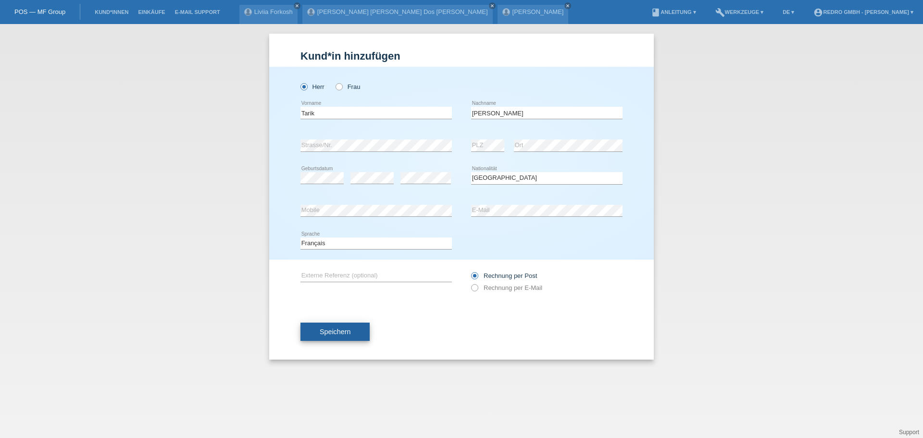
click at [353, 336] on button "Speichern" at bounding box center [334, 332] width 69 height 18
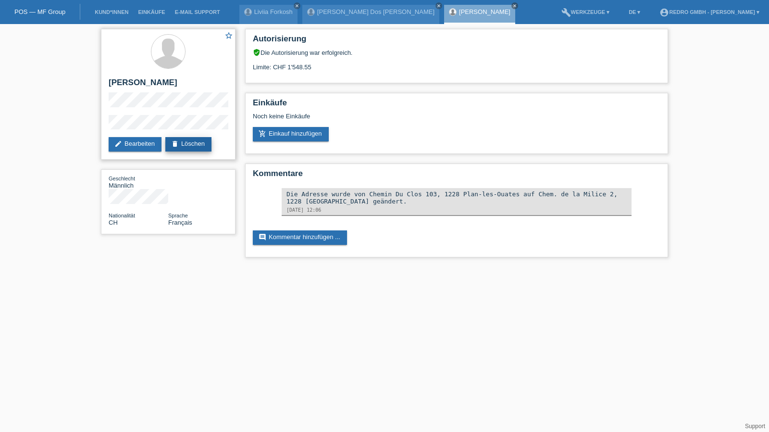
click at [198, 145] on link "delete Löschen" at bounding box center [188, 144] width 46 height 14
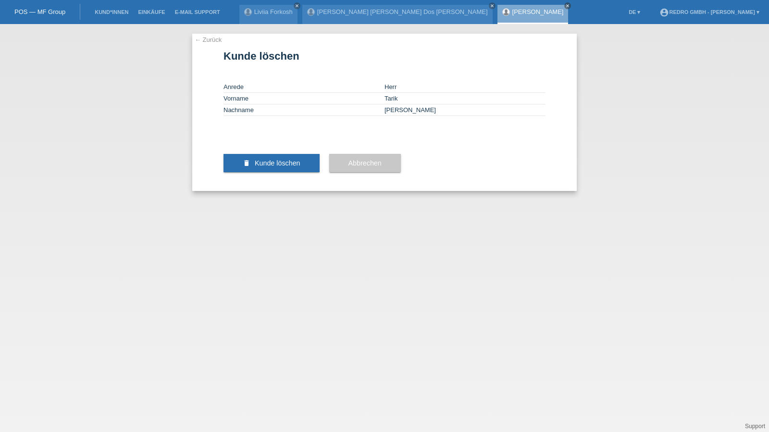
click at [213, 38] on link "← Zurück" at bounding box center [208, 39] width 27 height 7
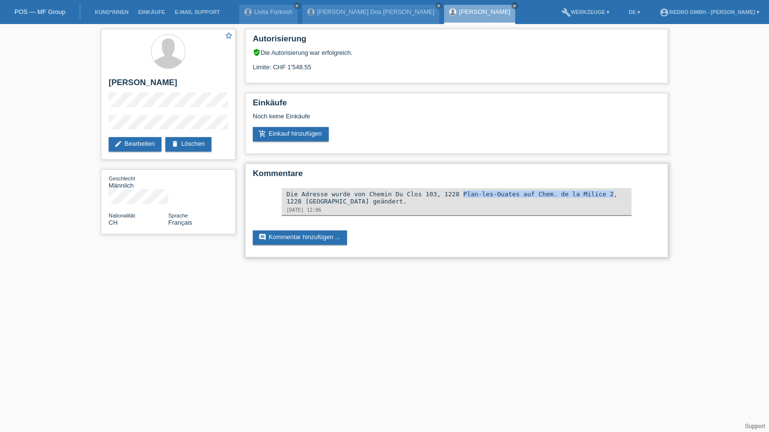
drag, startPoint x: 362, startPoint y: 192, endPoint x: 498, endPoint y: 196, distance: 135.6
click at [498, 196] on div "Die Adresse wurde von Chemin Du Clos 103, 1228 Plan-les-Ouates auf Chem. de la …" at bounding box center [456, 197] width 340 height 14
copy div "Chemin Du Clos 103, 1228 Plan-les-Ouates"
click at [208, 147] on link "delete Löschen" at bounding box center [188, 144] width 46 height 14
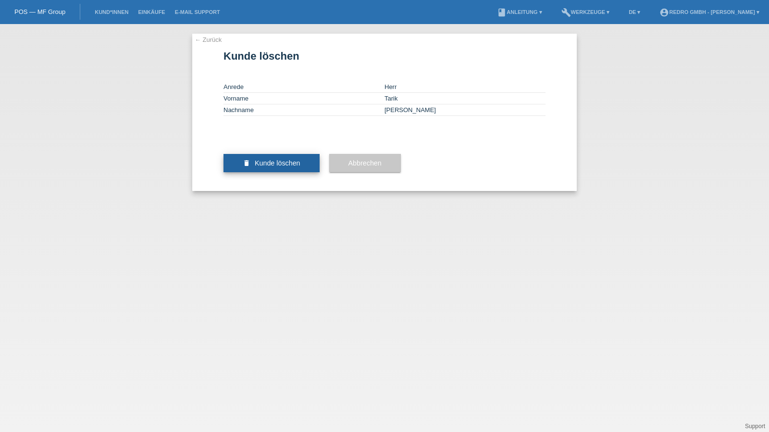
click at [291, 167] on span "Kunde löschen" at bounding box center [278, 163] width 46 height 8
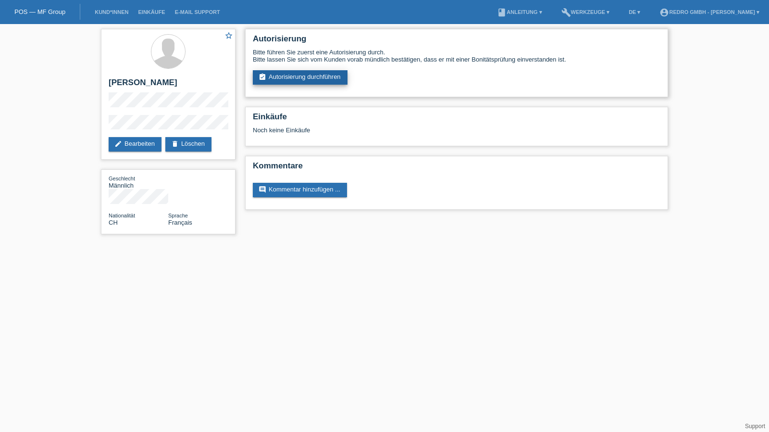
click at [322, 72] on link "assignment_turned_in Autorisierung durchführen" at bounding box center [300, 77] width 95 height 14
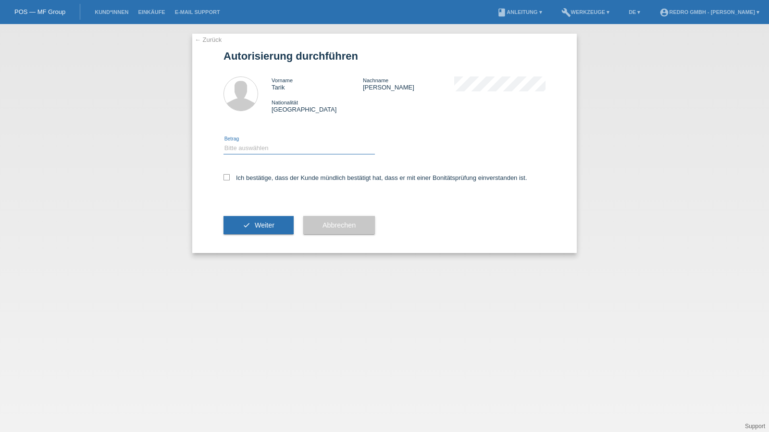
click at [269, 149] on select "Bitte auswählen CHF 1.00 - CHF 499.00 CHF 500.00 - CHF 1'999.00 CHF 2'000.00 - …" at bounding box center [299, 148] width 151 height 12
select select "1"
click at [224, 142] on select "Bitte auswählen CHF 1.00 - CHF 499.00 CHF 500.00 - CHF 1'999.00 CHF 2'000.00 - …" at bounding box center [299, 148] width 151 height 12
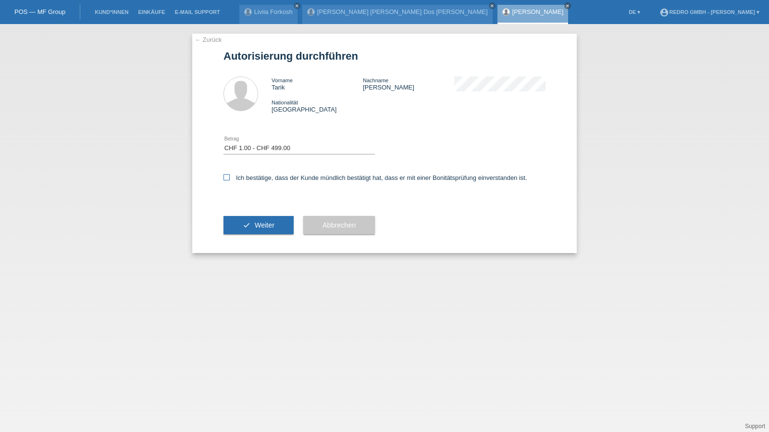
click at [253, 180] on label "Ich bestätige, dass der Kunde mündlich bestätigt hat, dass er mit einer Bonität…" at bounding box center [376, 177] width 304 height 7
click at [230, 180] on input "Ich bestätige, dass der Kunde mündlich bestätigt hat, dass er mit einer Bonität…" at bounding box center [227, 177] width 6 height 6
checkbox input "true"
click at [249, 239] on div "check Weiter" at bounding box center [259, 225] width 70 height 56
click at [260, 224] on span "Weiter" at bounding box center [265, 225] width 20 height 8
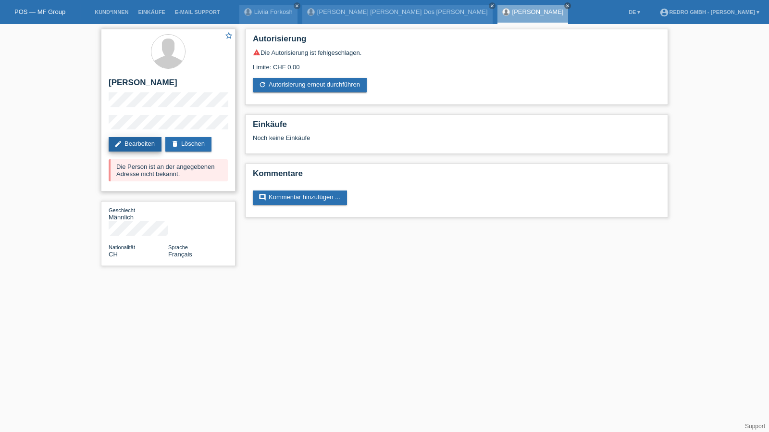
click at [127, 143] on link "edit Bearbeiten" at bounding box center [135, 144] width 53 height 14
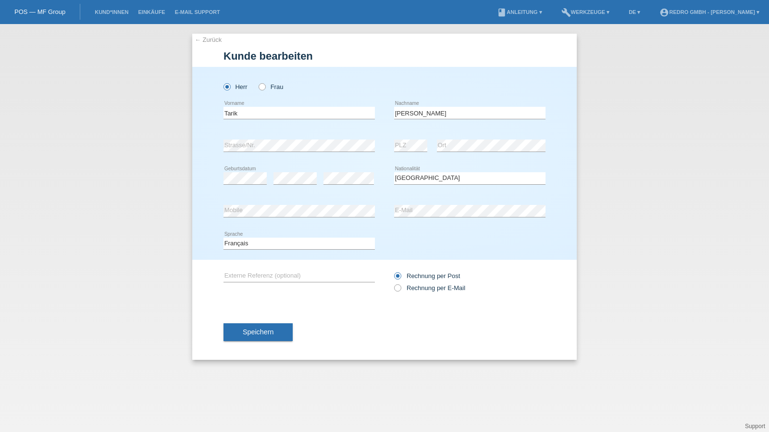
select select "CH"
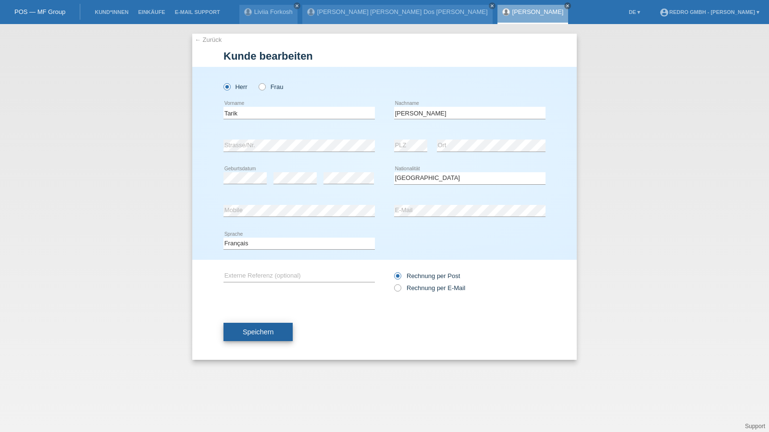
click at [266, 333] on span "Speichern" at bounding box center [258, 332] width 31 height 8
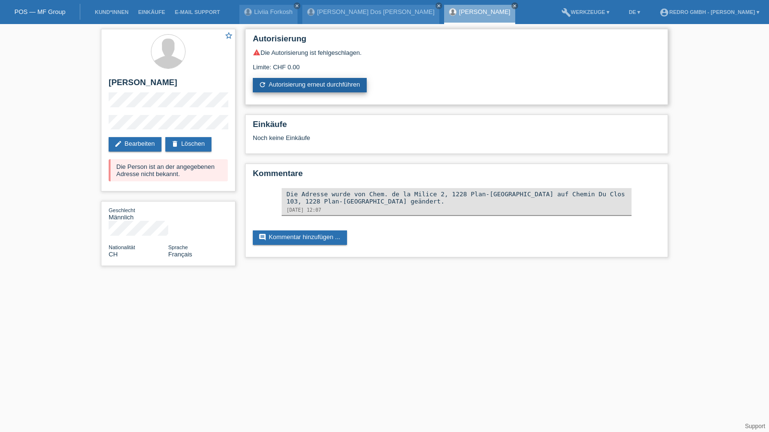
click at [311, 88] on link "refresh Autorisierung erneut durchführen" at bounding box center [310, 85] width 114 height 14
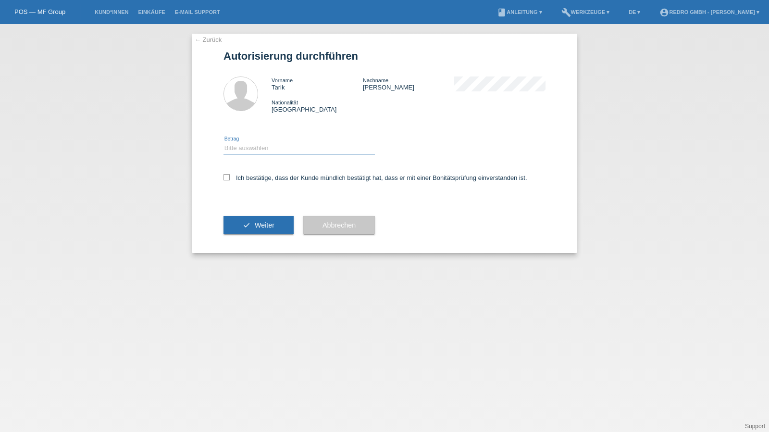
click at [260, 149] on select "Bitte auswählen CHF 1.00 - CHF 499.00 CHF 500.00 - CHF 1'999.00 CHF 2'000.00 - …" at bounding box center [299, 148] width 151 height 12
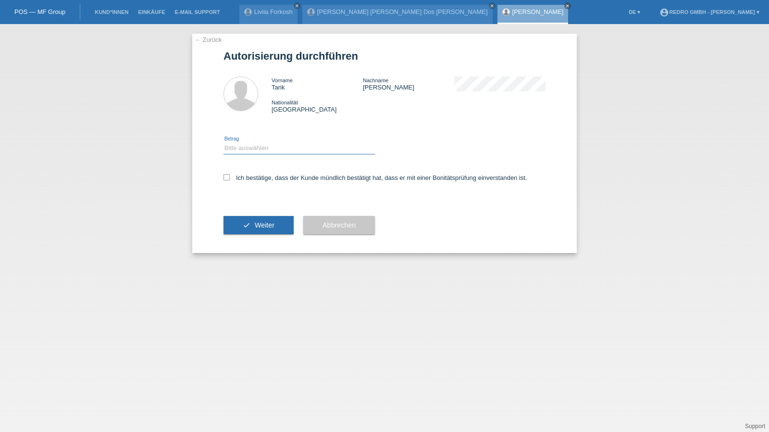
select select "1"
click at [224, 142] on select "Bitte auswählen CHF 1.00 - CHF 499.00 CHF 500.00 - CHF 1'999.00 CHF 2'000.00 - …" at bounding box center [299, 148] width 151 height 12
click at [258, 177] on label "Ich bestätige, dass der Kunde mündlich bestätigt hat, dass er mit einer Bonität…" at bounding box center [376, 177] width 304 height 7
click at [230, 177] on input "Ich bestätige, dass der Kunde mündlich bestätigt hat, dass er mit einer Bonität…" at bounding box center [227, 177] width 6 height 6
checkbox input "true"
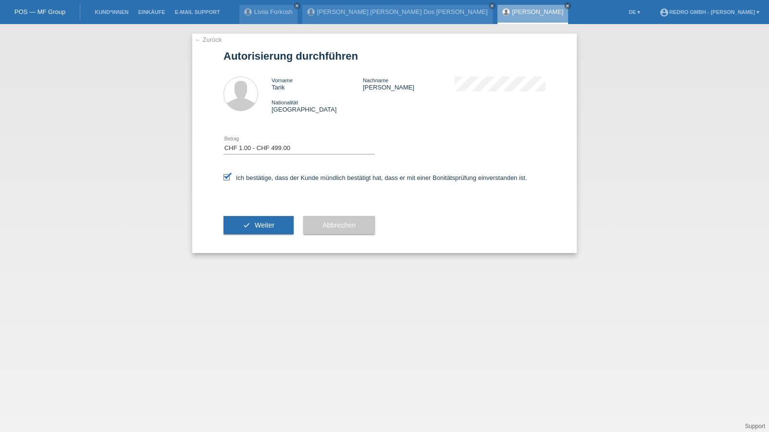
click at [262, 216] on div "check Weiter" at bounding box center [259, 225] width 70 height 56
click at [260, 225] on span "Weiter" at bounding box center [265, 225] width 20 height 8
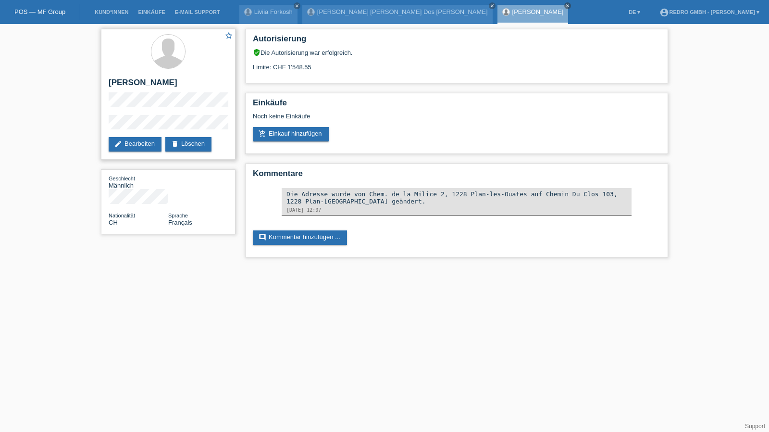
click at [159, 112] on div "star_border [PERSON_NAME] edit Bearbeiten delete Löschen" at bounding box center [168, 94] width 135 height 131
click at [404, 267] on html "POS — MF Group Kund*innen Einkäufe E-Mail Support Liviia [PERSON_NAME] close cl…" at bounding box center [384, 133] width 769 height 267
